Goal: Information Seeking & Learning: Learn about a topic

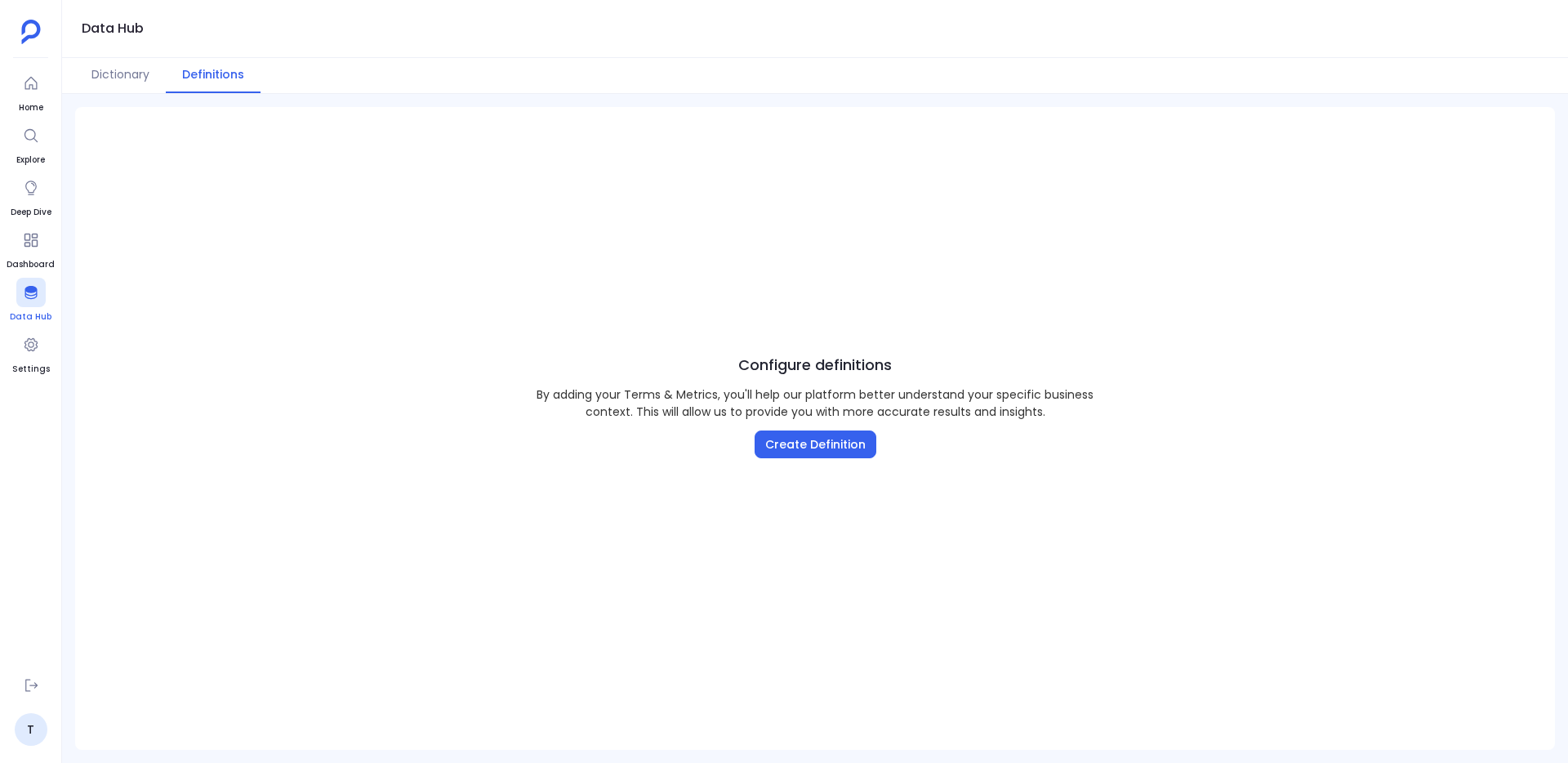
click at [32, 292] on icon at bounding box center [31, 291] width 12 height 13
click at [107, 71] on button "Dictionary" at bounding box center [120, 76] width 91 height 35
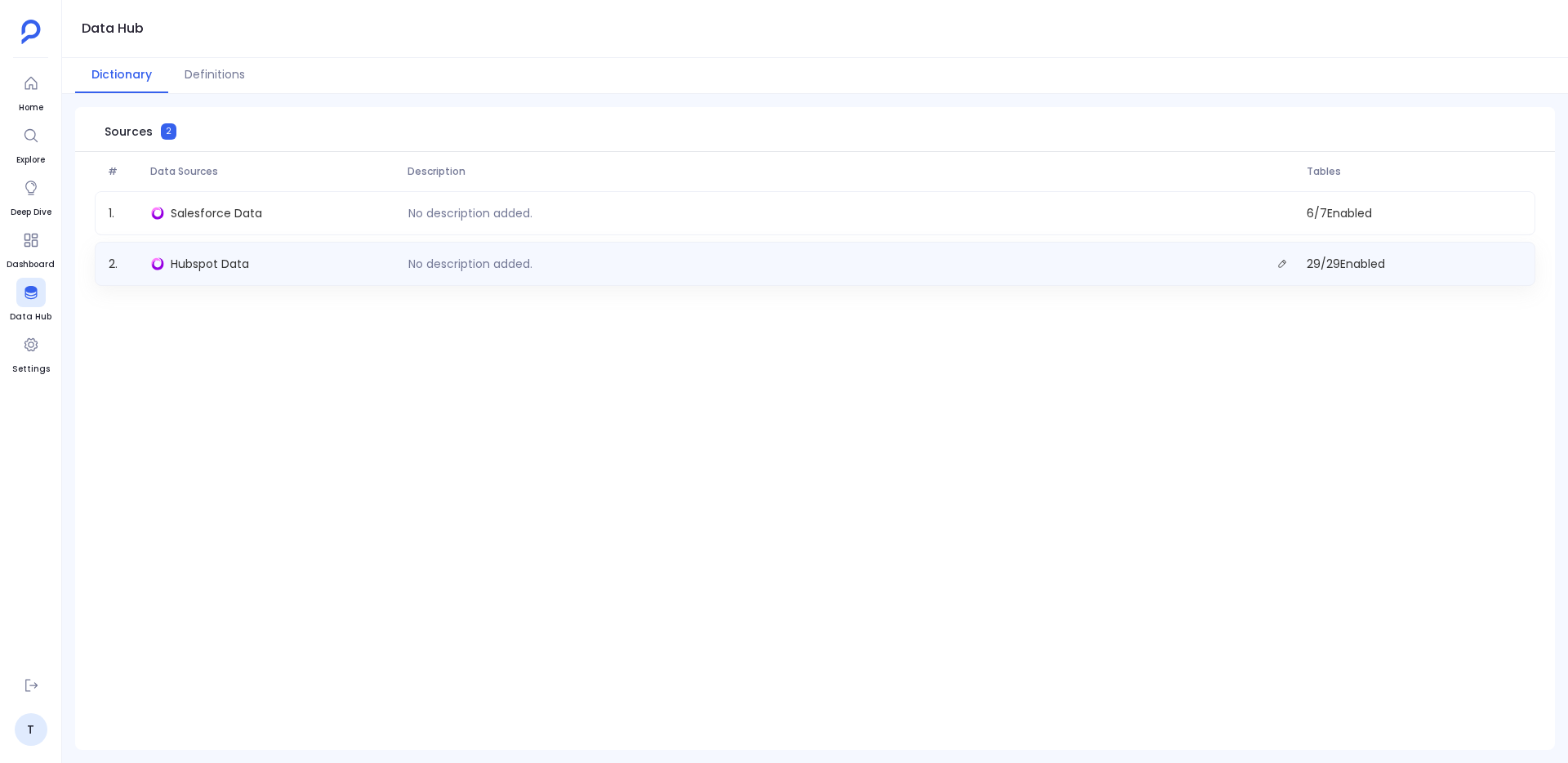
click at [236, 254] on div "Hubspot Data" at bounding box center [273, 263] width 256 height 23
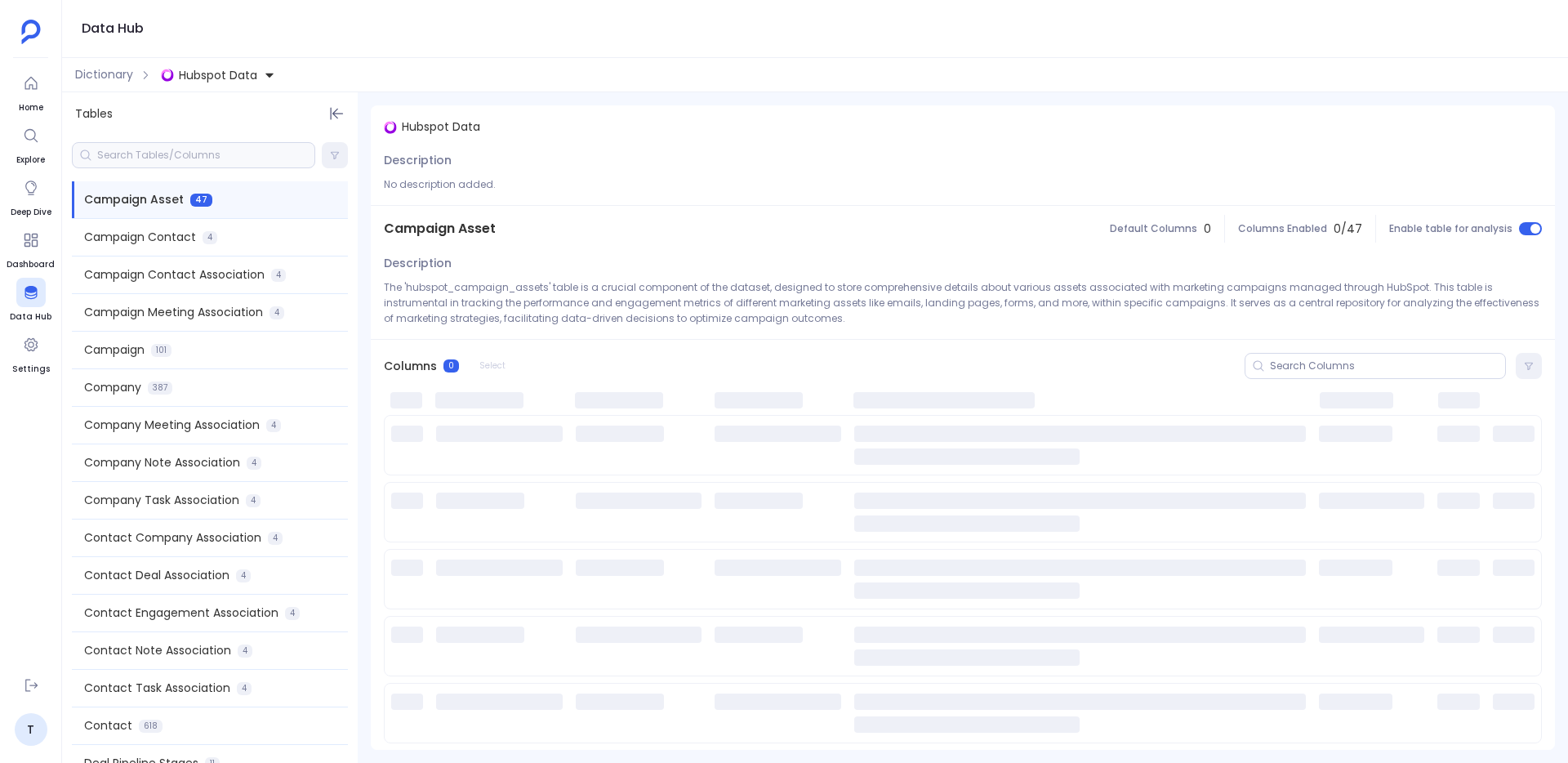
scroll to position [514, 0]
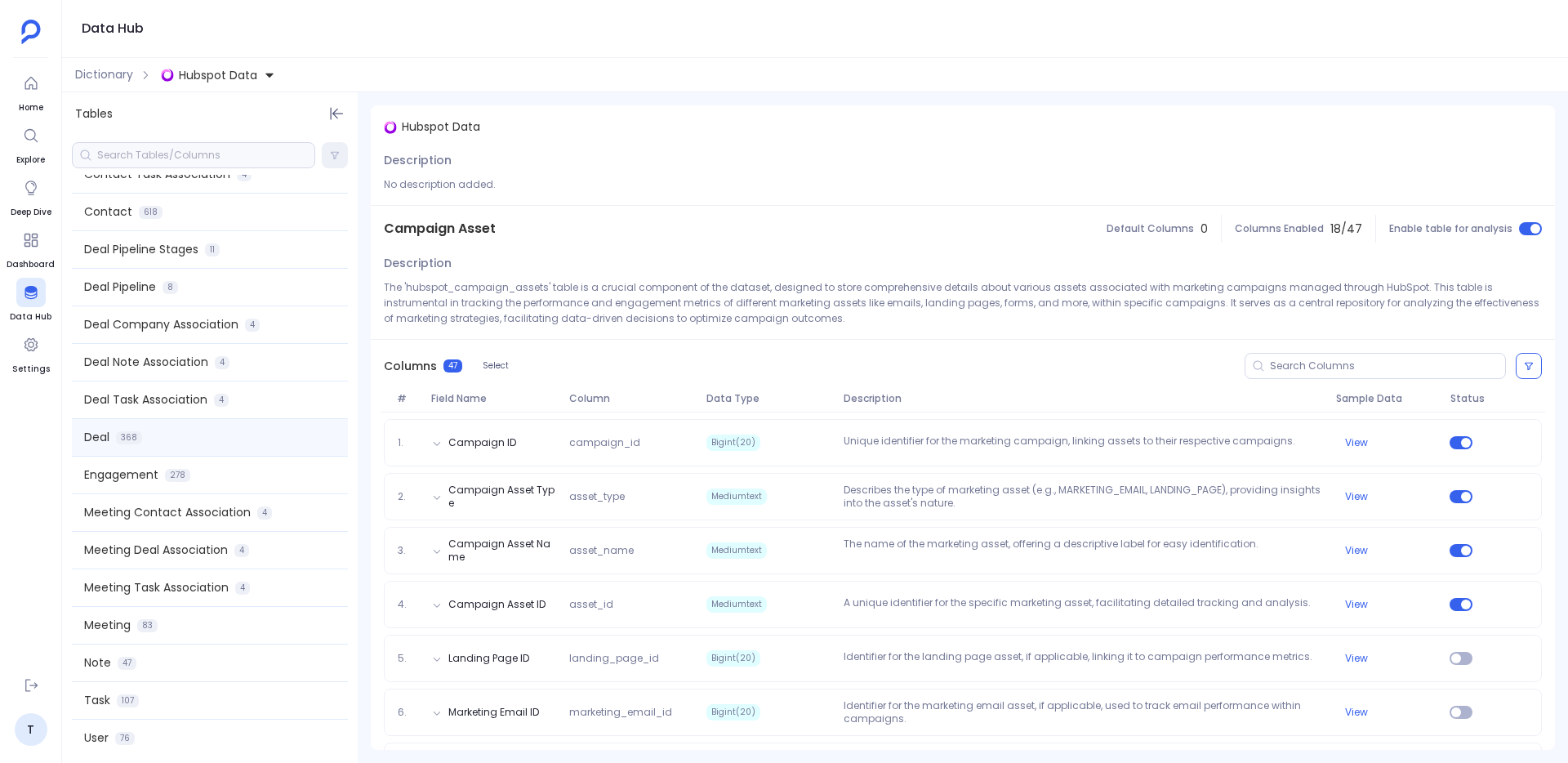
click at [101, 438] on span "Deal" at bounding box center [96, 436] width 26 height 17
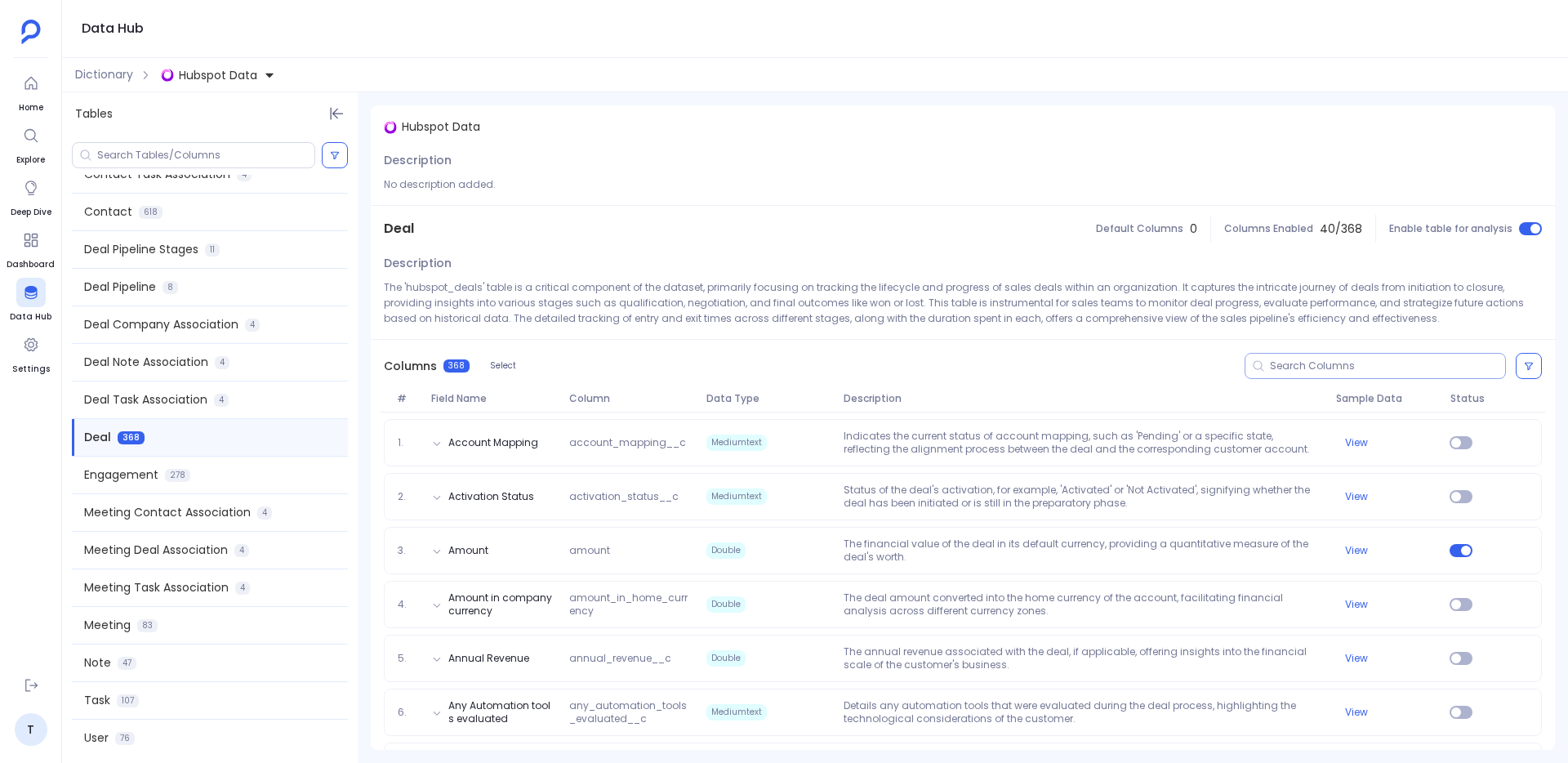
click at [1259, 359] on icon at bounding box center [1258, 365] width 13 height 13
click at [1275, 362] on input at bounding box center [1387, 365] width 235 height 13
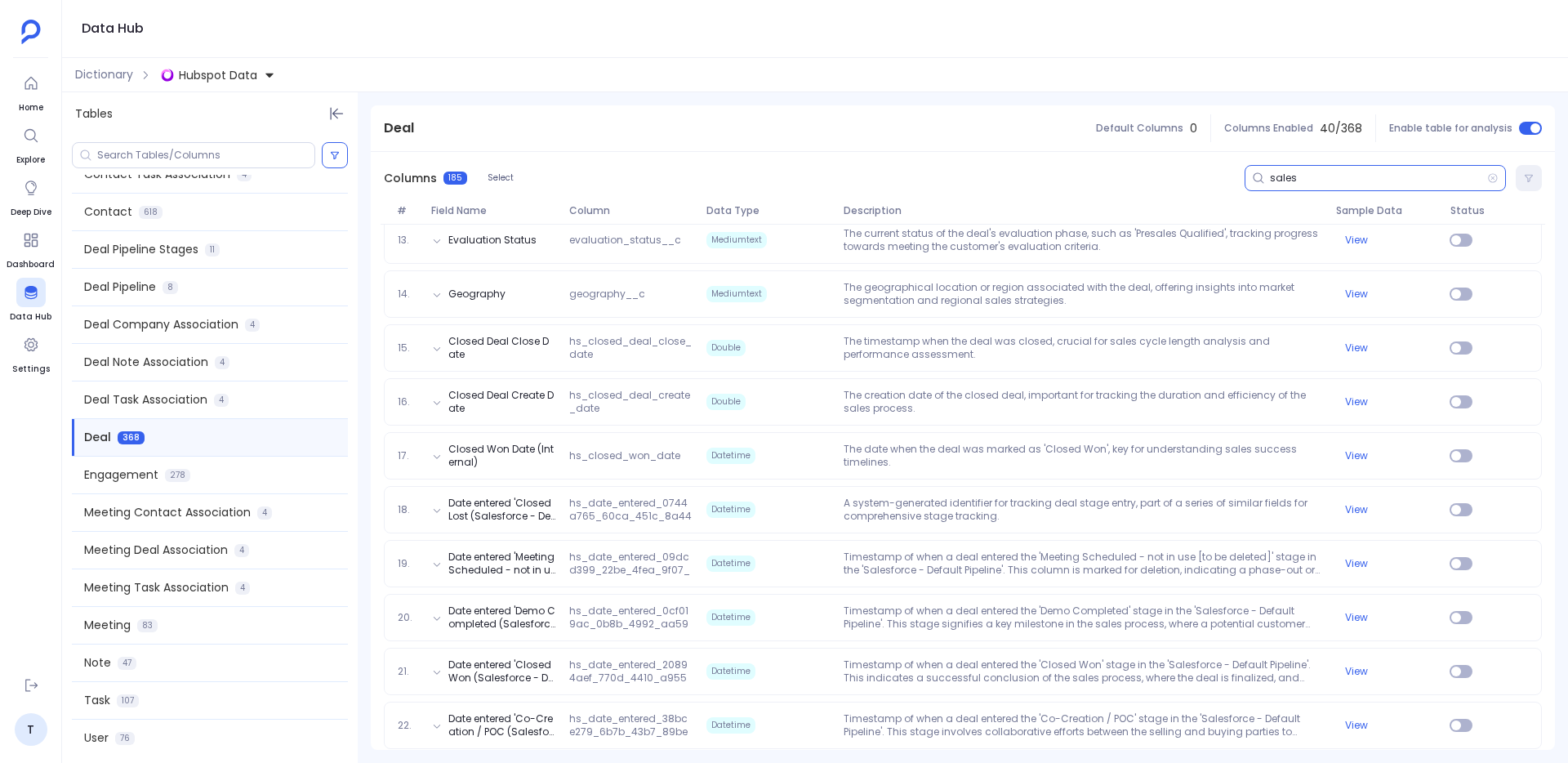
scroll to position [673, 0]
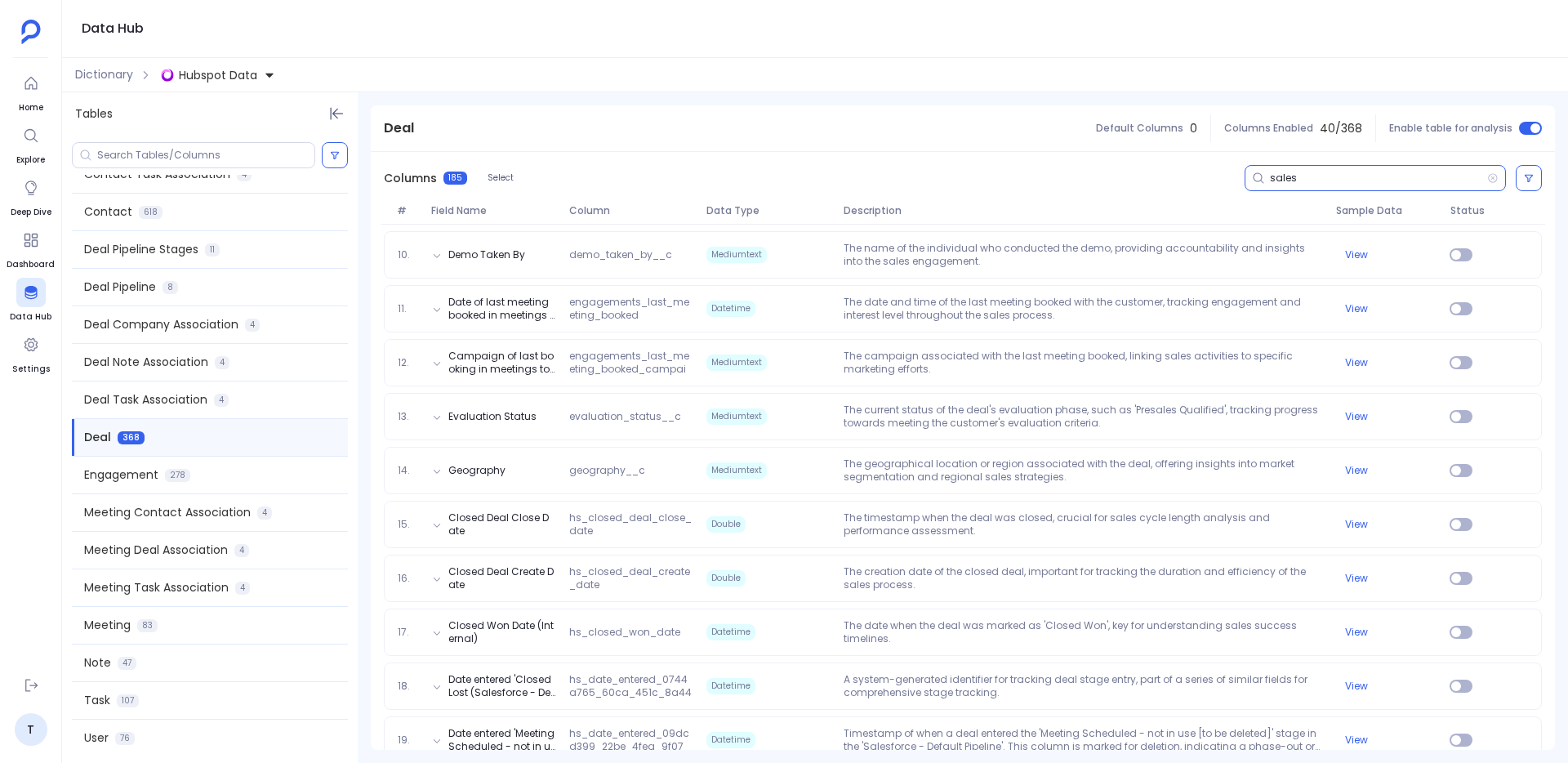
click at [1290, 184] on input "sales" at bounding box center [1378, 177] width 218 height 13
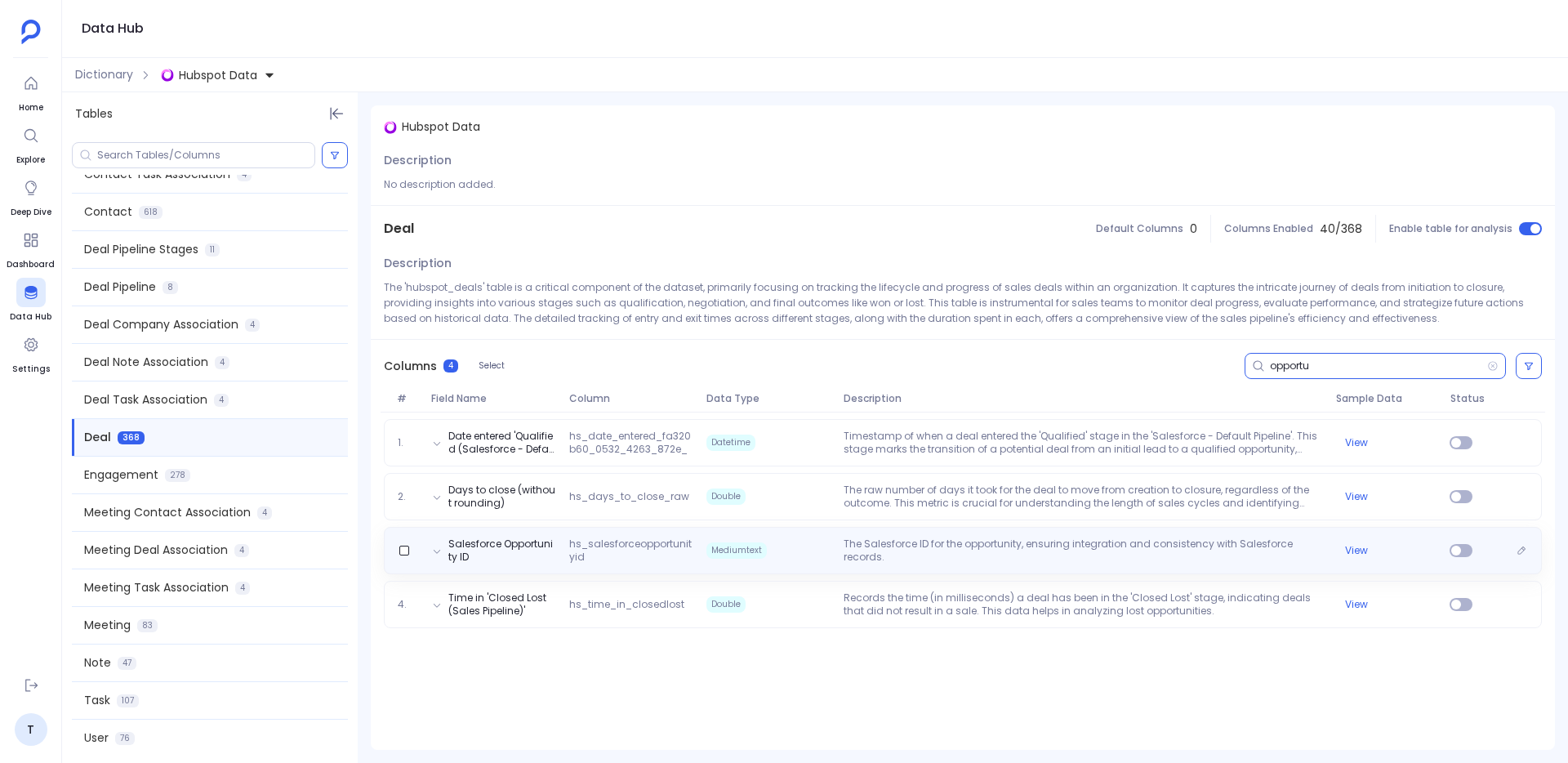
type input "opportu"
click at [602, 539] on span "hs_salesforceopportunityid" at bounding box center [631, 550] width 137 height 27
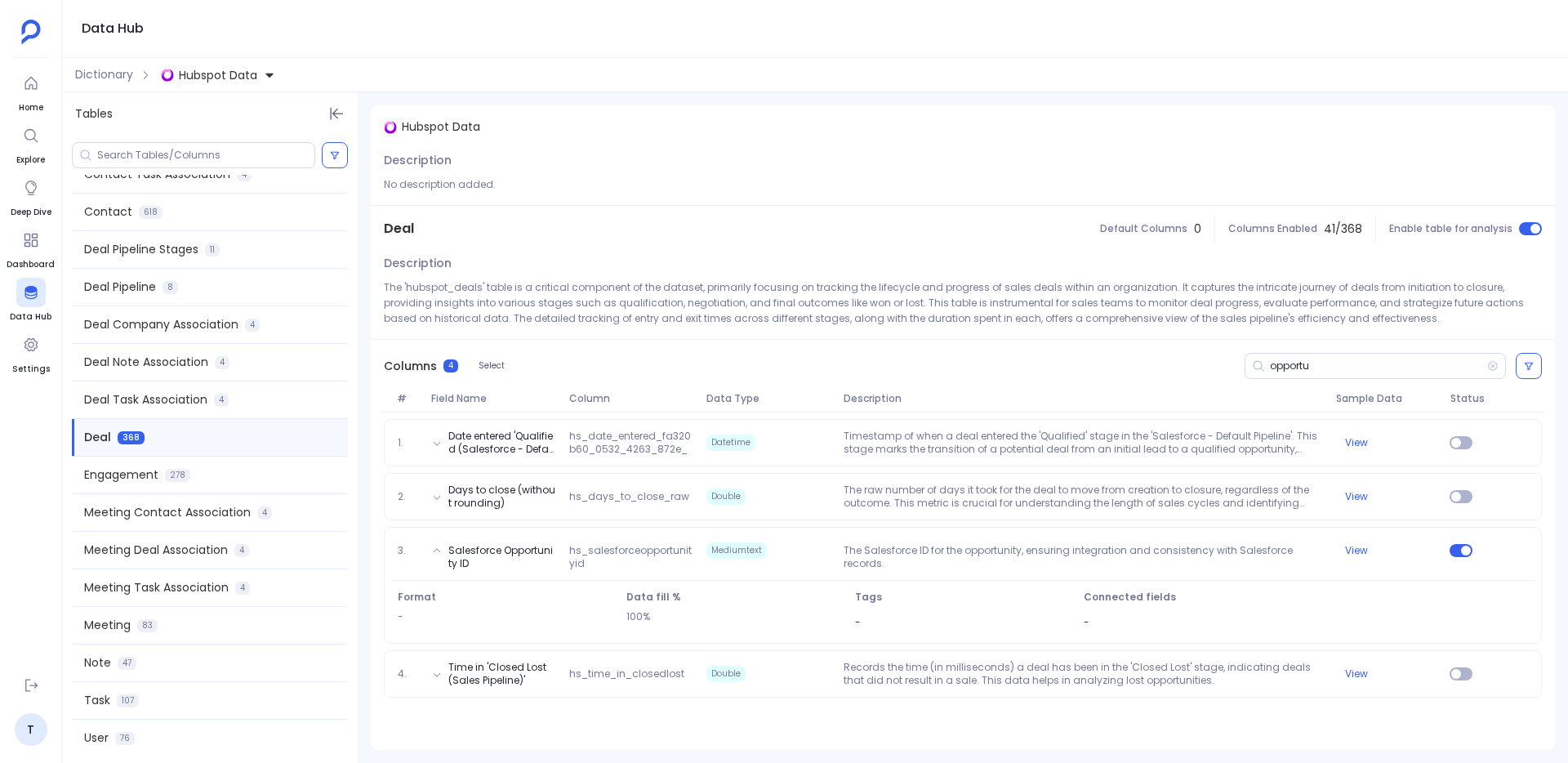
click at [213, 79] on span "Hubspot Data" at bounding box center [219, 75] width 79 height 17
click at [221, 144] on span "Salesforce Data" at bounding box center [240, 150] width 92 height 17
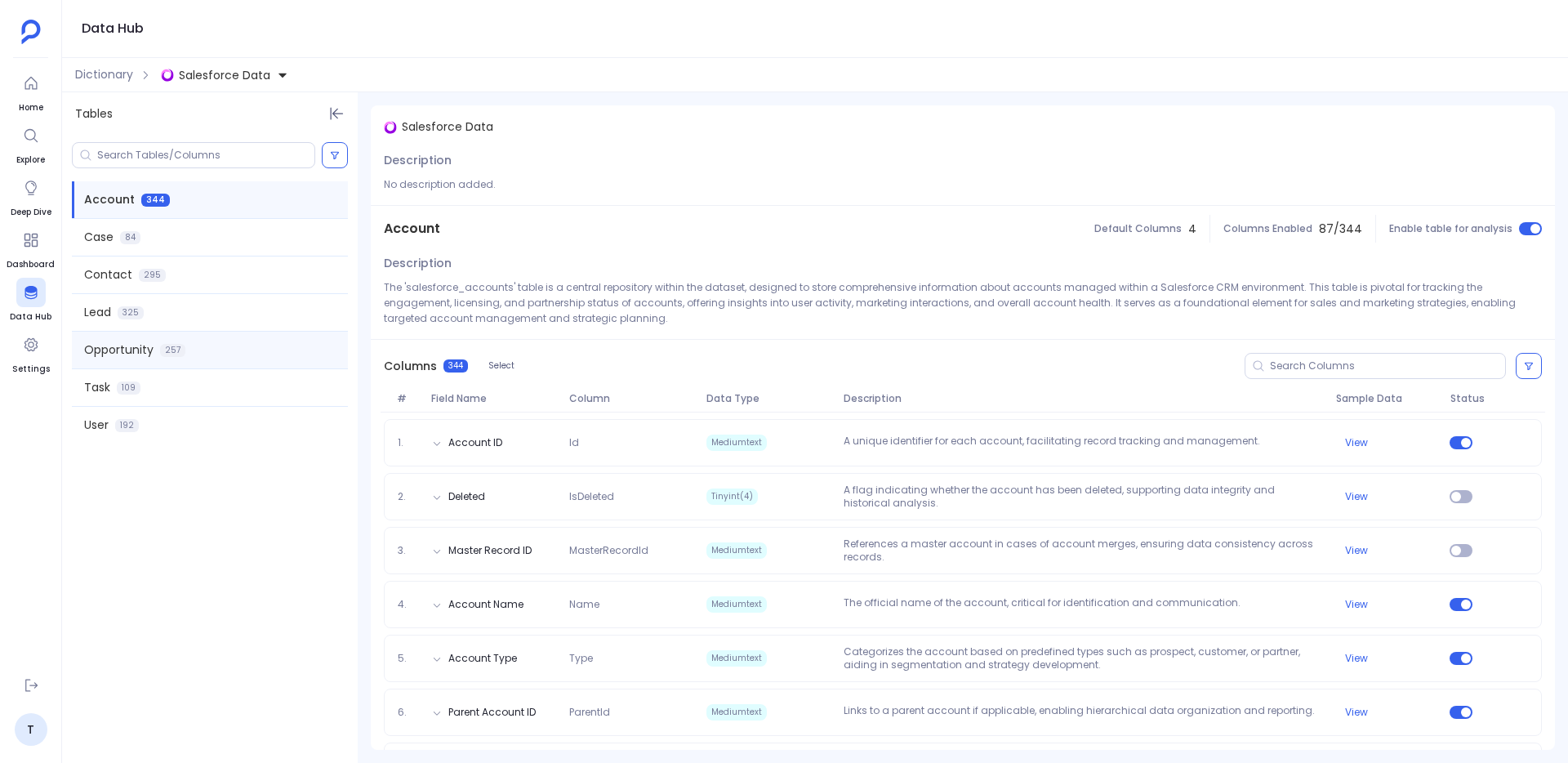
click at [121, 352] on span "Opportunity" at bounding box center [118, 350] width 70 height 17
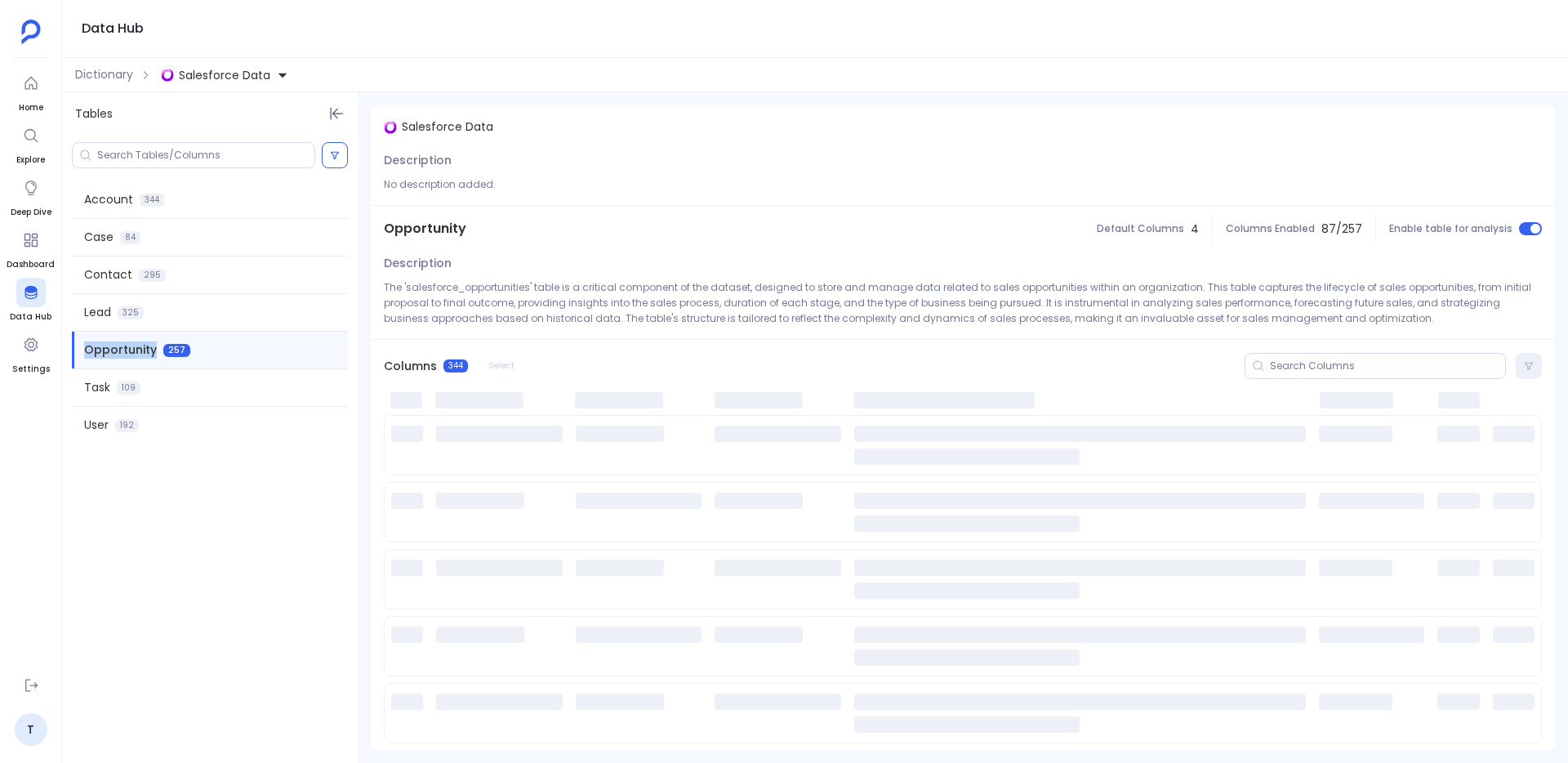
click at [121, 352] on span "Opportunity" at bounding box center [120, 350] width 73 height 17
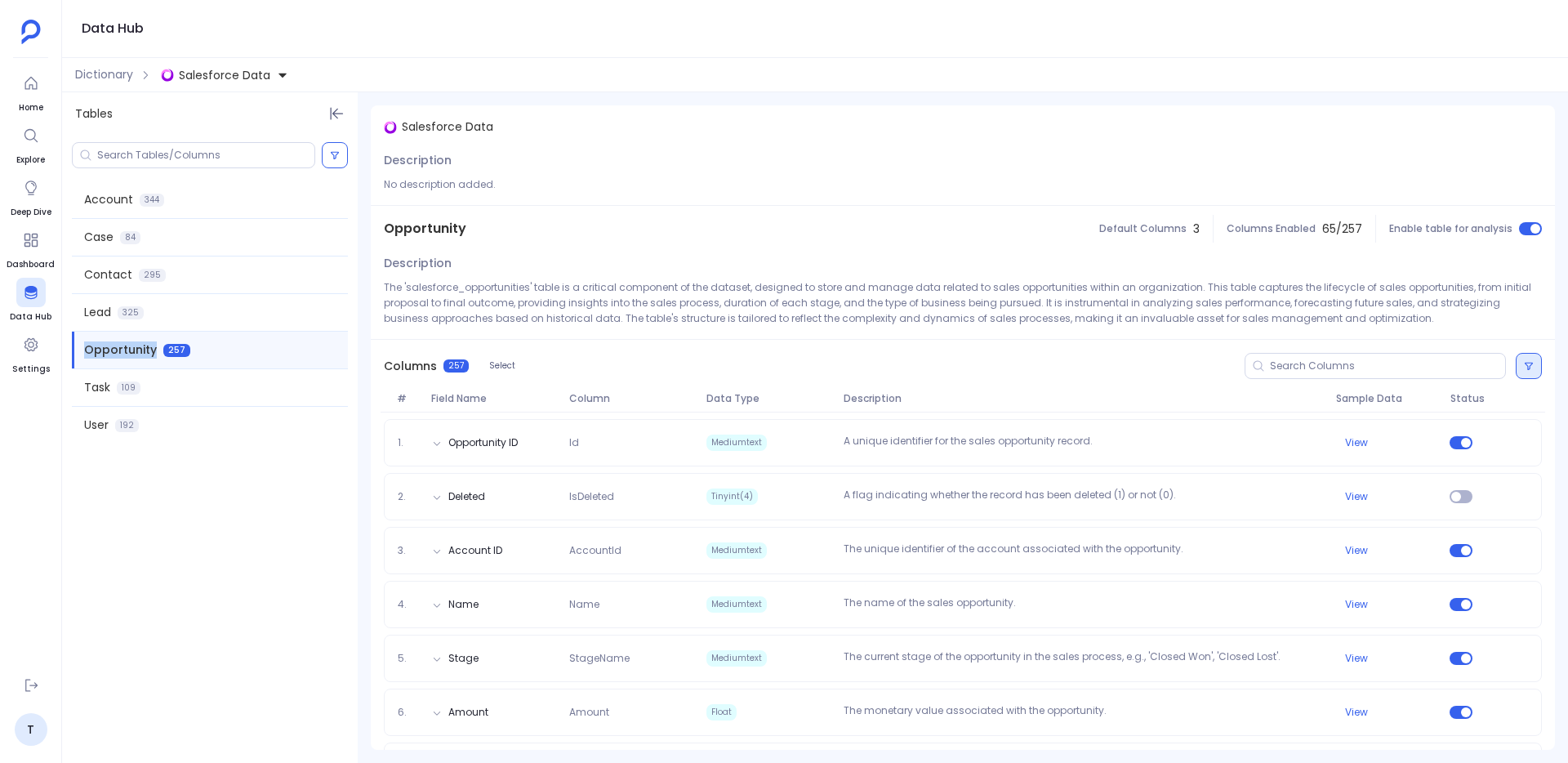
click at [1516, 356] on button at bounding box center [1529, 365] width 27 height 27
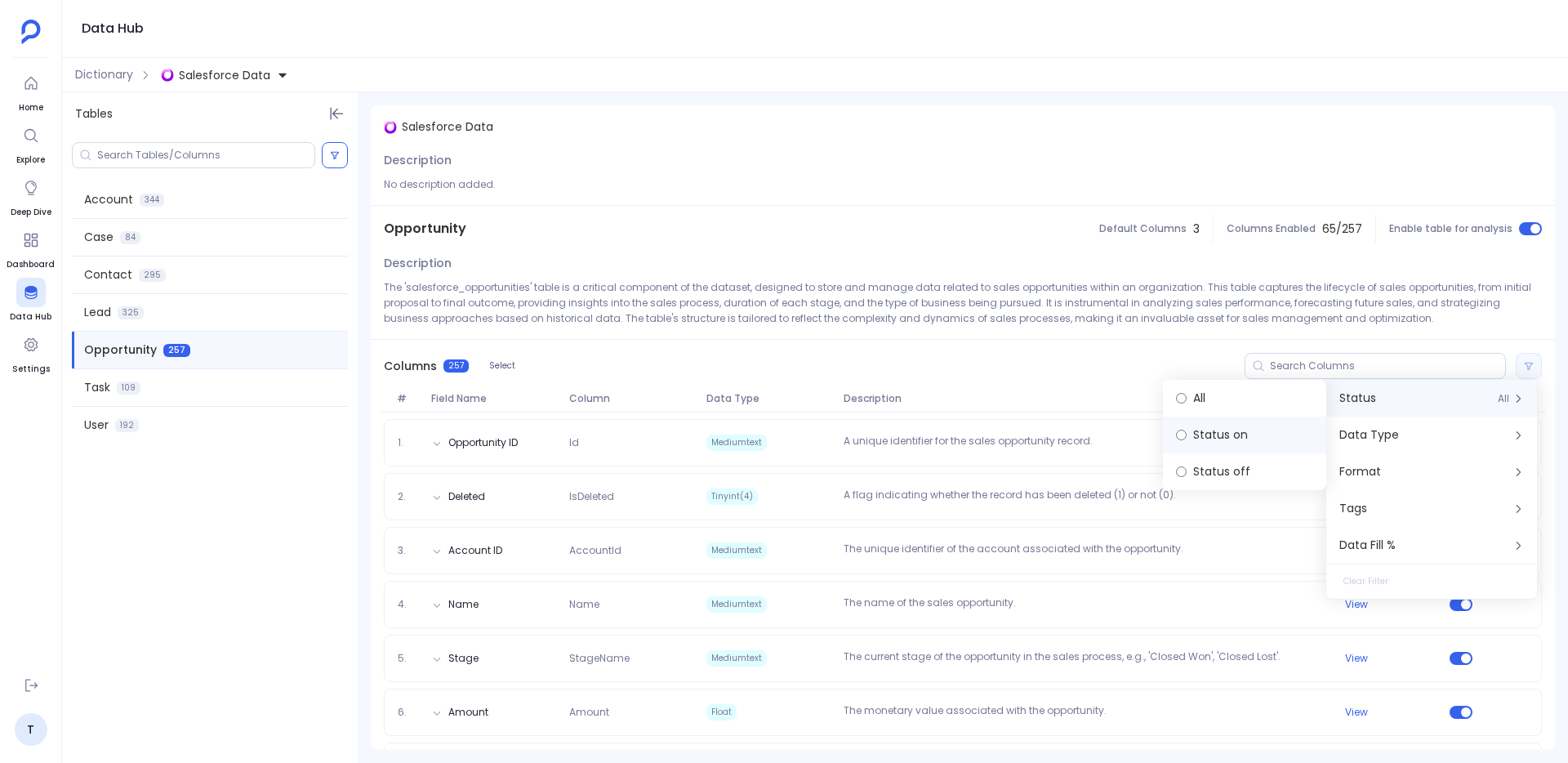
click at [1272, 433] on label "Status on" at bounding box center [1244, 434] width 163 height 36
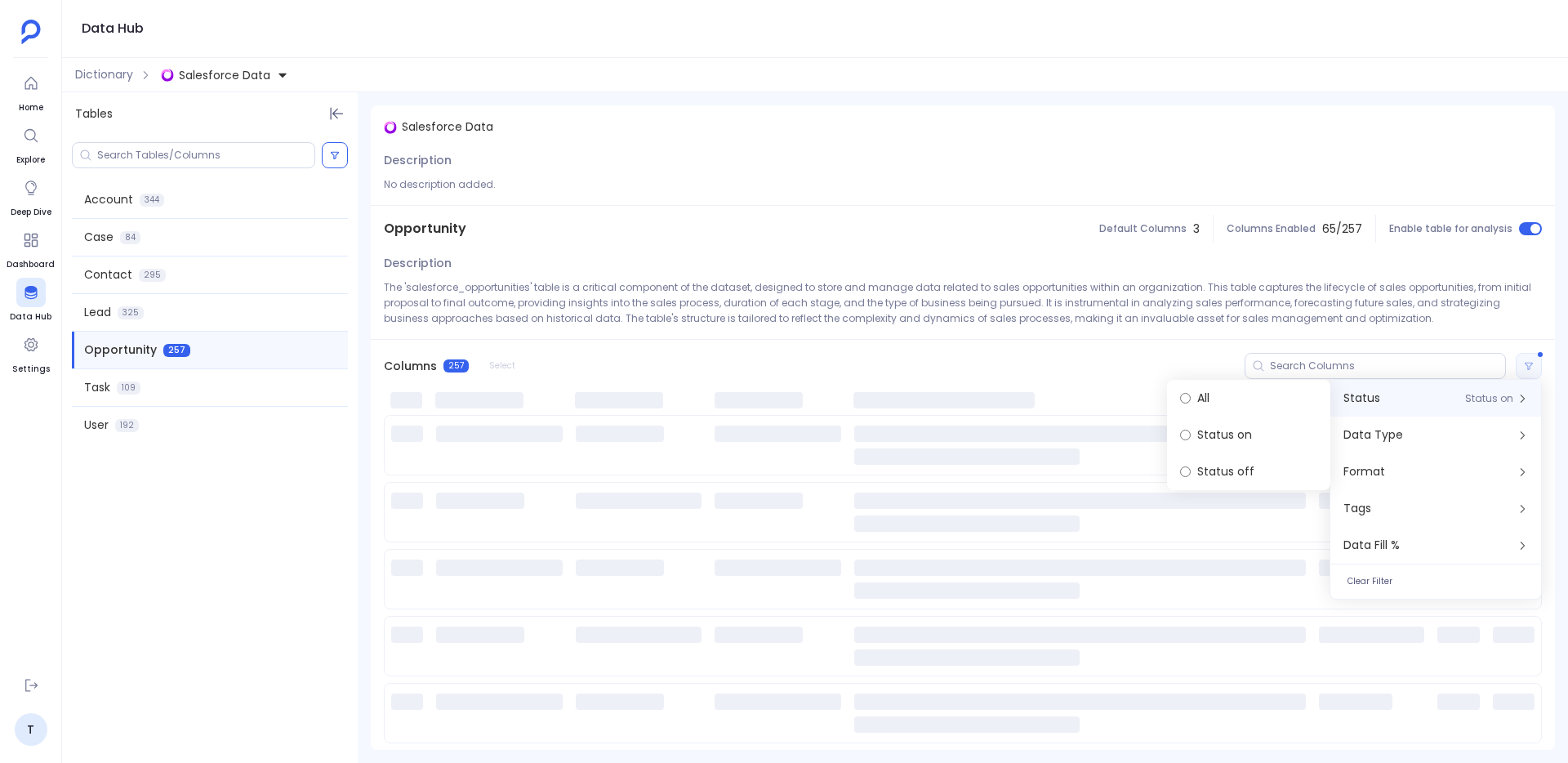
click at [1184, 355] on div "Columns 257 Select" at bounding box center [963, 365] width 1184 height 52
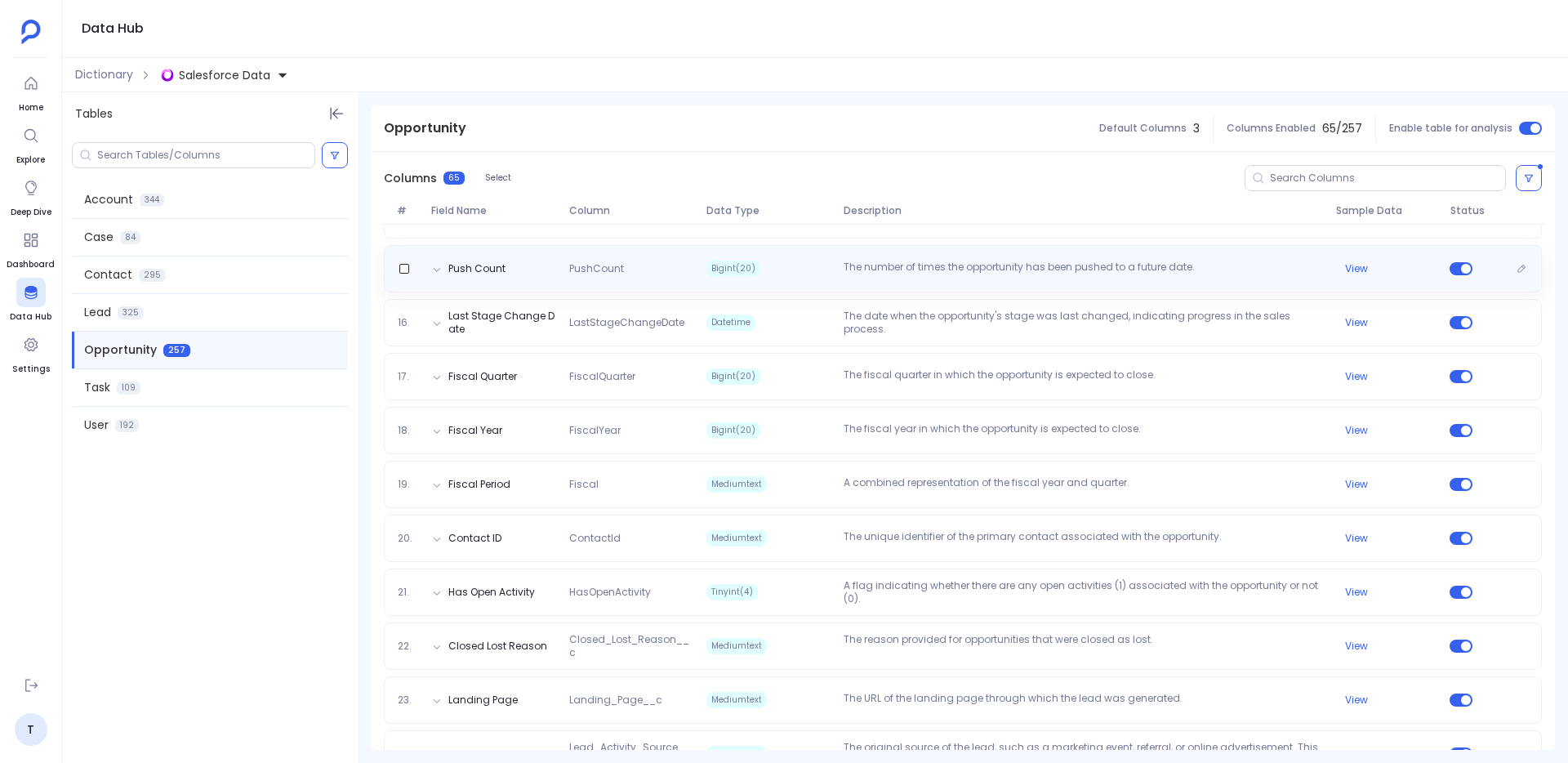
scroll to position [931, 0]
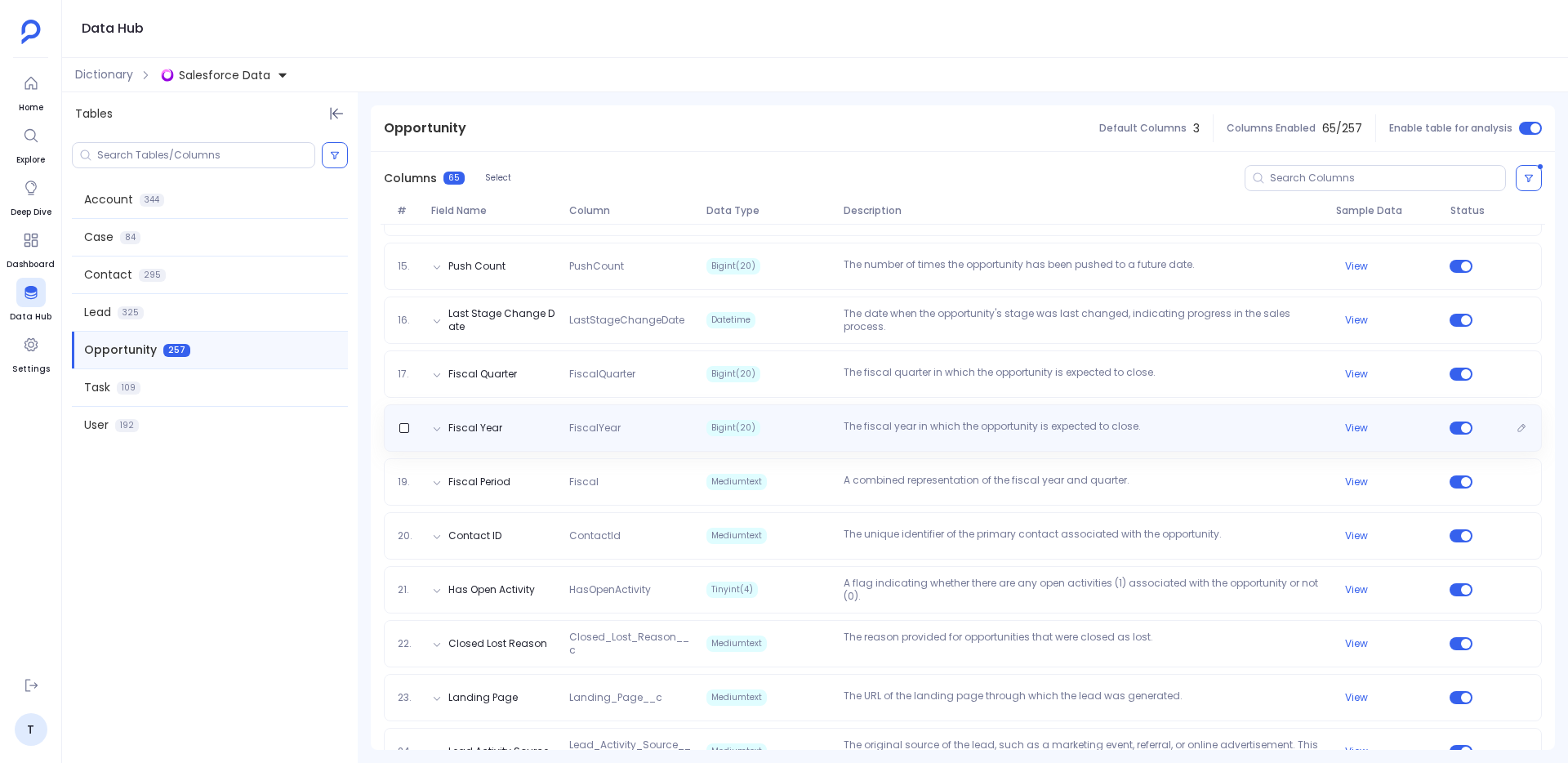
click at [879, 435] on p "The fiscal year in which the opportunity is expected to close." at bounding box center [1082, 427] width 491 height 17
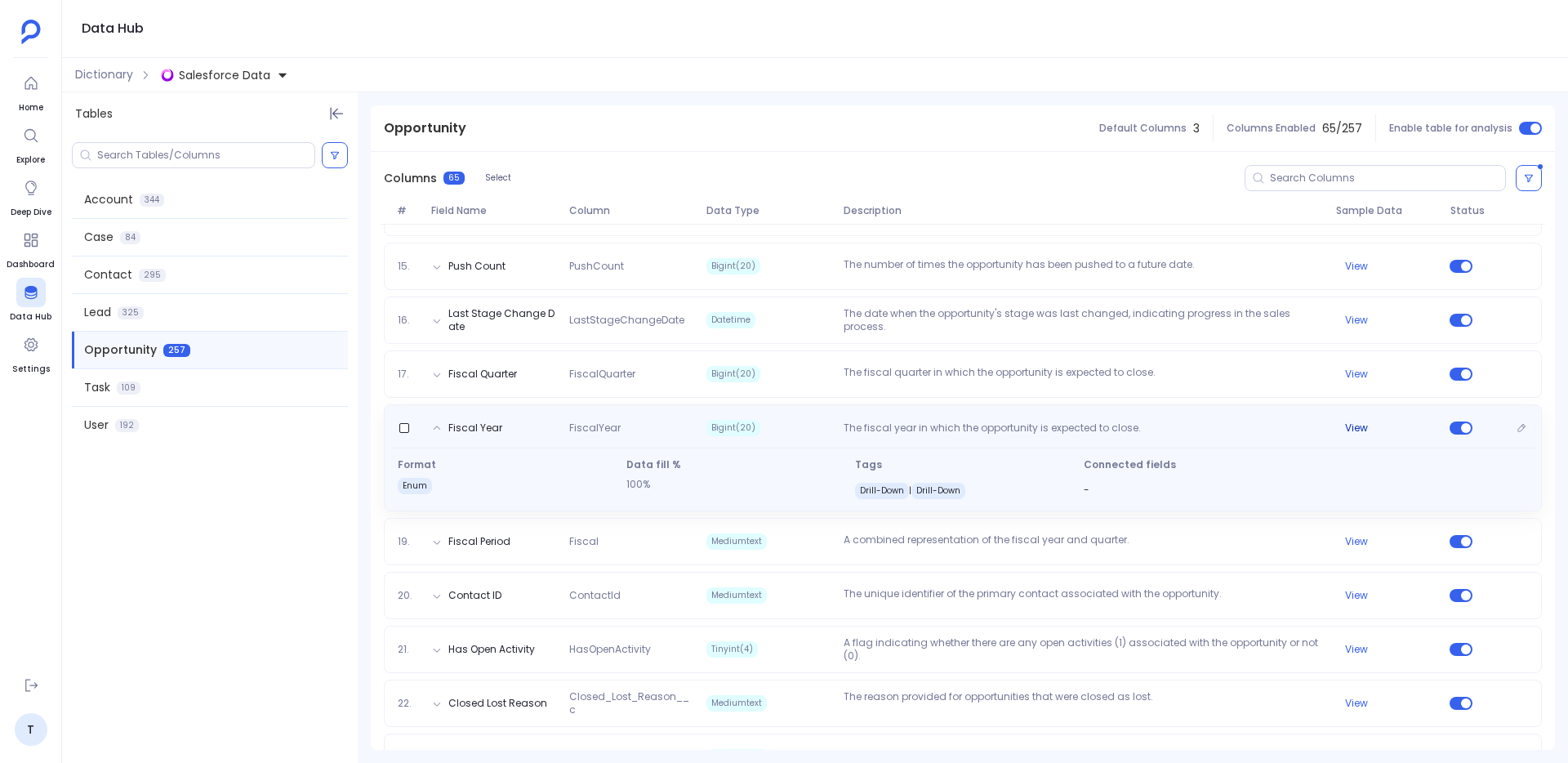
click at [1353, 424] on button "View" at bounding box center [1355, 427] width 23 height 13
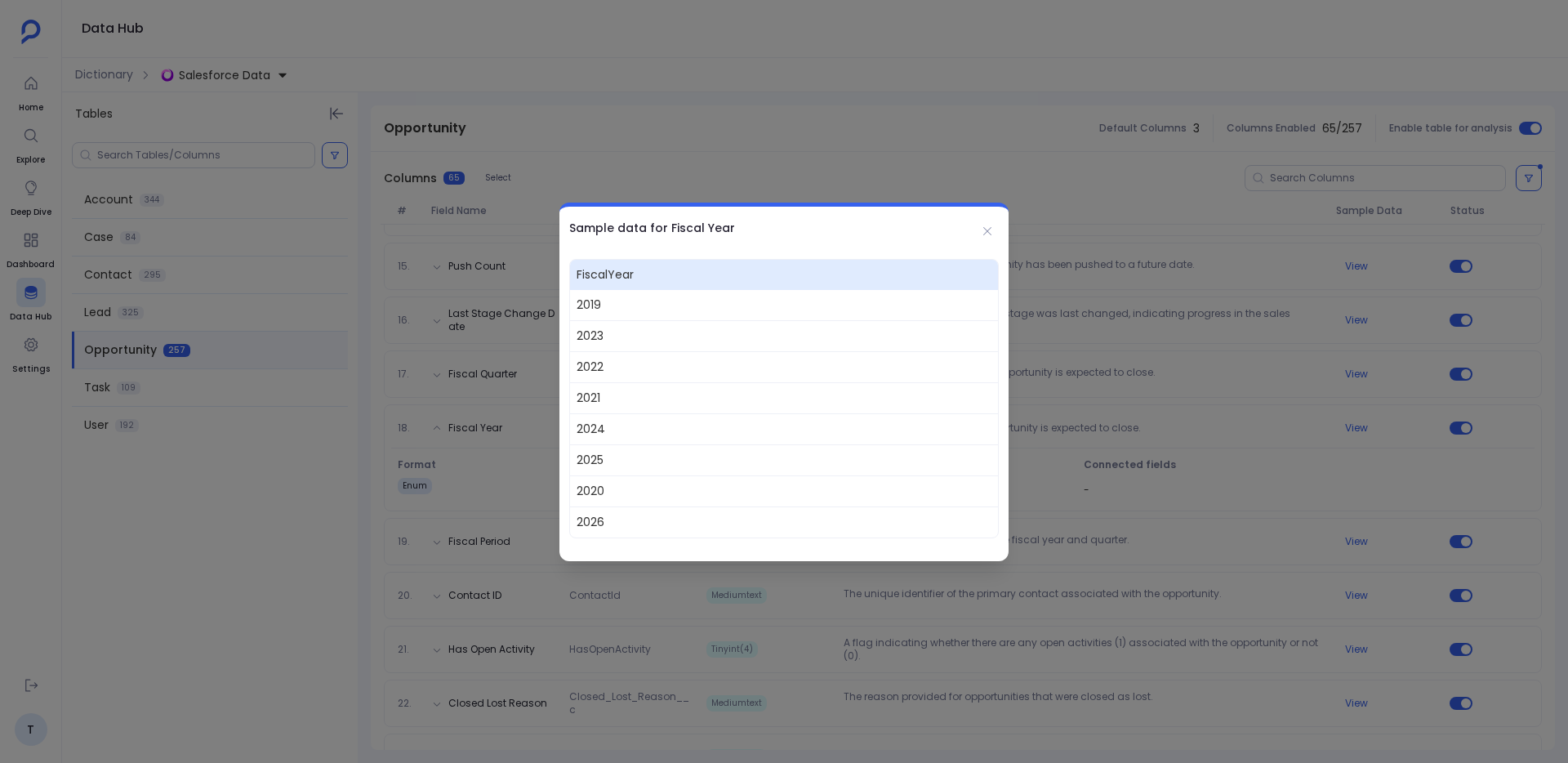
click at [847, 192] on div at bounding box center [784, 381] width 1568 height 763
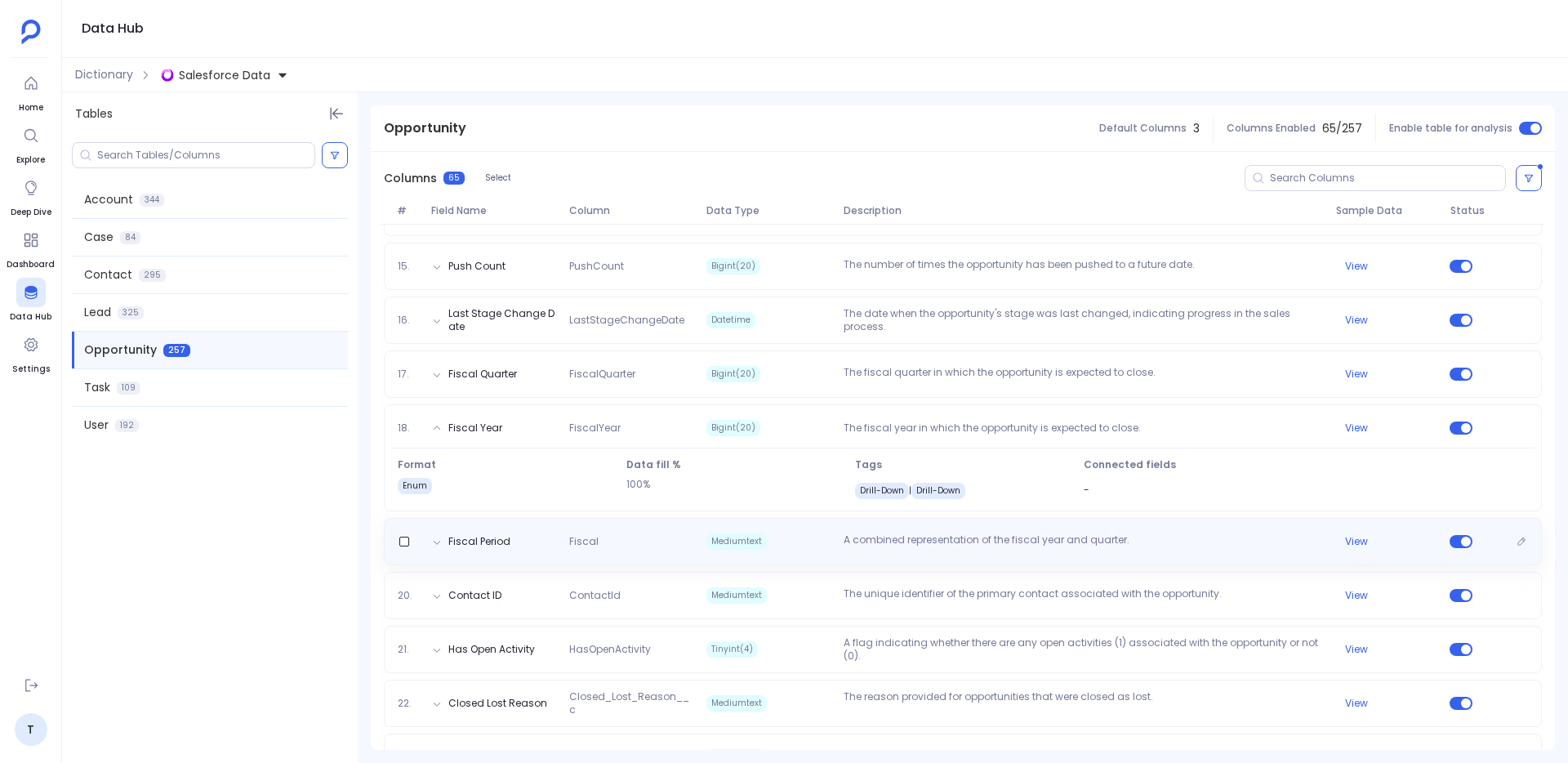
click at [862, 549] on div "Fiscal Period Fiscal Mediumtext A combined representation of the fiscal year an…" at bounding box center [963, 541] width 1158 height 47
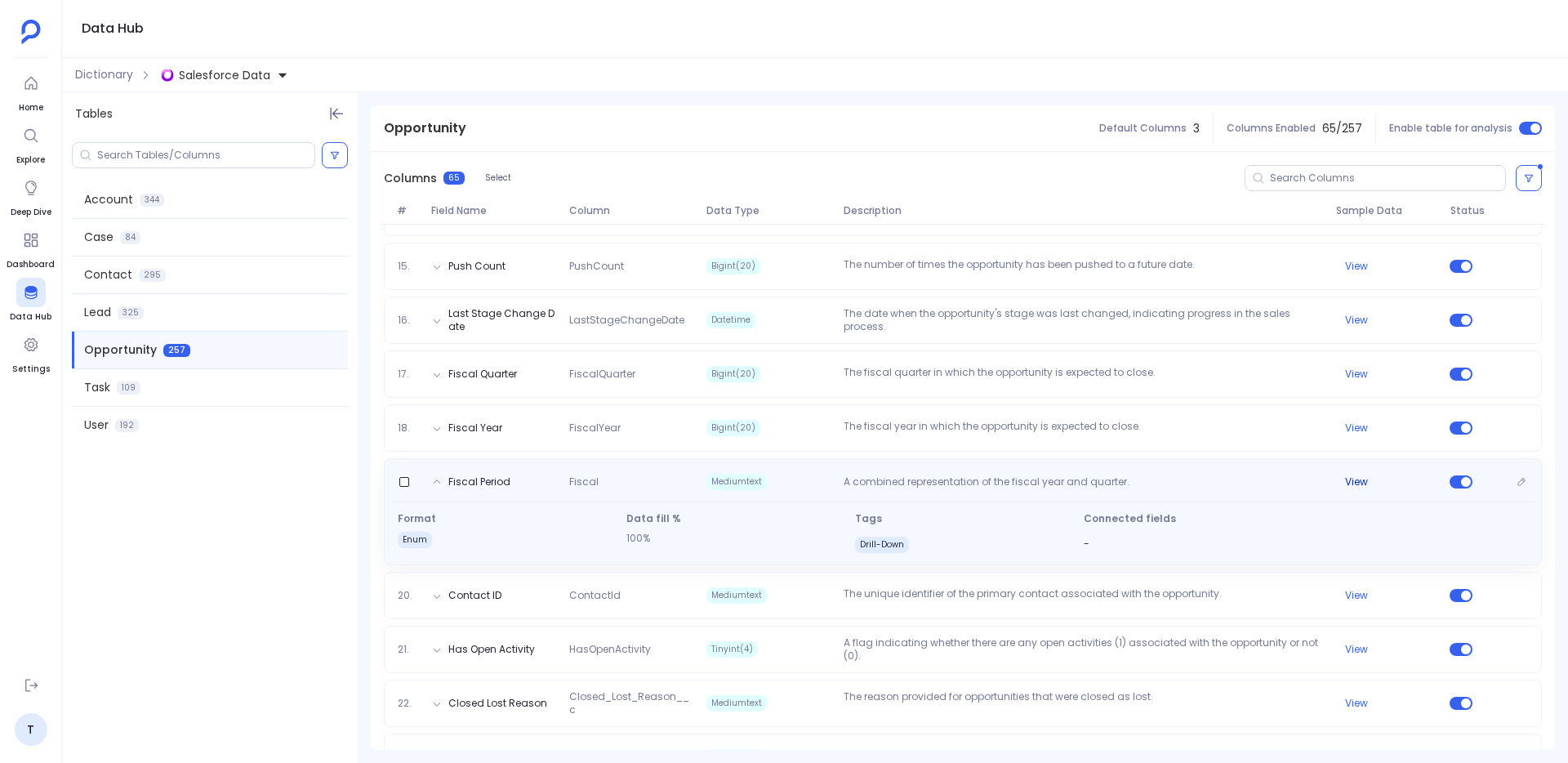
click at [1353, 481] on button "View" at bounding box center [1355, 481] width 23 height 13
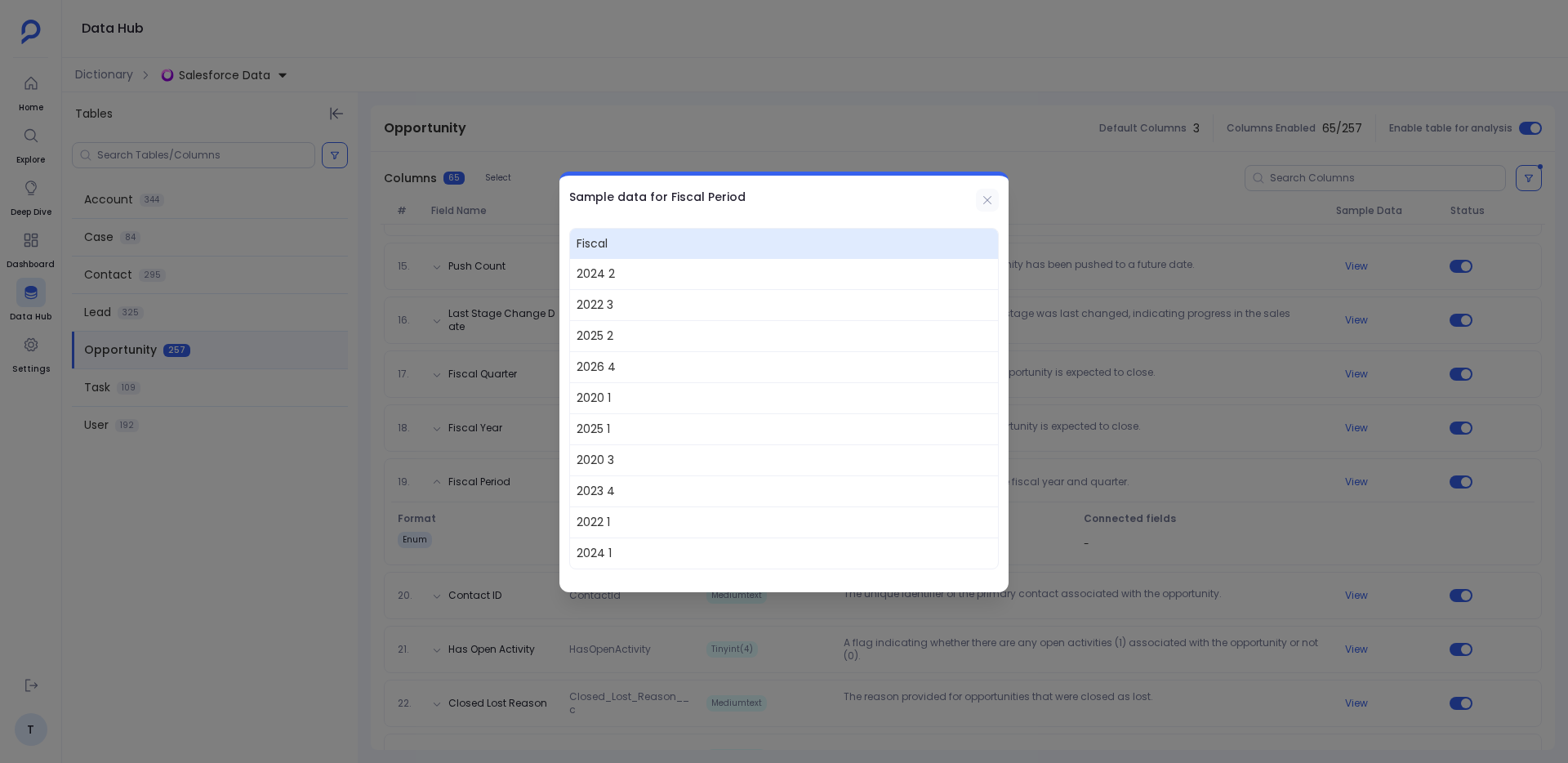
click at [985, 194] on icon at bounding box center [986, 200] width 13 height 13
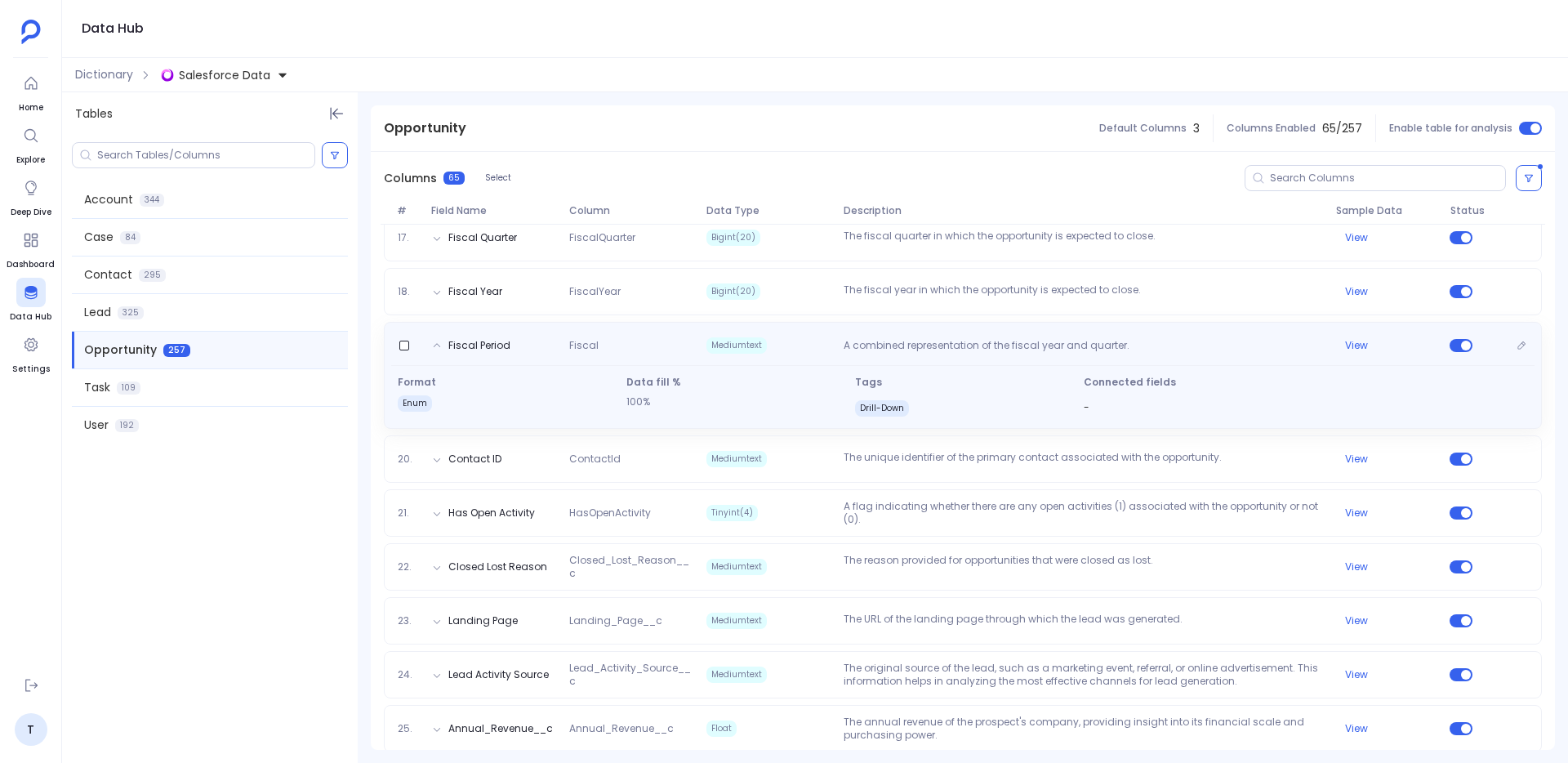
scroll to position [1075, 0]
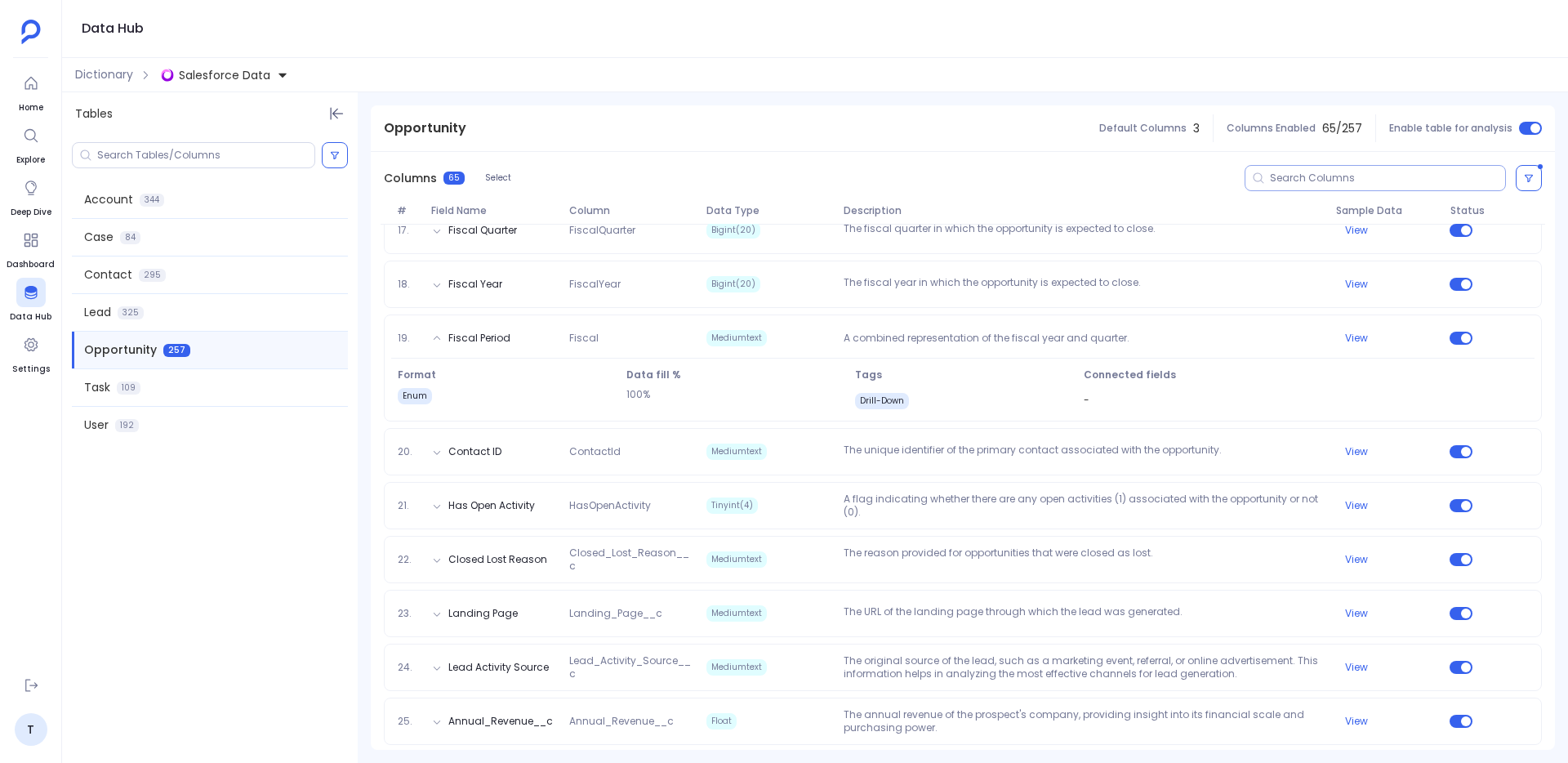
click at [1281, 185] on div at bounding box center [1374, 178] width 261 height 27
click at [1278, 176] on input at bounding box center [1387, 177] width 235 height 13
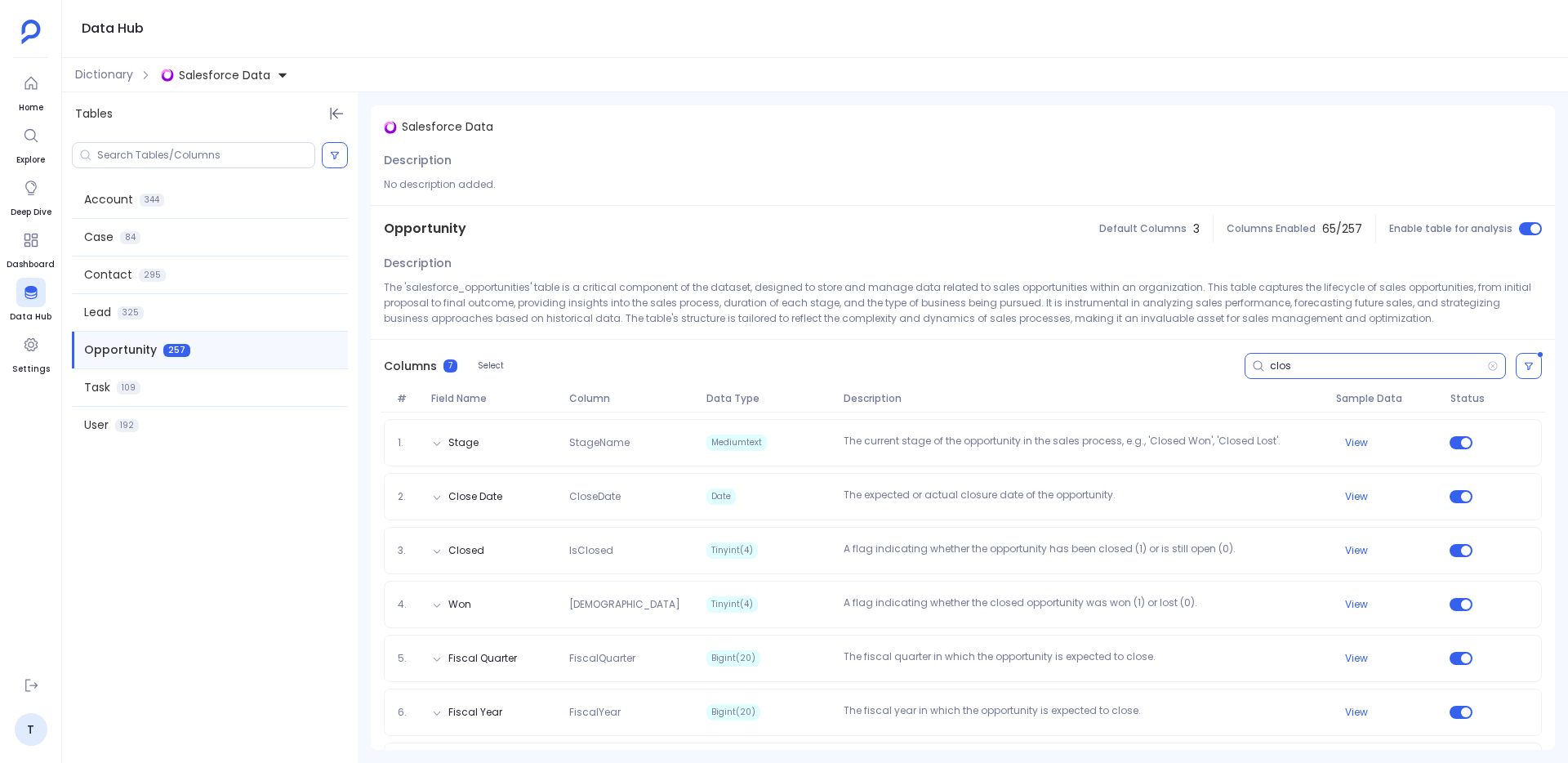
type input "clos"
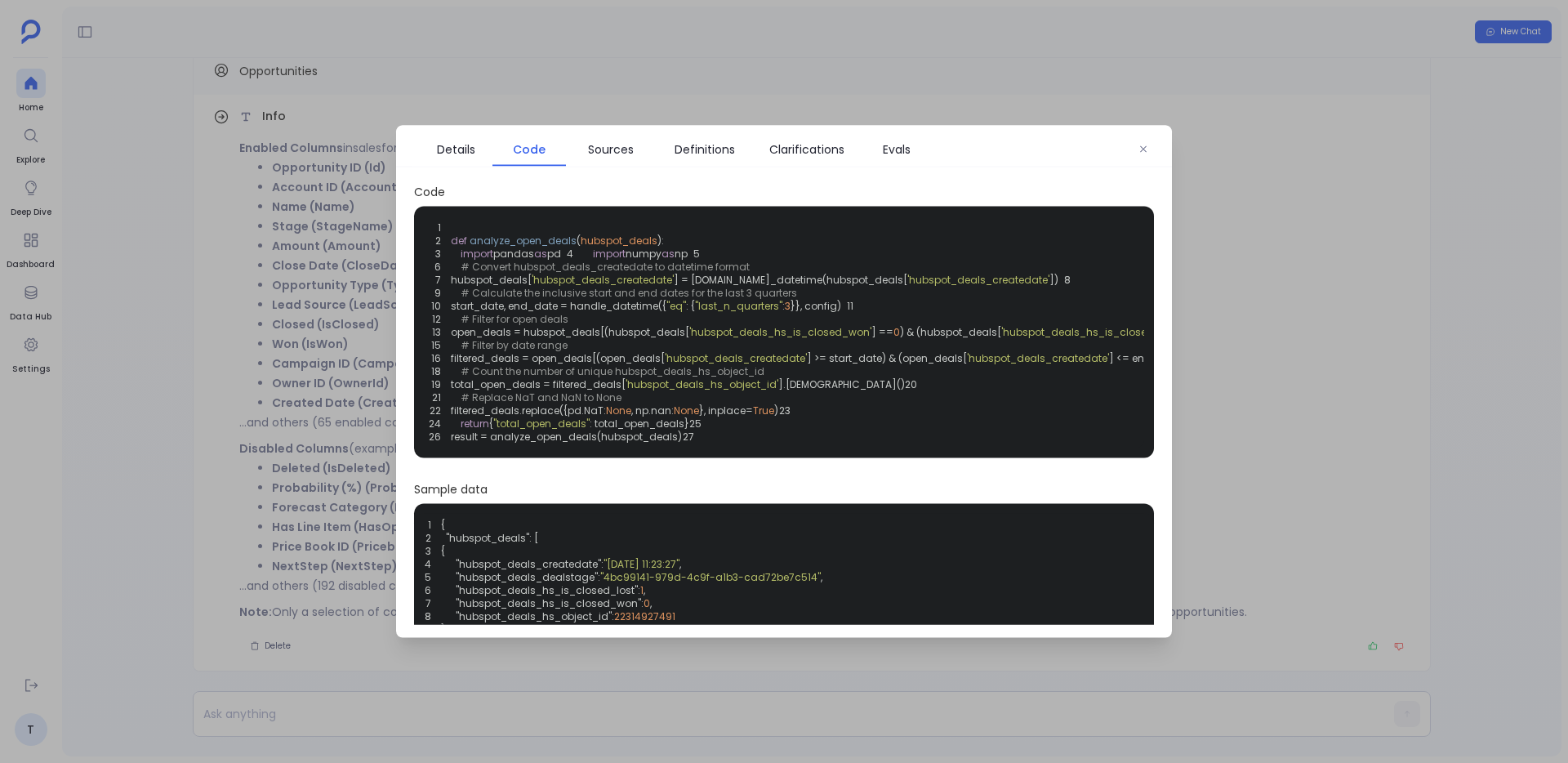
scroll to position [-864, 0]
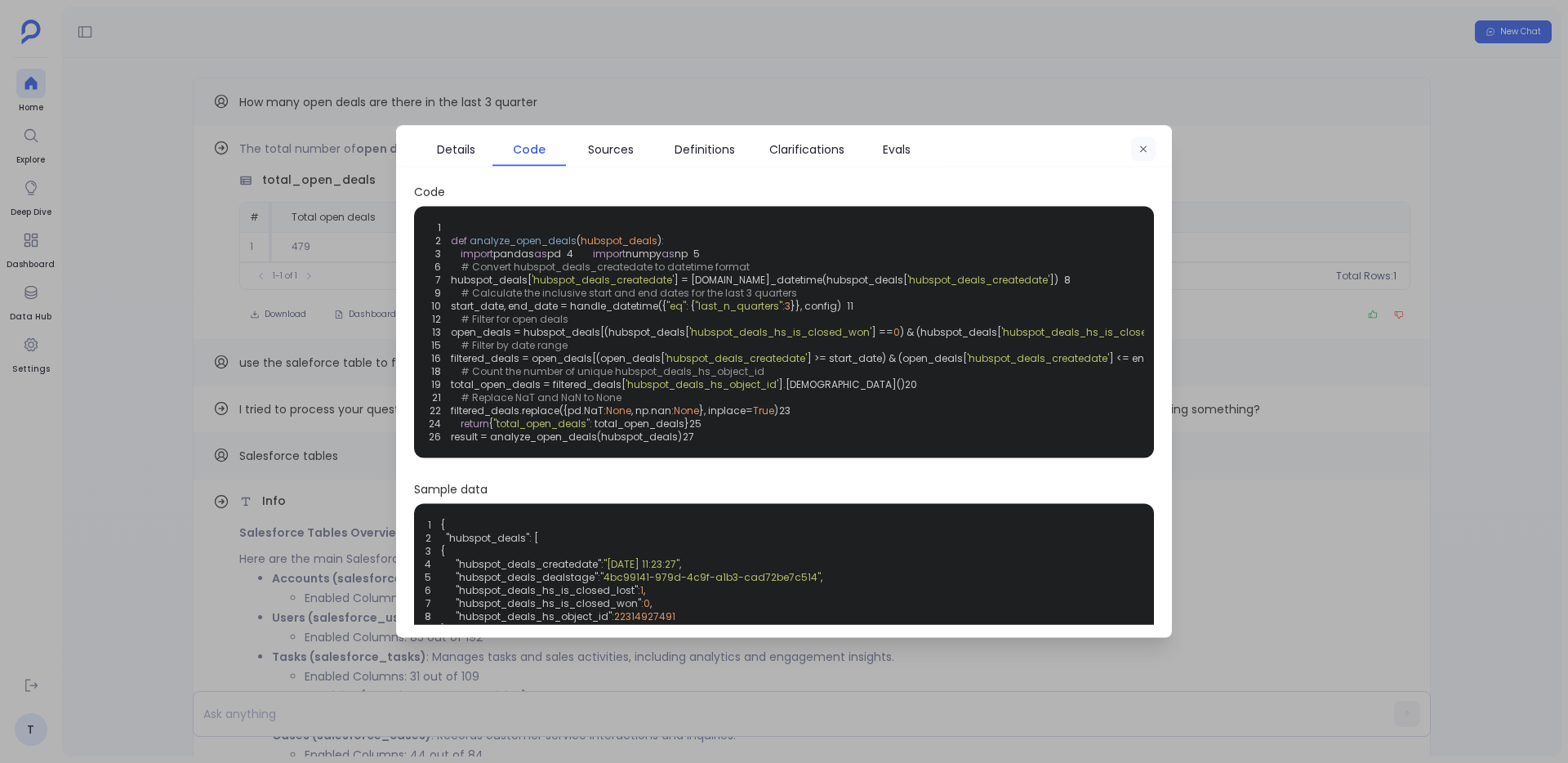
click at [1148, 146] on button "button" at bounding box center [1143, 149] width 25 height 25
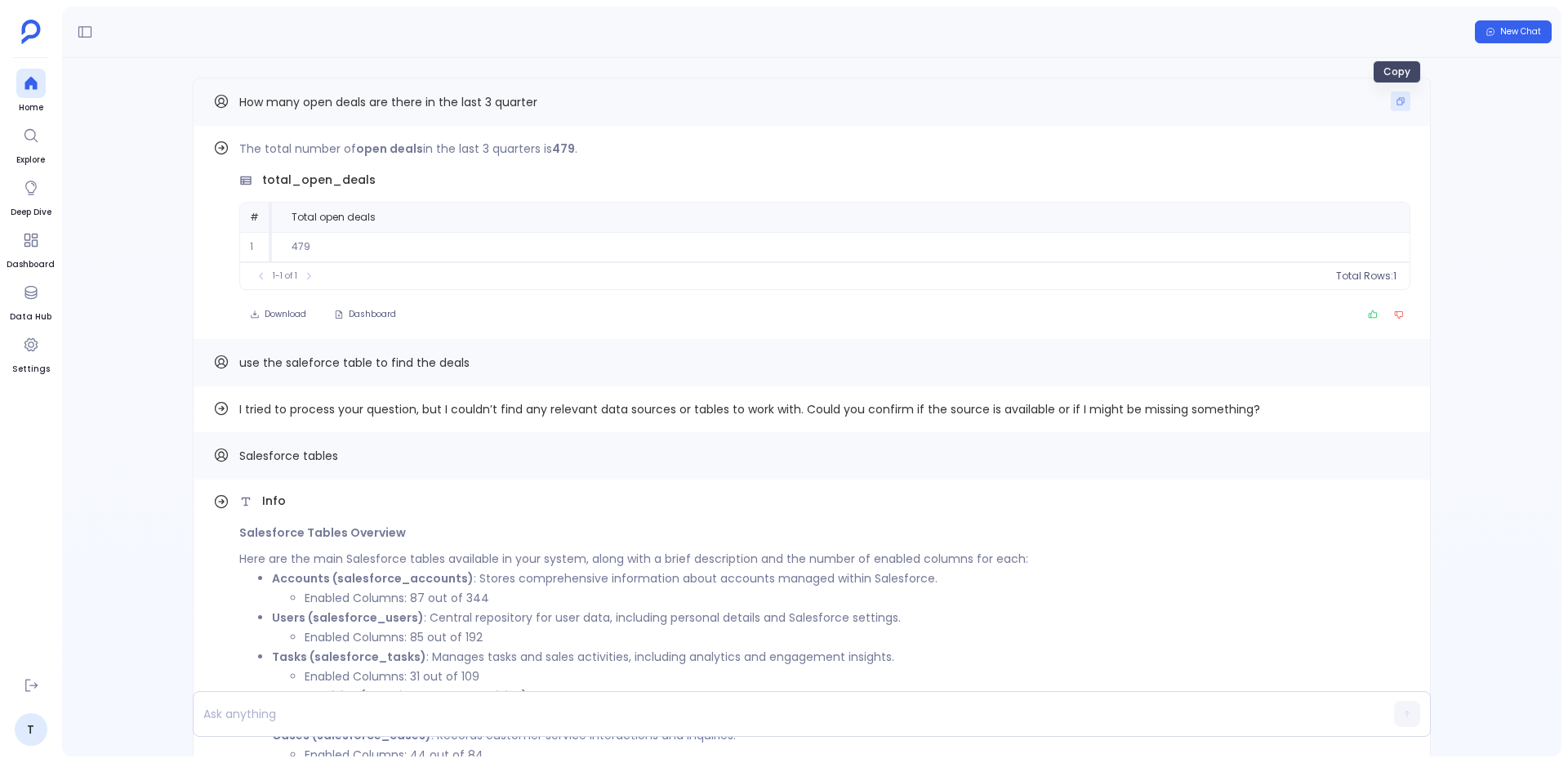
click at [1401, 103] on button "Copy" at bounding box center [1401, 101] width 20 height 20
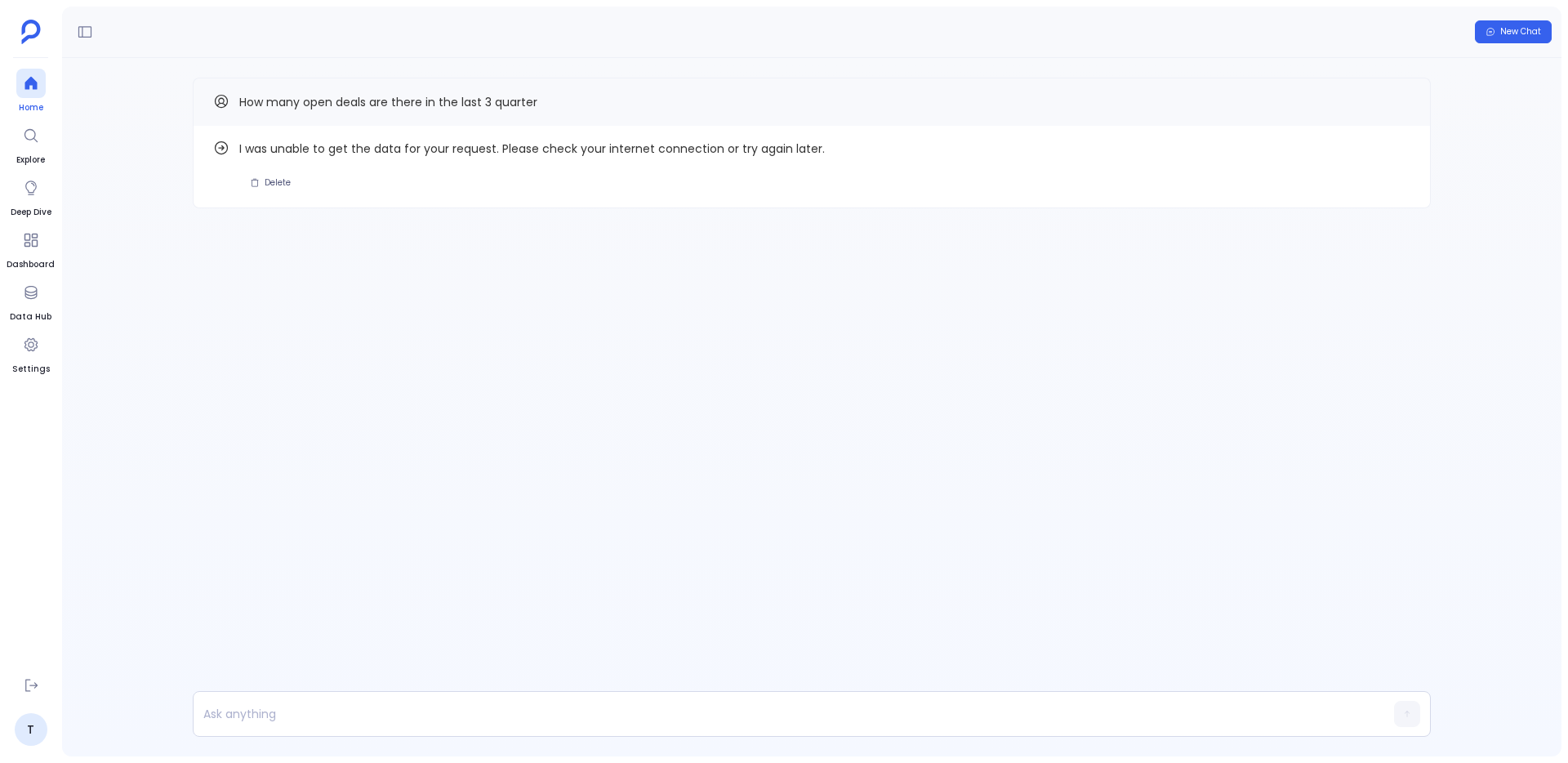
click at [39, 92] on div at bounding box center [31, 84] width 30 height 30
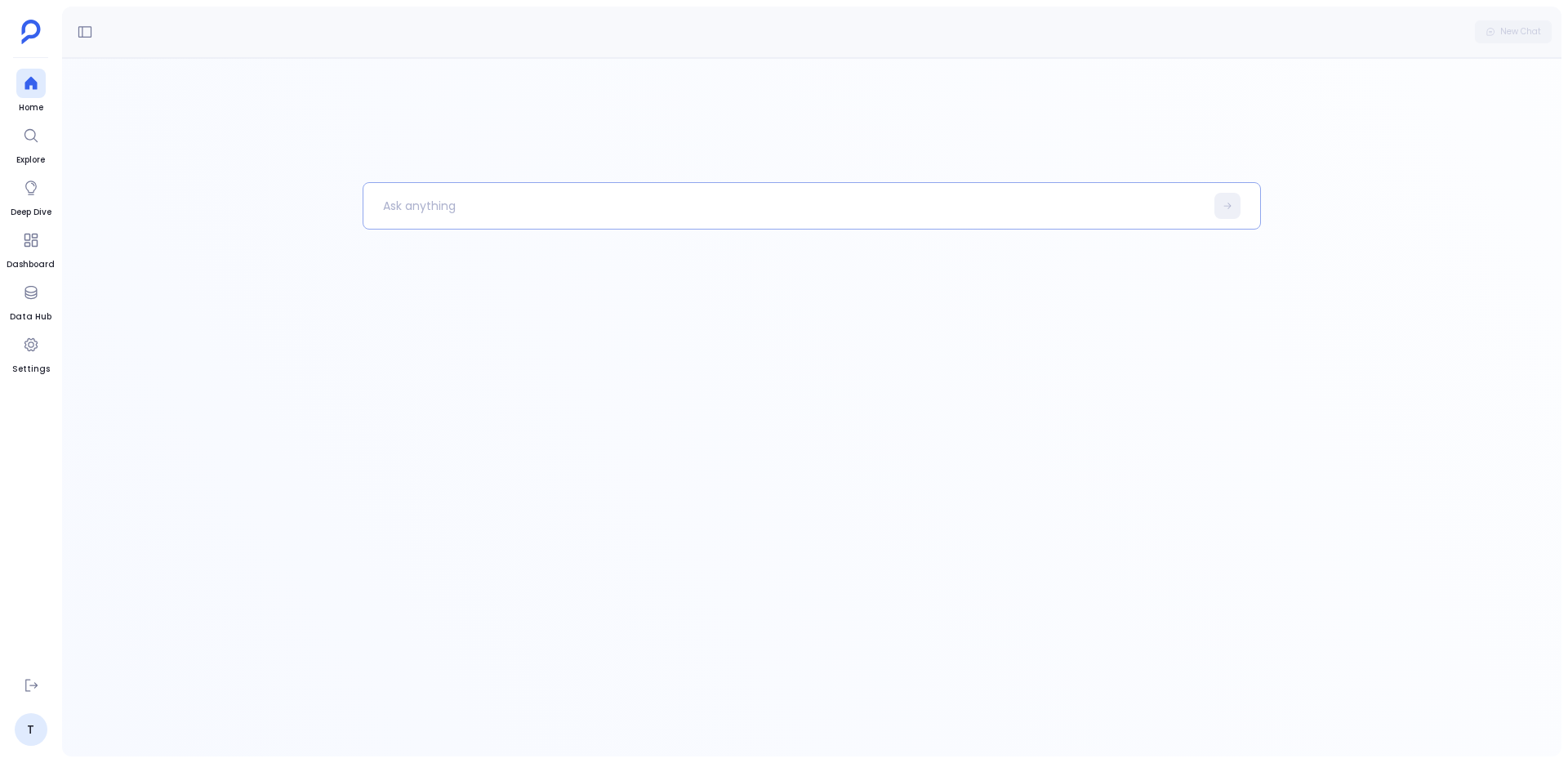
click at [928, 221] on p at bounding box center [784, 205] width 841 height 42
paste p
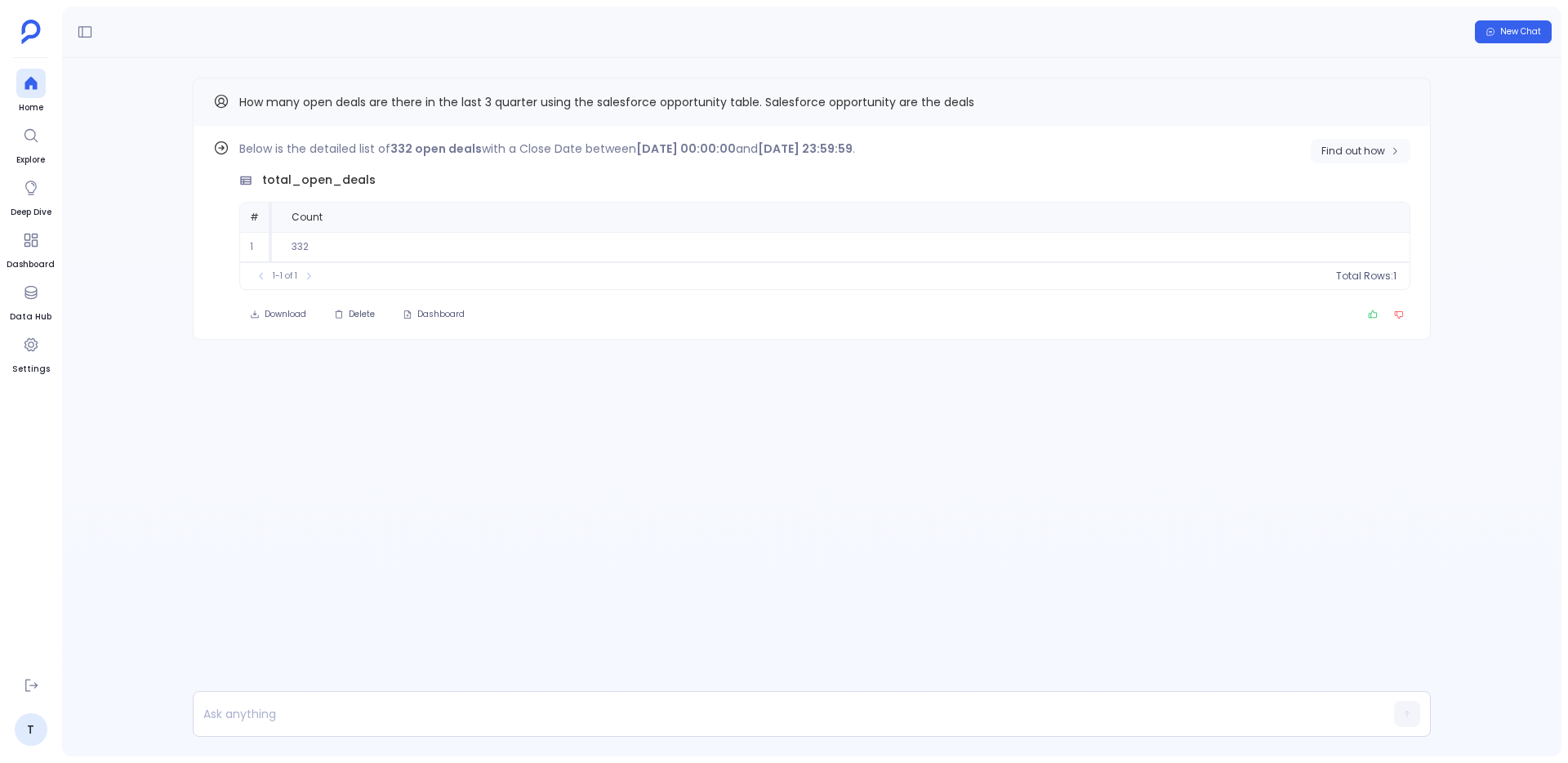
click at [1328, 158] on button "Find out how" at bounding box center [1359, 151] width 99 height 25
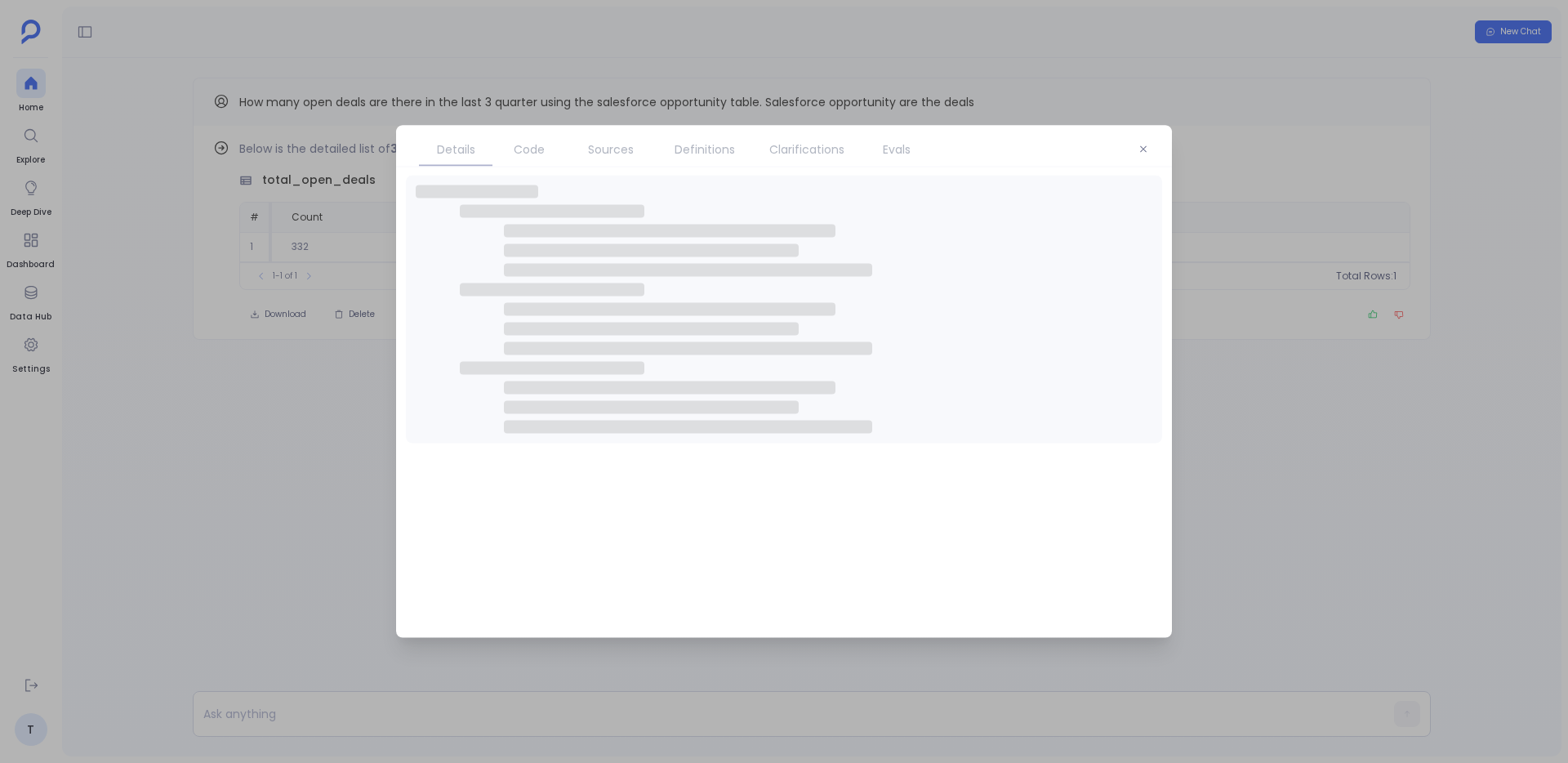
click at [517, 141] on span "Code" at bounding box center [530, 150] width 31 height 18
click at [517, 153] on span "Code" at bounding box center [530, 150] width 31 height 18
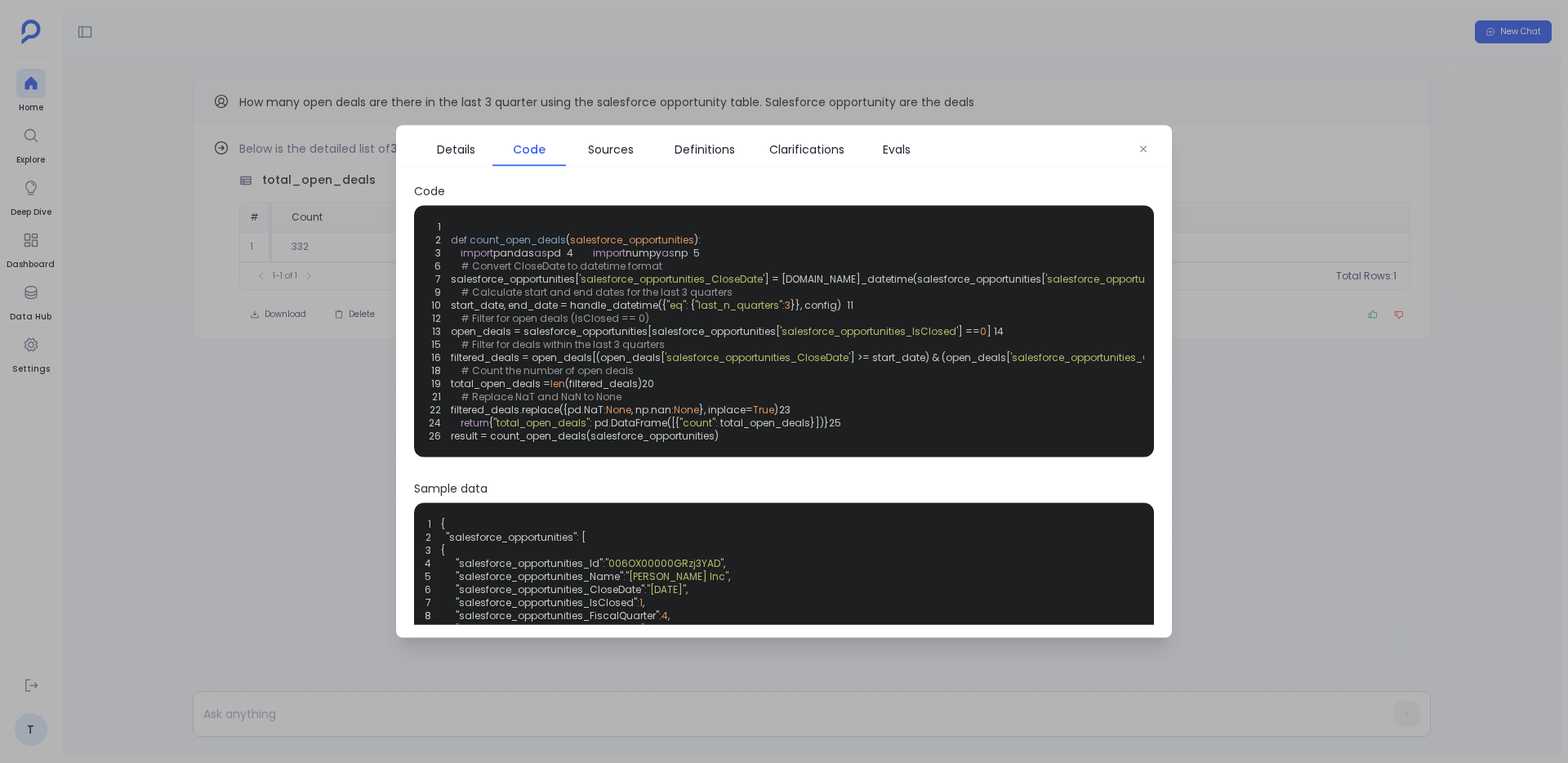
scroll to position [2, 0]
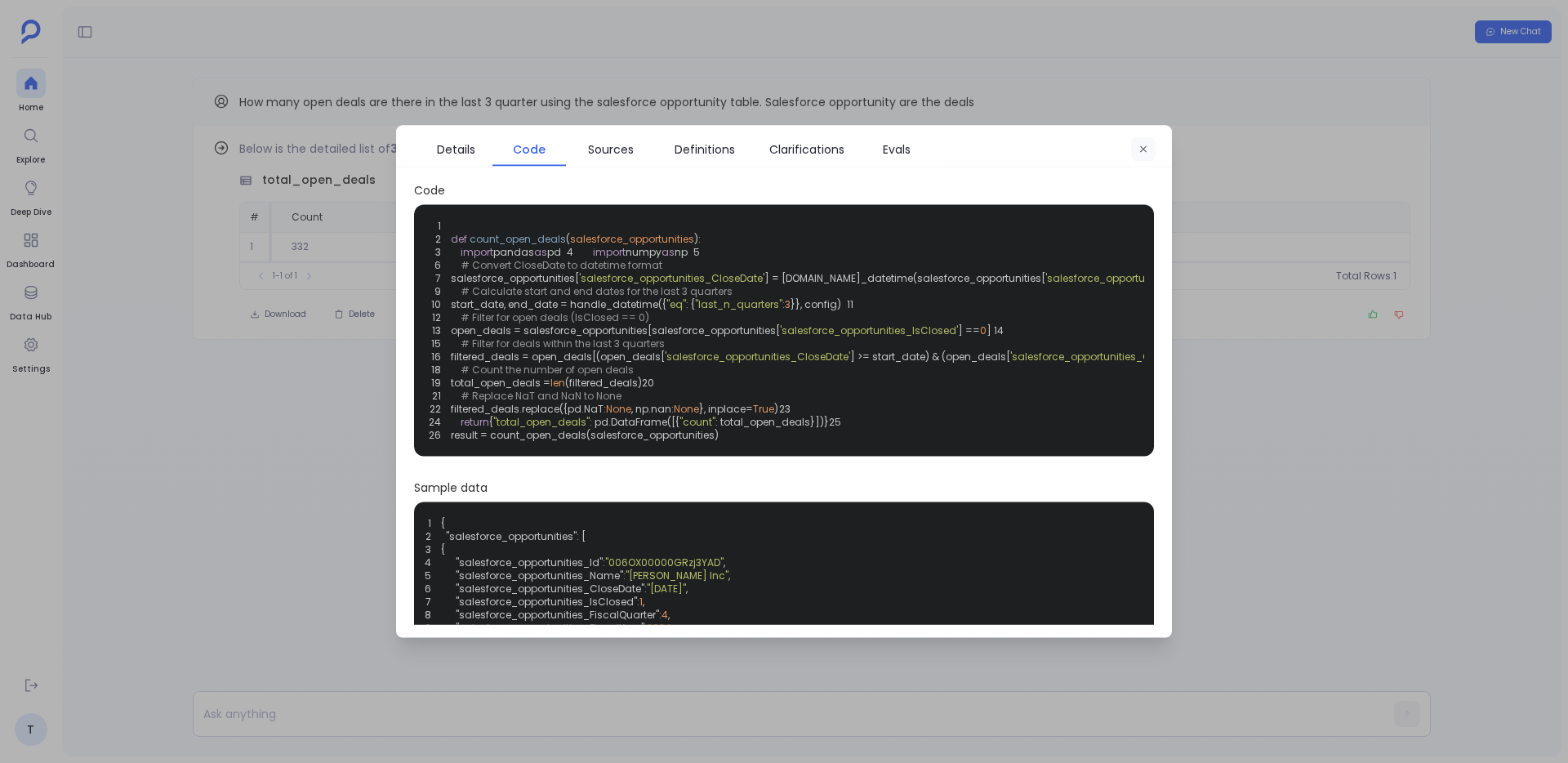
click at [1154, 146] on button "button" at bounding box center [1143, 149] width 25 height 25
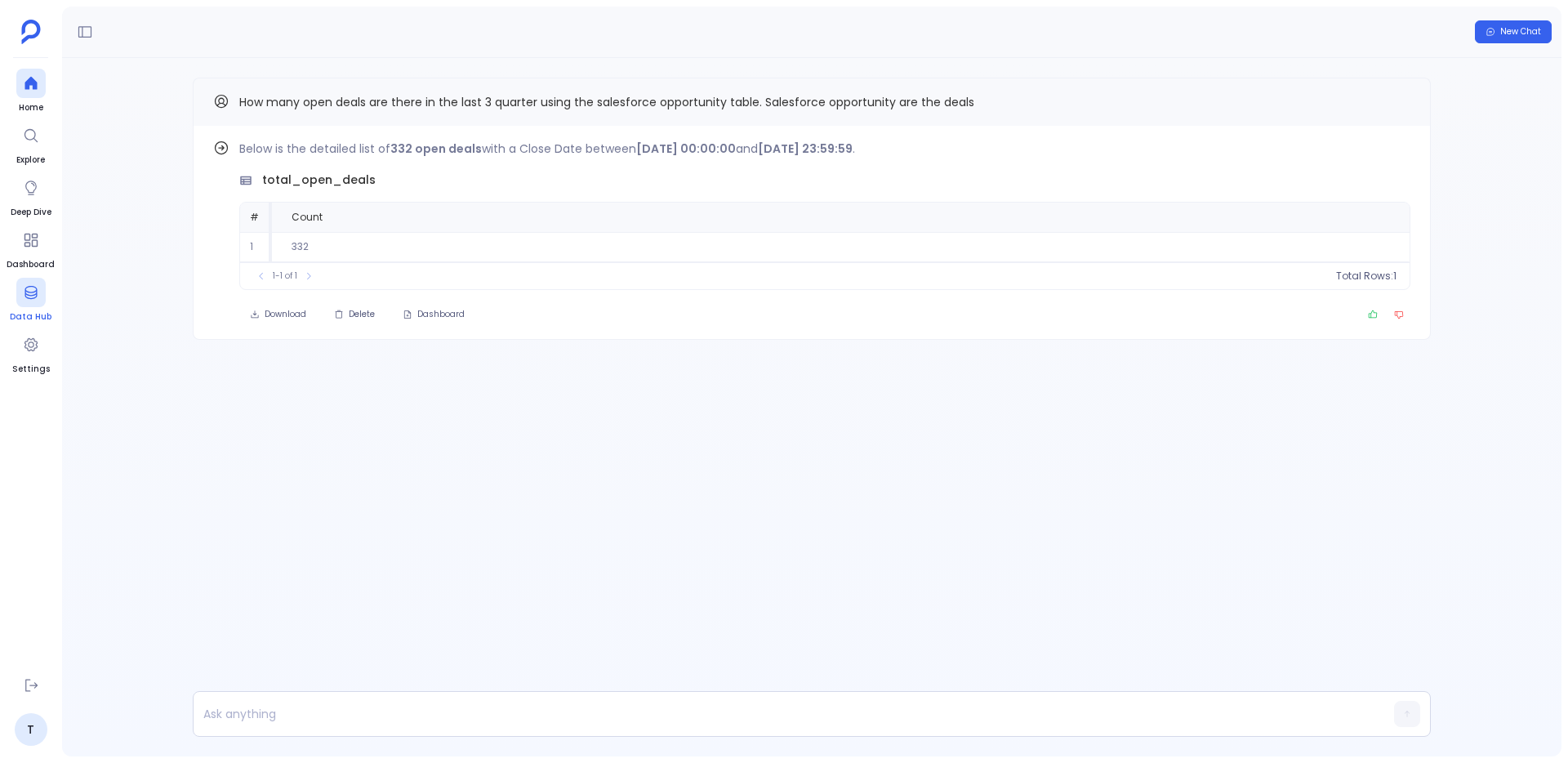
click at [31, 310] on span "Data Hub" at bounding box center [31, 316] width 41 height 13
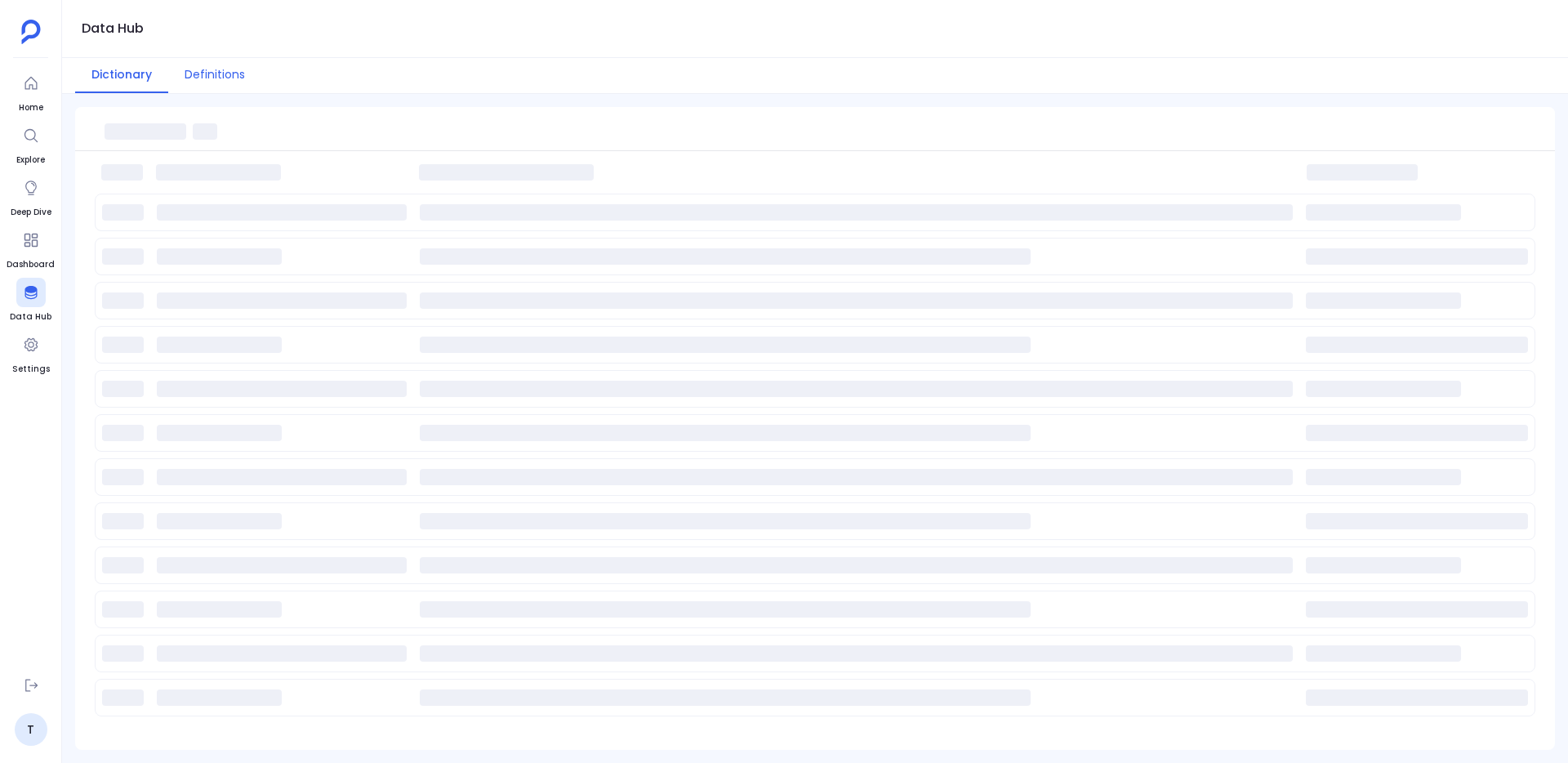
click at [204, 71] on button "Definitions" at bounding box center [215, 76] width 94 height 35
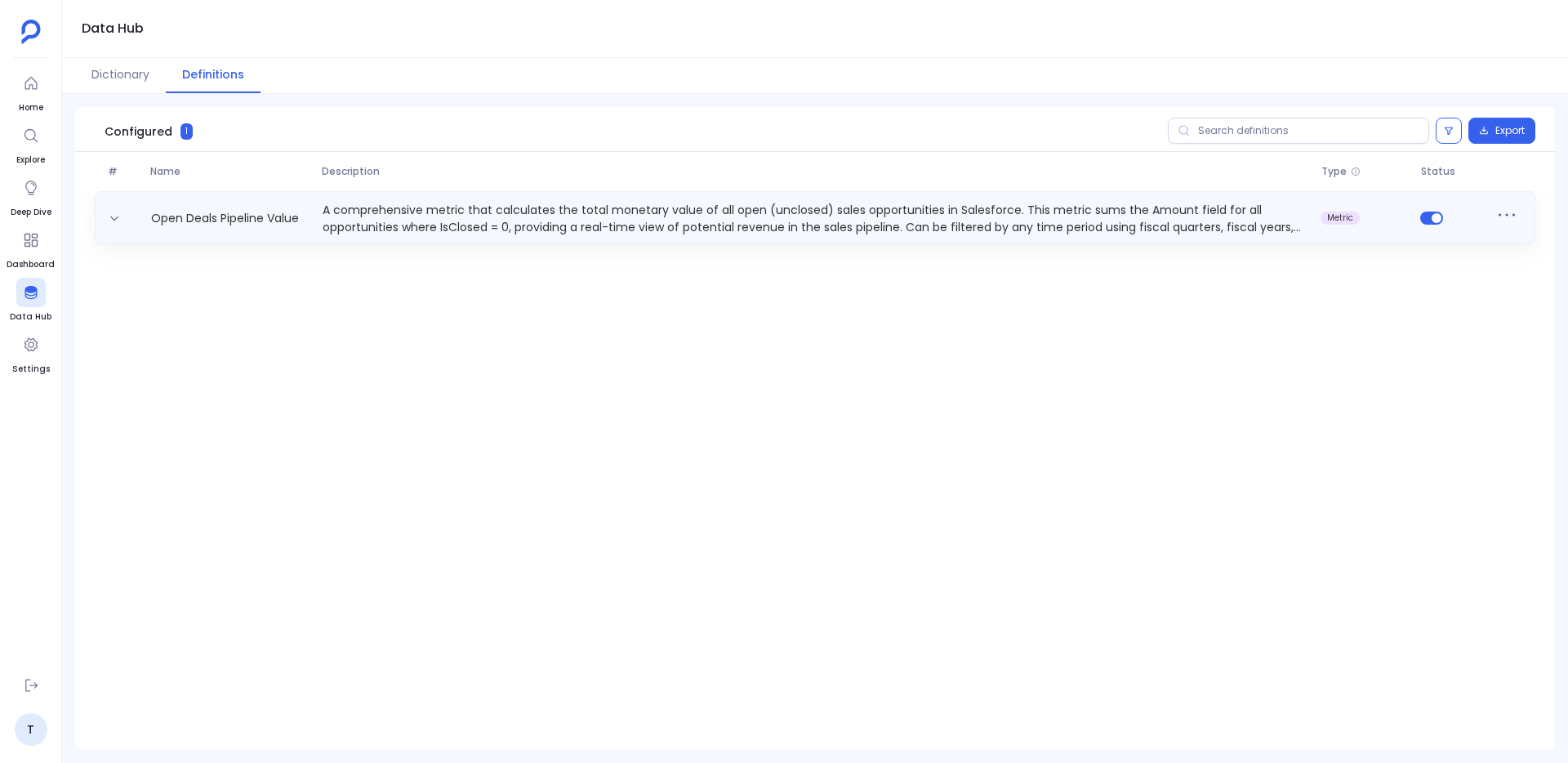
click at [455, 202] on p "A comprehensive metric that calculates the total monetary value of all open (un…" at bounding box center [815, 218] width 998 height 32
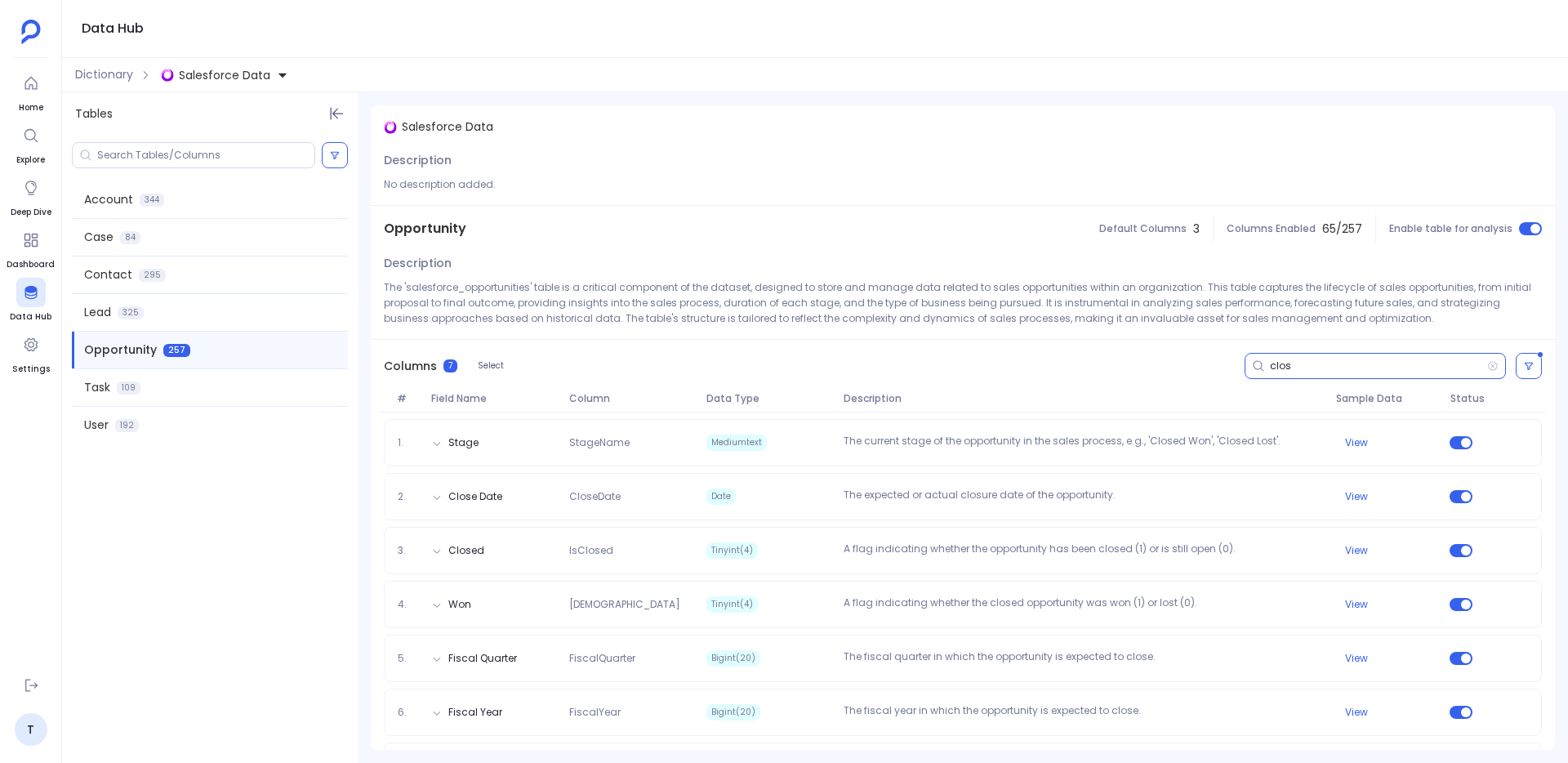
click at [181, 80] on span "Salesforce Data" at bounding box center [224, 75] width 92 height 17
click at [189, 143] on img at bounding box center [183, 149] width 13 height 13
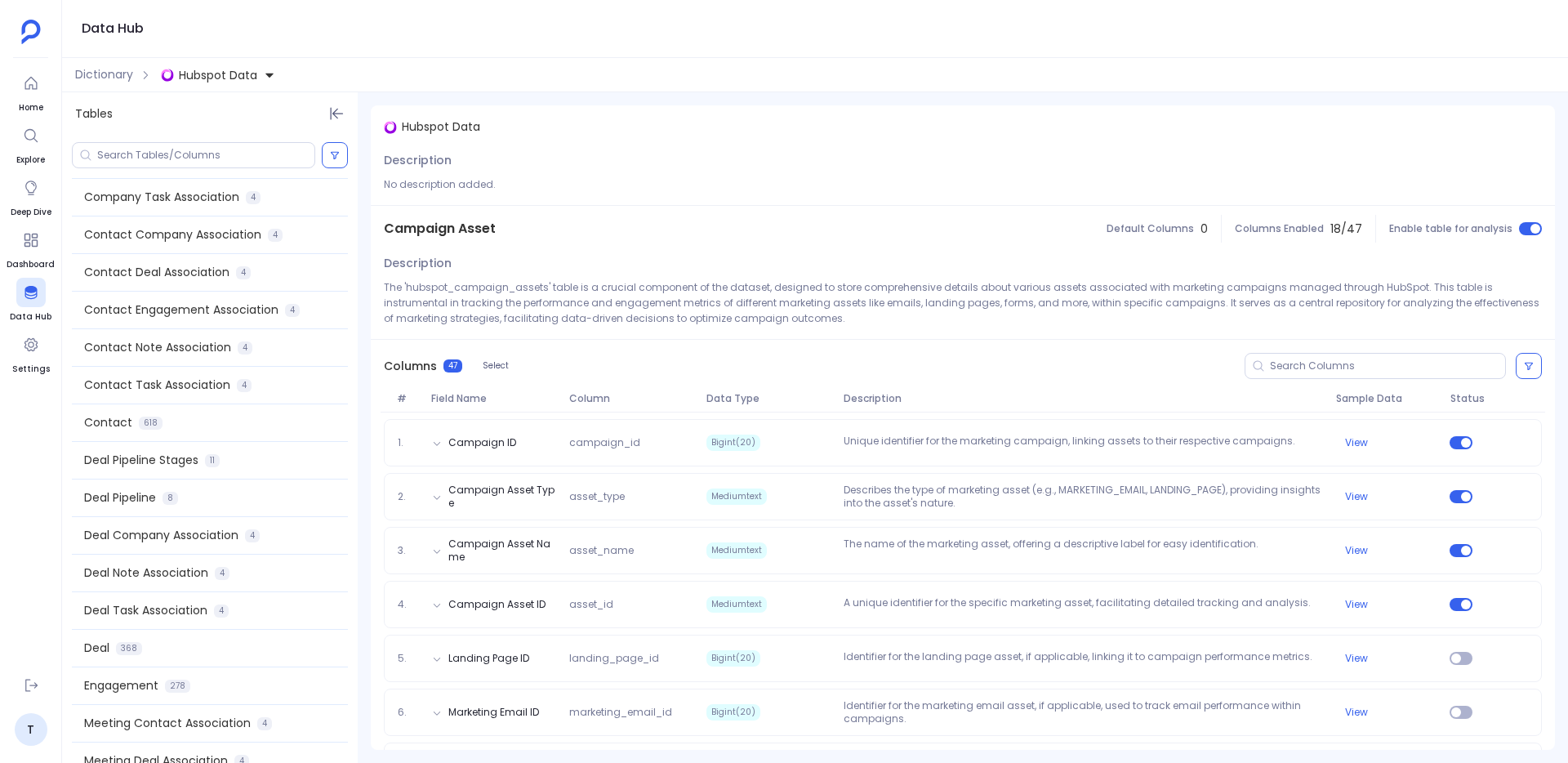
scroll to position [314, 0]
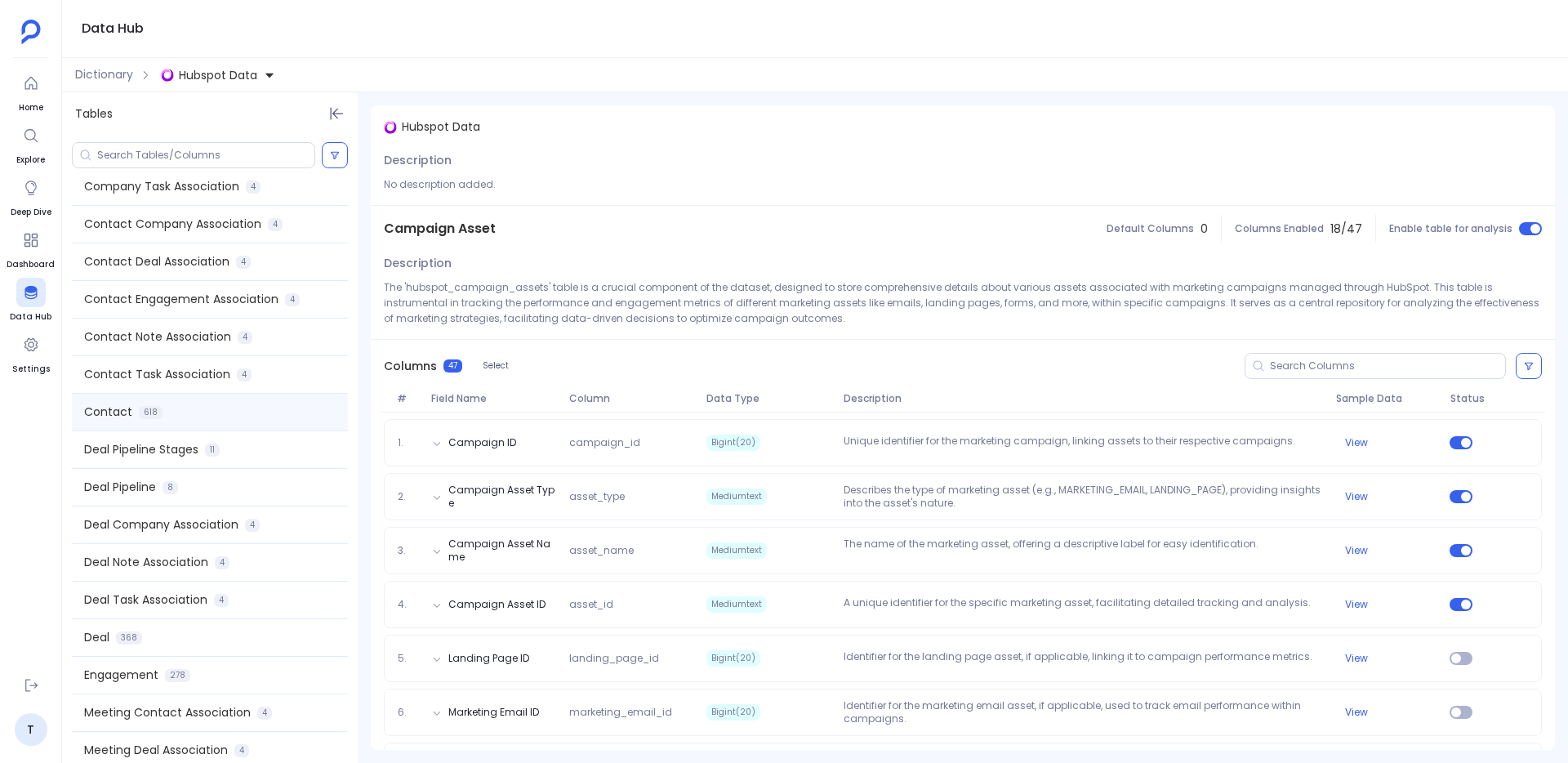
click at [119, 413] on span "Contact" at bounding box center [107, 412] width 48 height 17
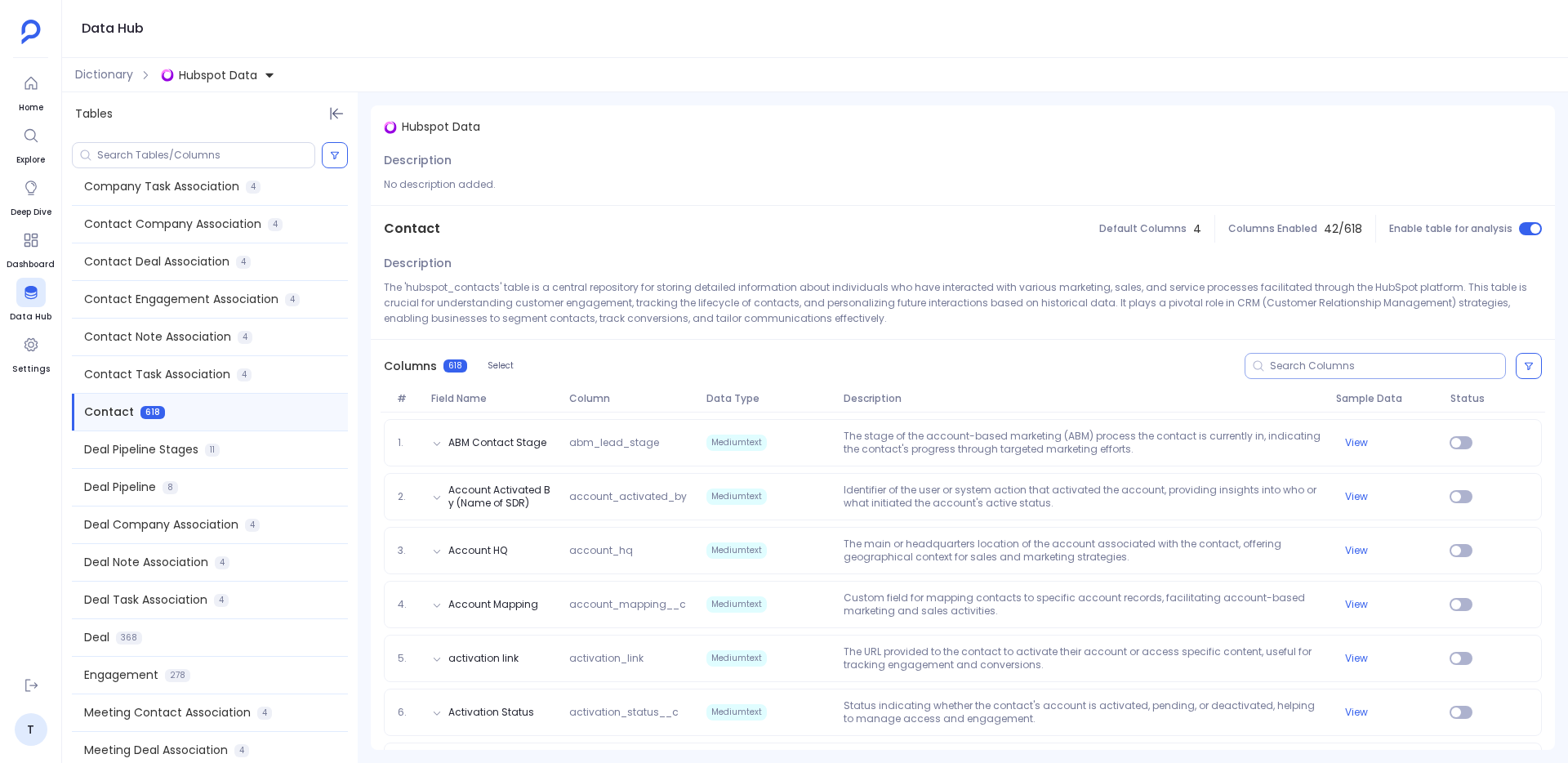
click at [1324, 366] on input at bounding box center [1387, 365] width 235 height 13
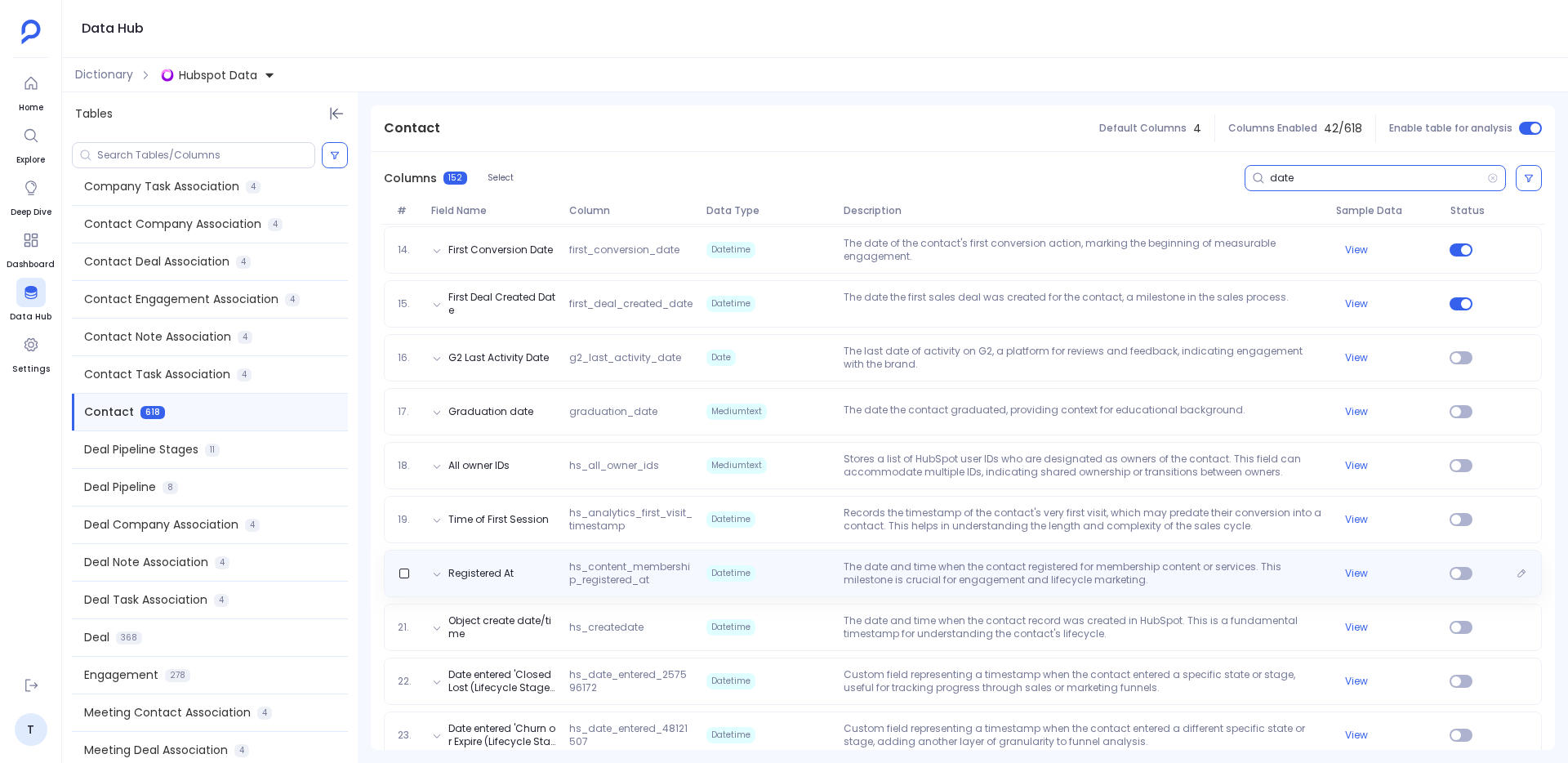
scroll to position [892, 0]
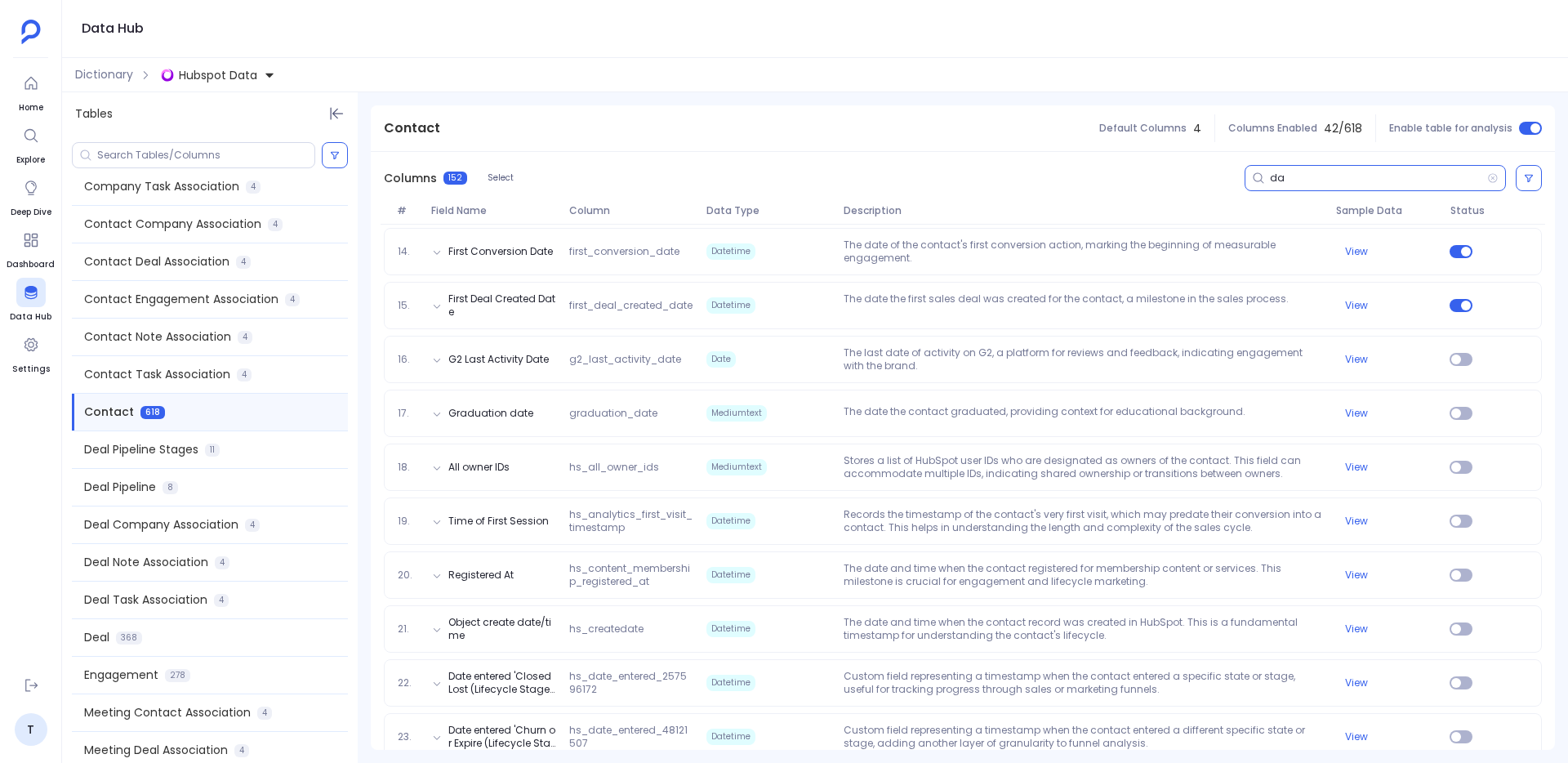
type input "d"
paste input "hs_v2_date_entered_lead"
type input "hs_v2_date_entered_lead"
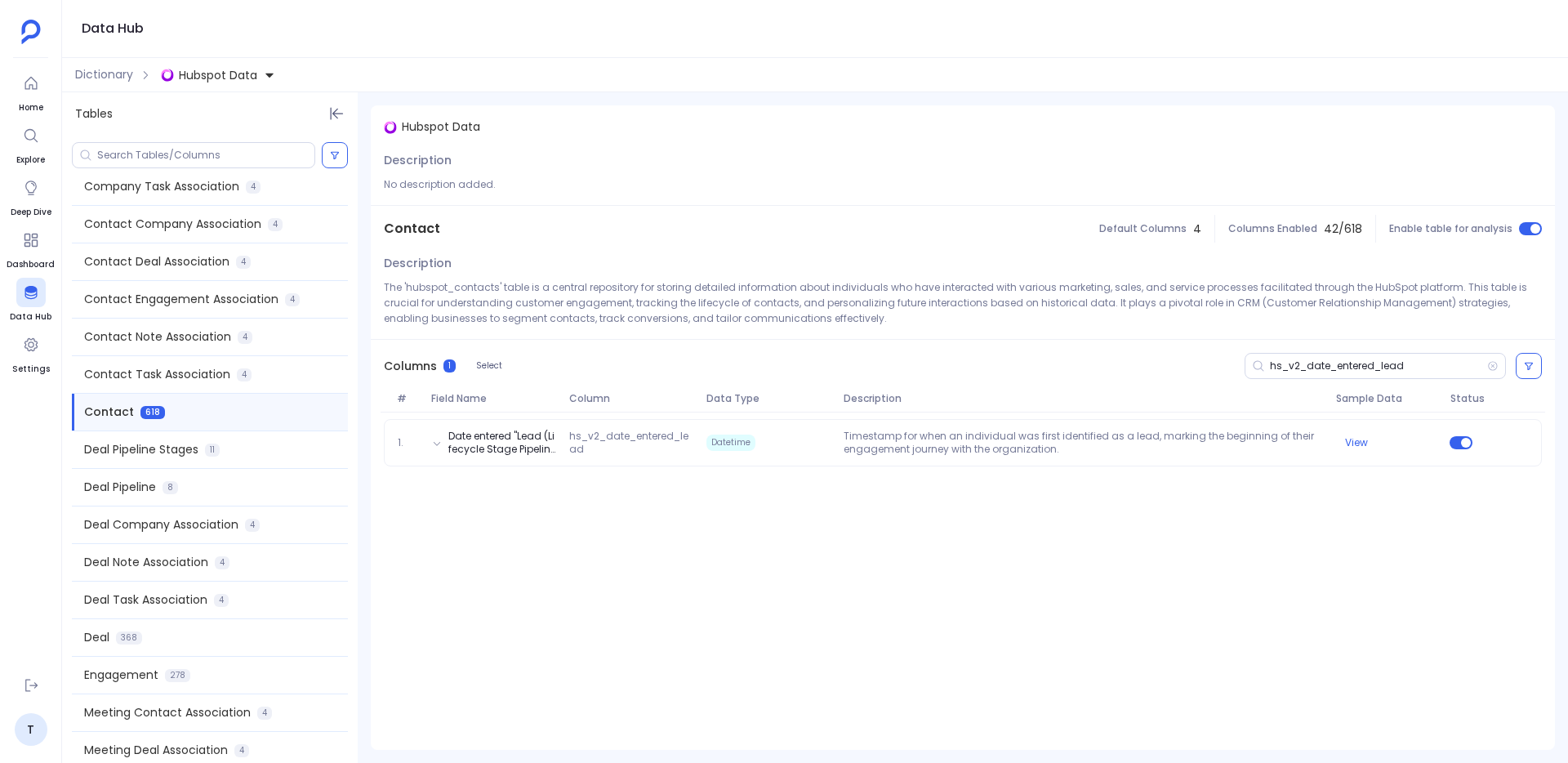
click at [904, 403] on span "Description" at bounding box center [1083, 398] width 492 height 13
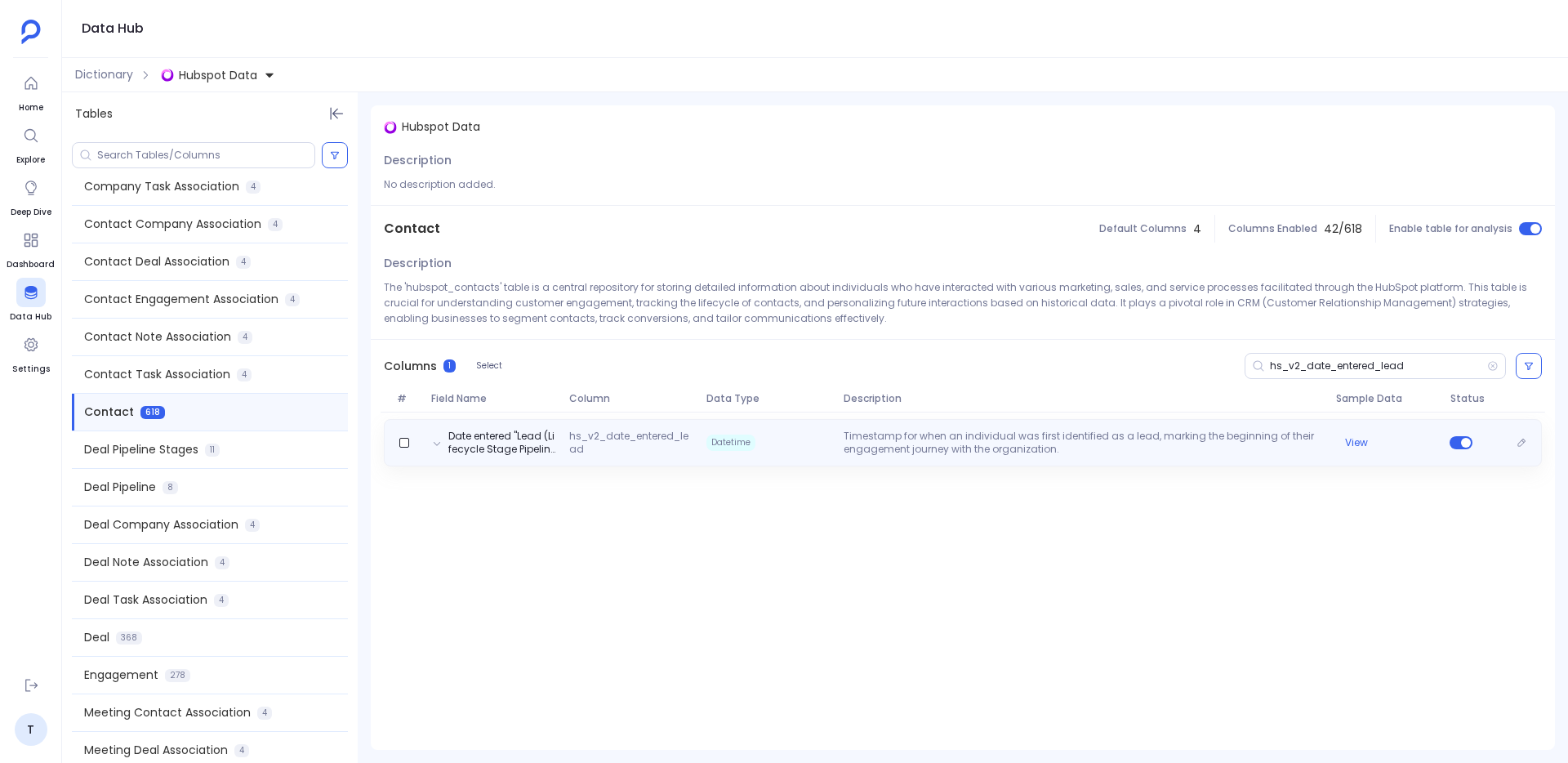
click at [904, 447] on p "Timestamp for when an individual was first identified as a lead, marking the be…" at bounding box center [1082, 442] width 491 height 27
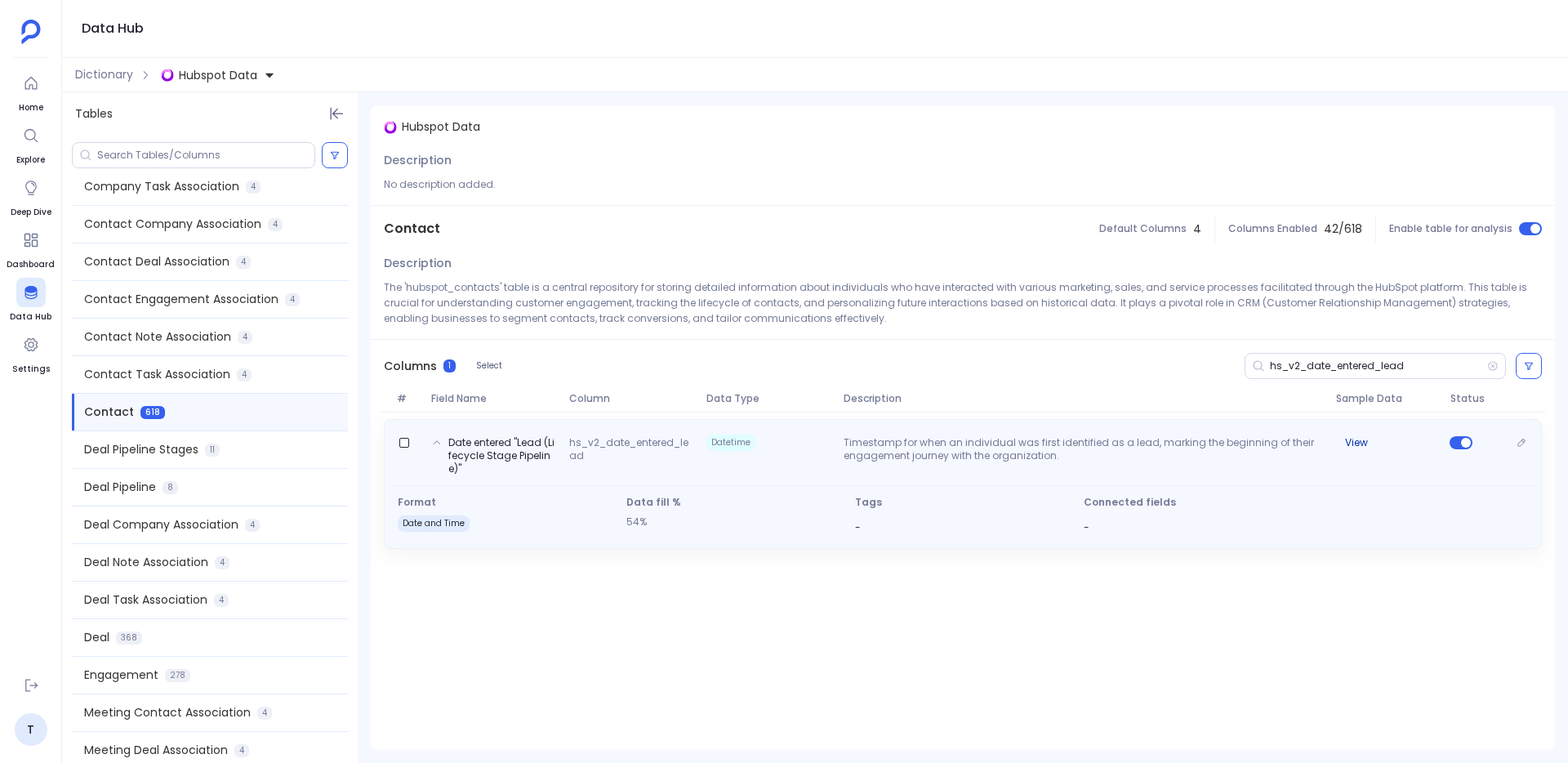
click at [1357, 443] on button "View" at bounding box center [1355, 442] width 23 height 13
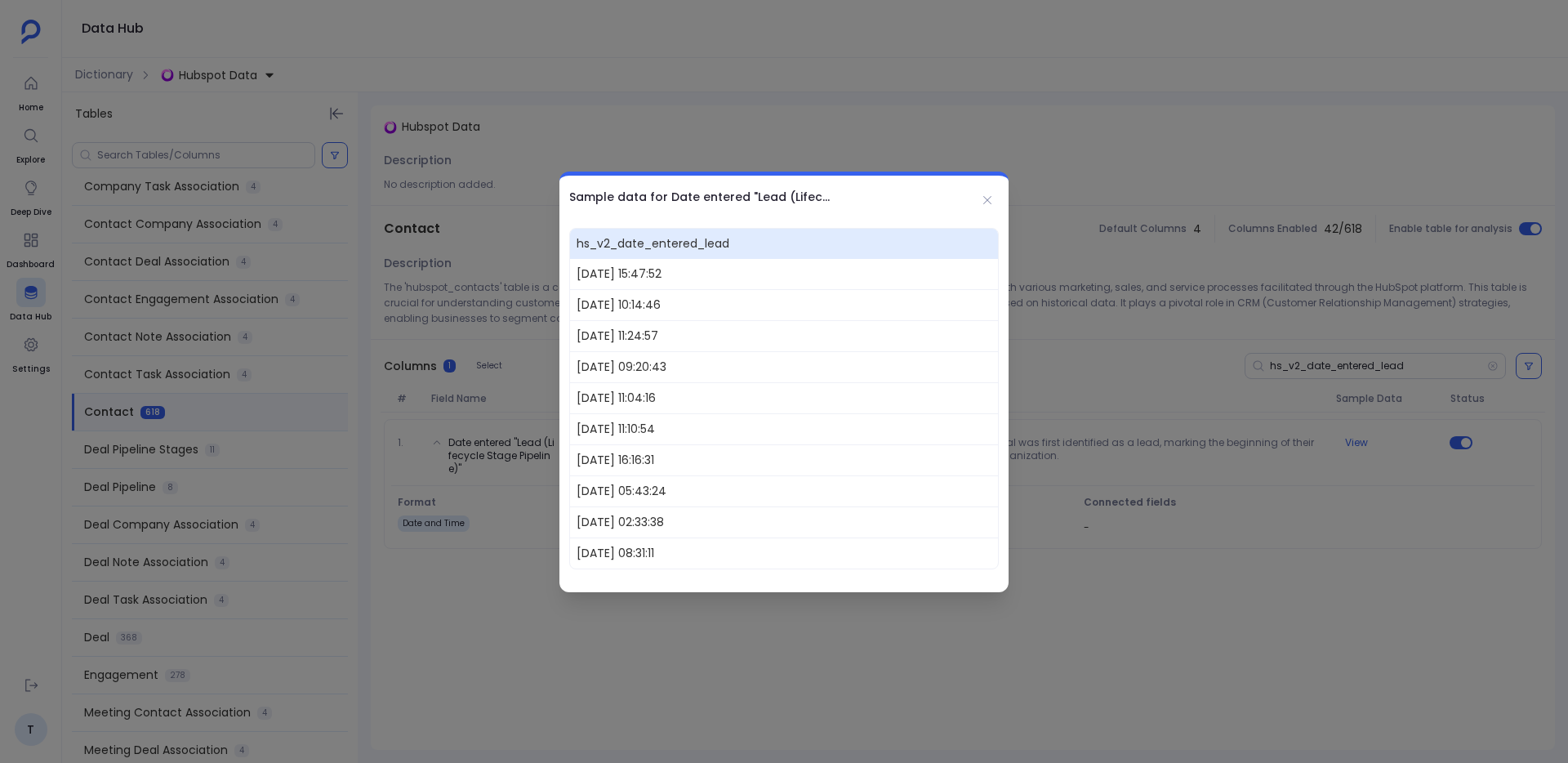
click at [847, 123] on div at bounding box center [784, 381] width 1568 height 763
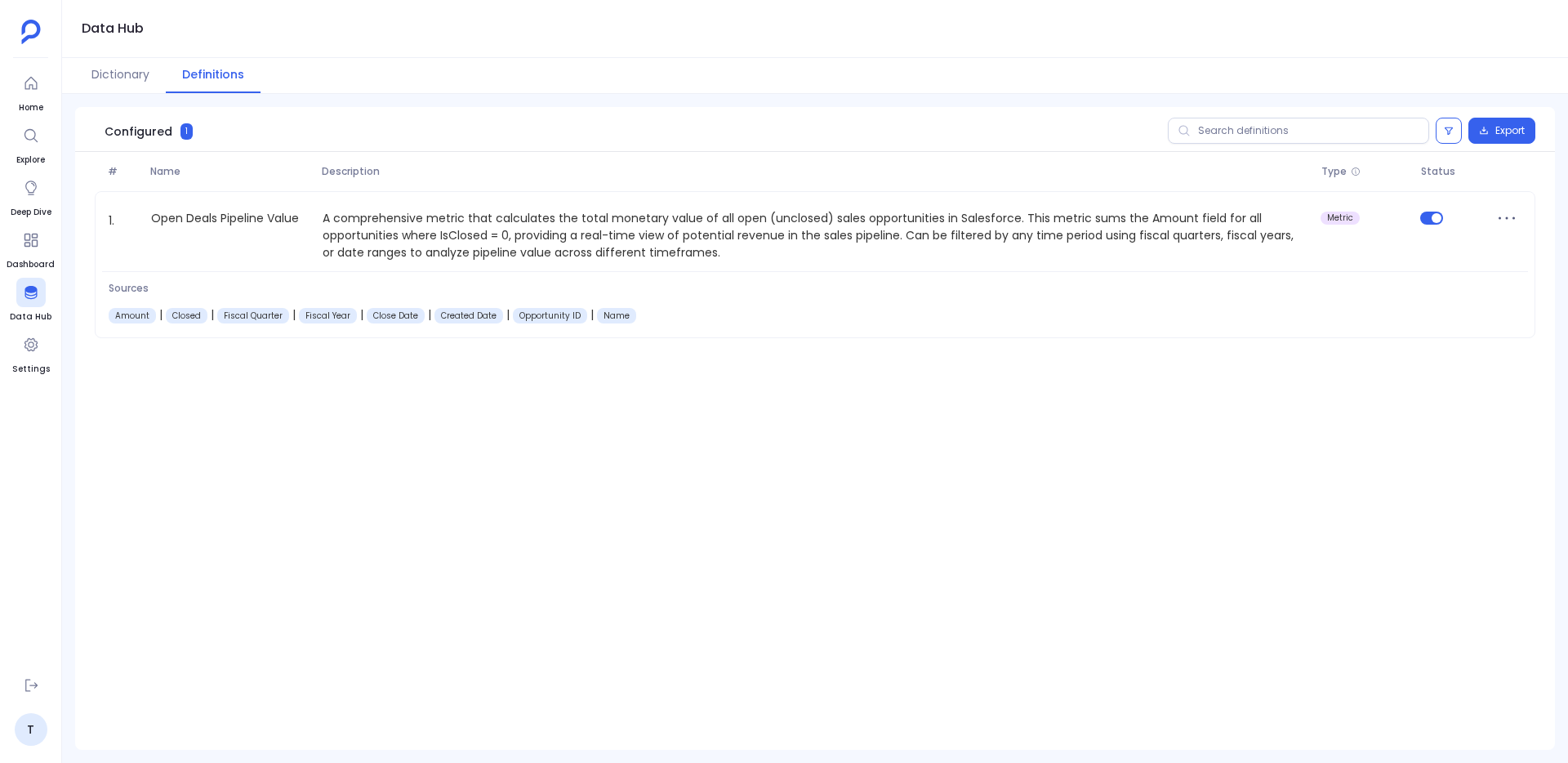
click at [216, 69] on button "Definitions" at bounding box center [213, 76] width 94 height 35
click at [126, 79] on button "Dictionary" at bounding box center [120, 76] width 91 height 35
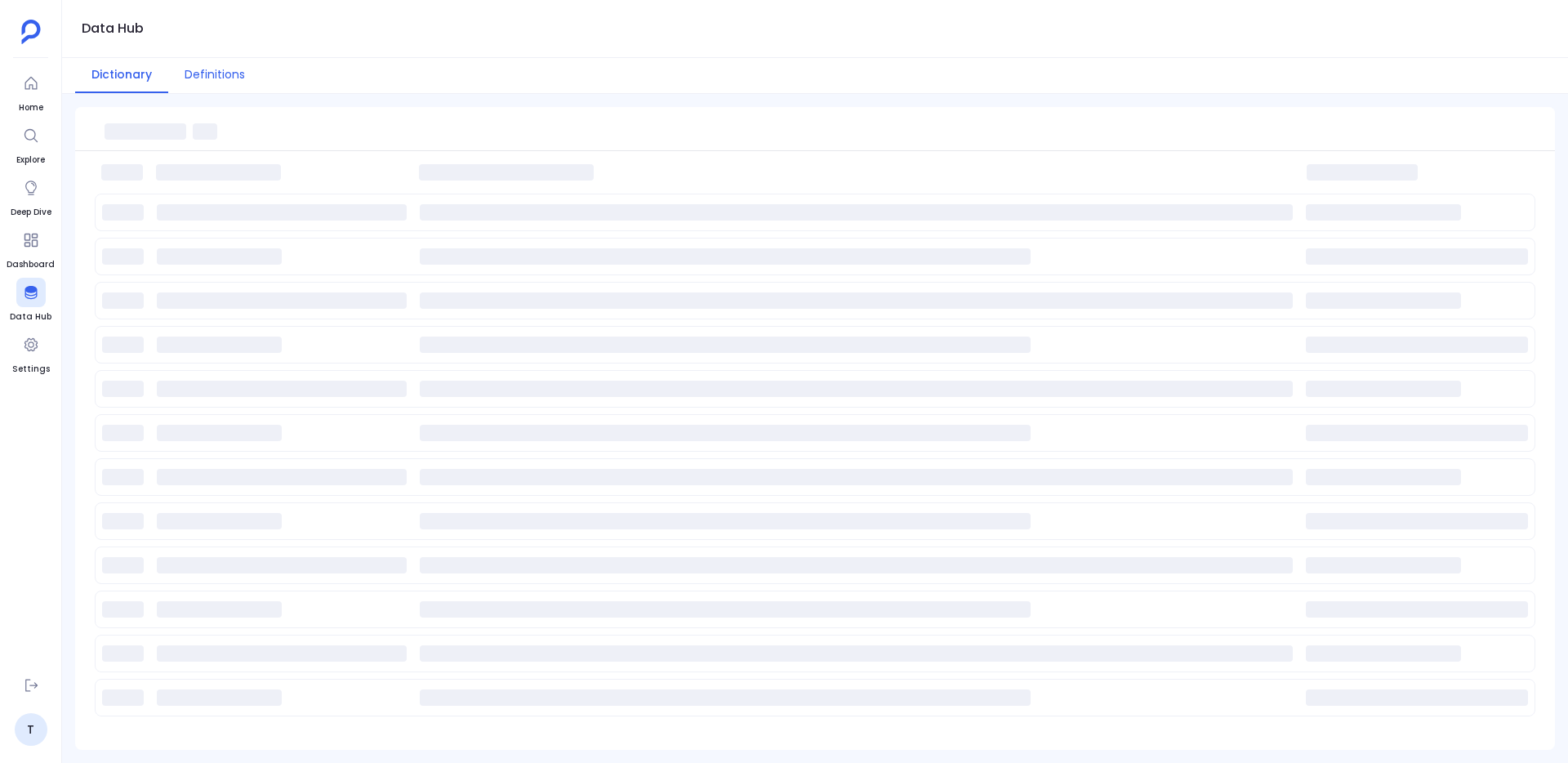
click at [248, 79] on button "Definitions" at bounding box center [215, 76] width 94 height 35
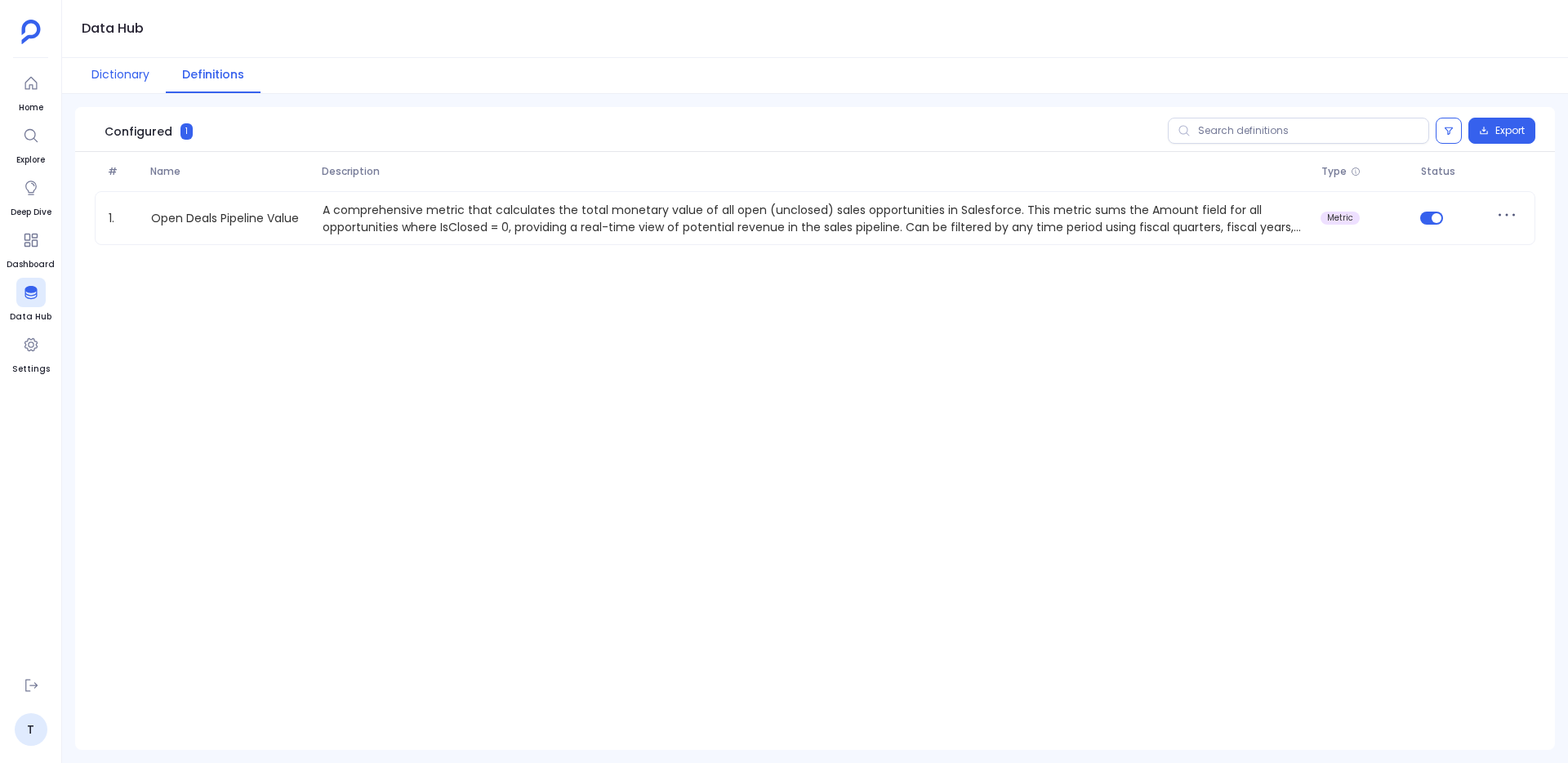
click at [151, 76] on button "Dictionary" at bounding box center [120, 76] width 91 height 35
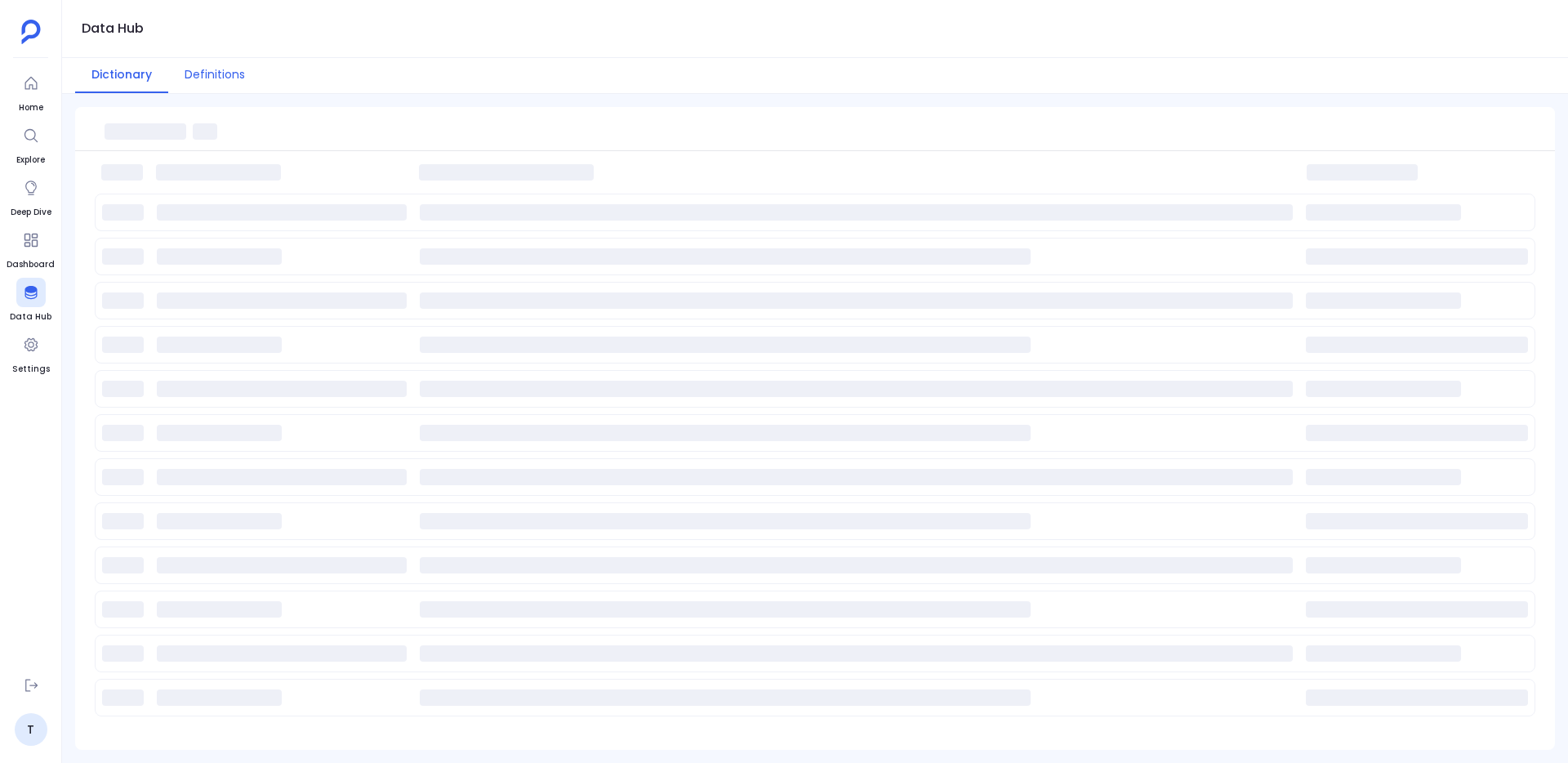
click at [219, 76] on button "Definitions" at bounding box center [215, 76] width 94 height 35
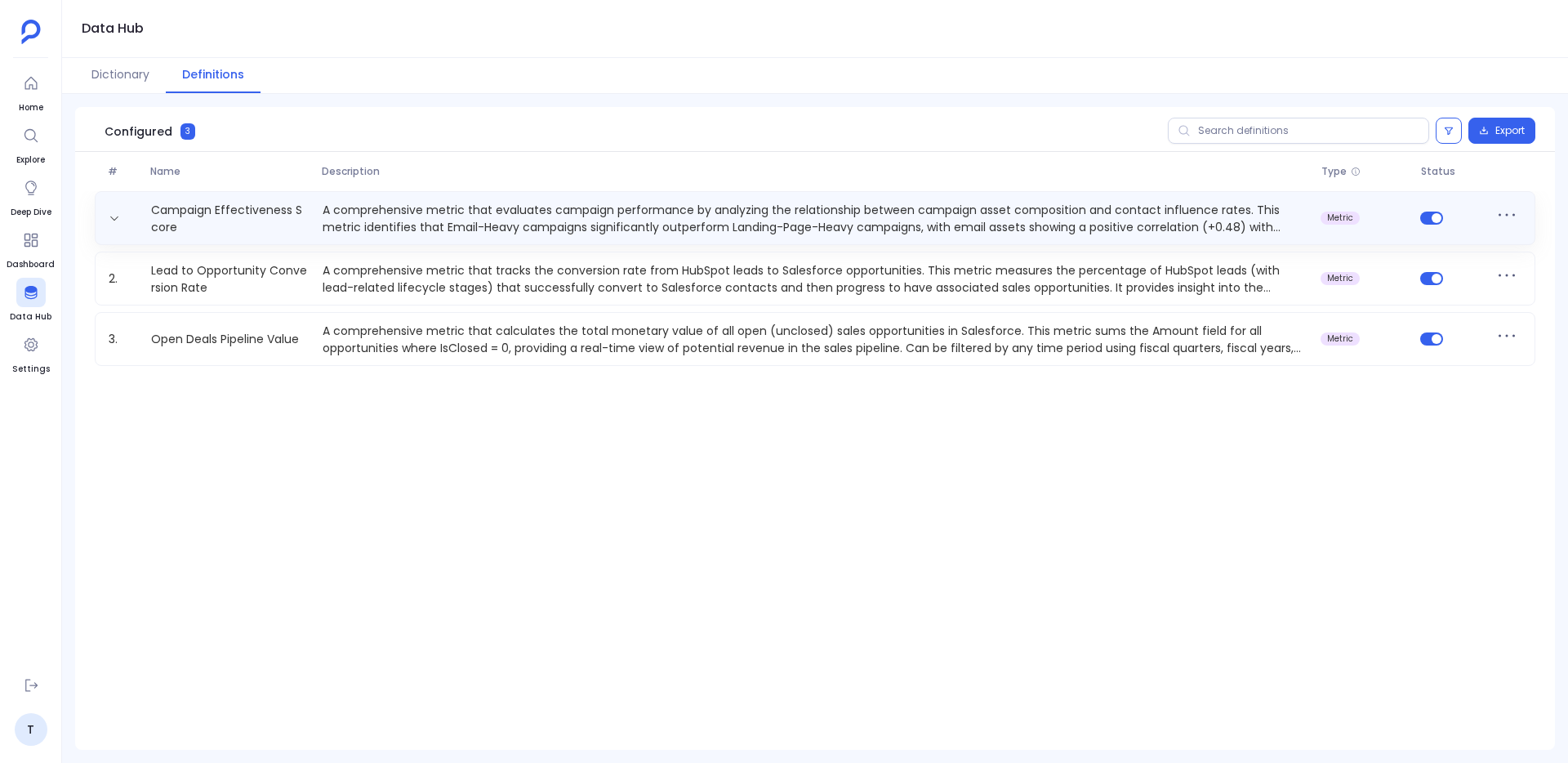
click at [604, 212] on p "A comprehensive metric that evaluates campaign performance by analyzing the rel…" at bounding box center [815, 218] width 998 height 32
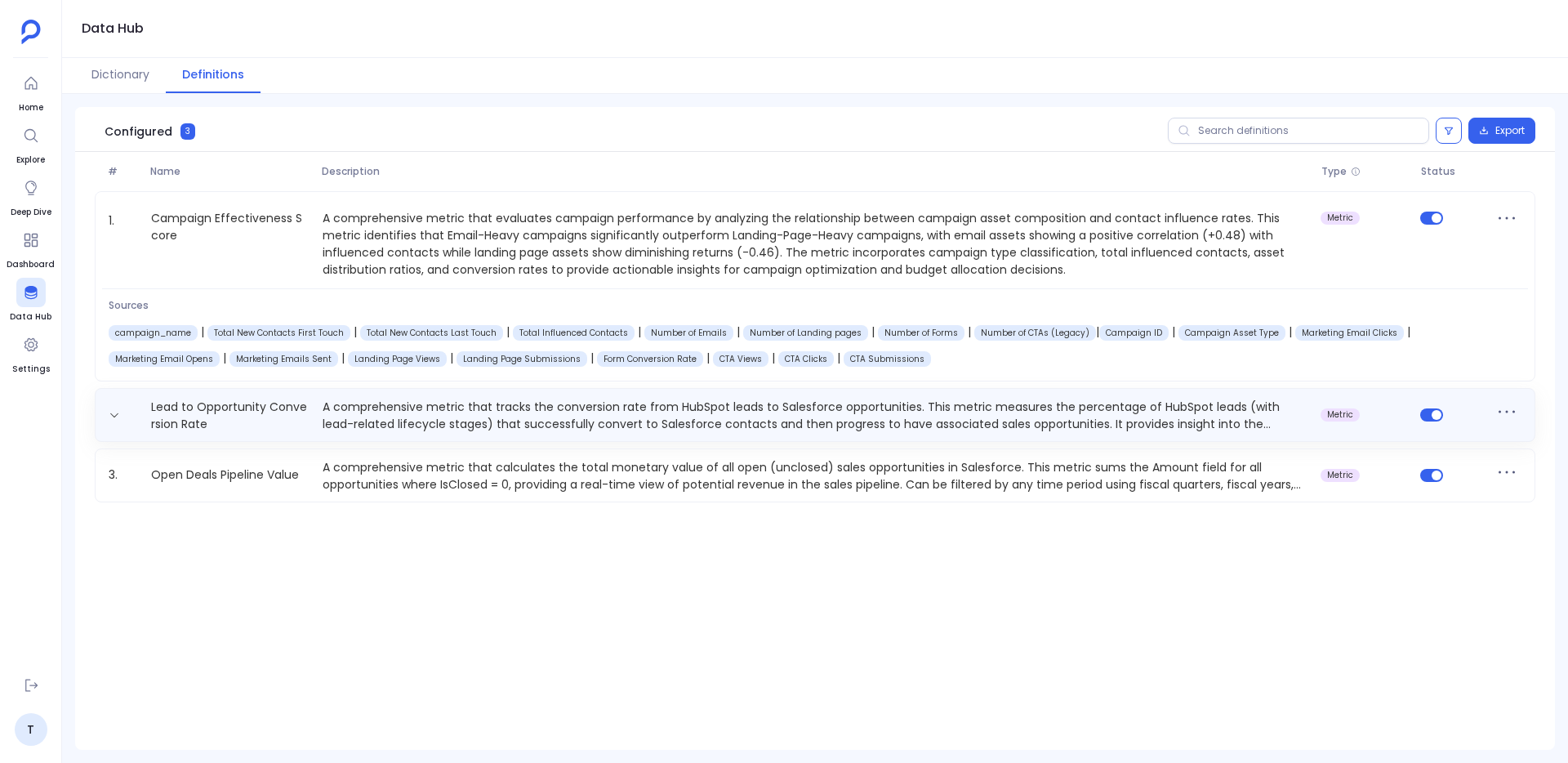
click at [902, 433] on div "Lead to Opportunity Conversion Rate A comprehensive metric that tracks the conv…" at bounding box center [814, 414] width 1440 height 54
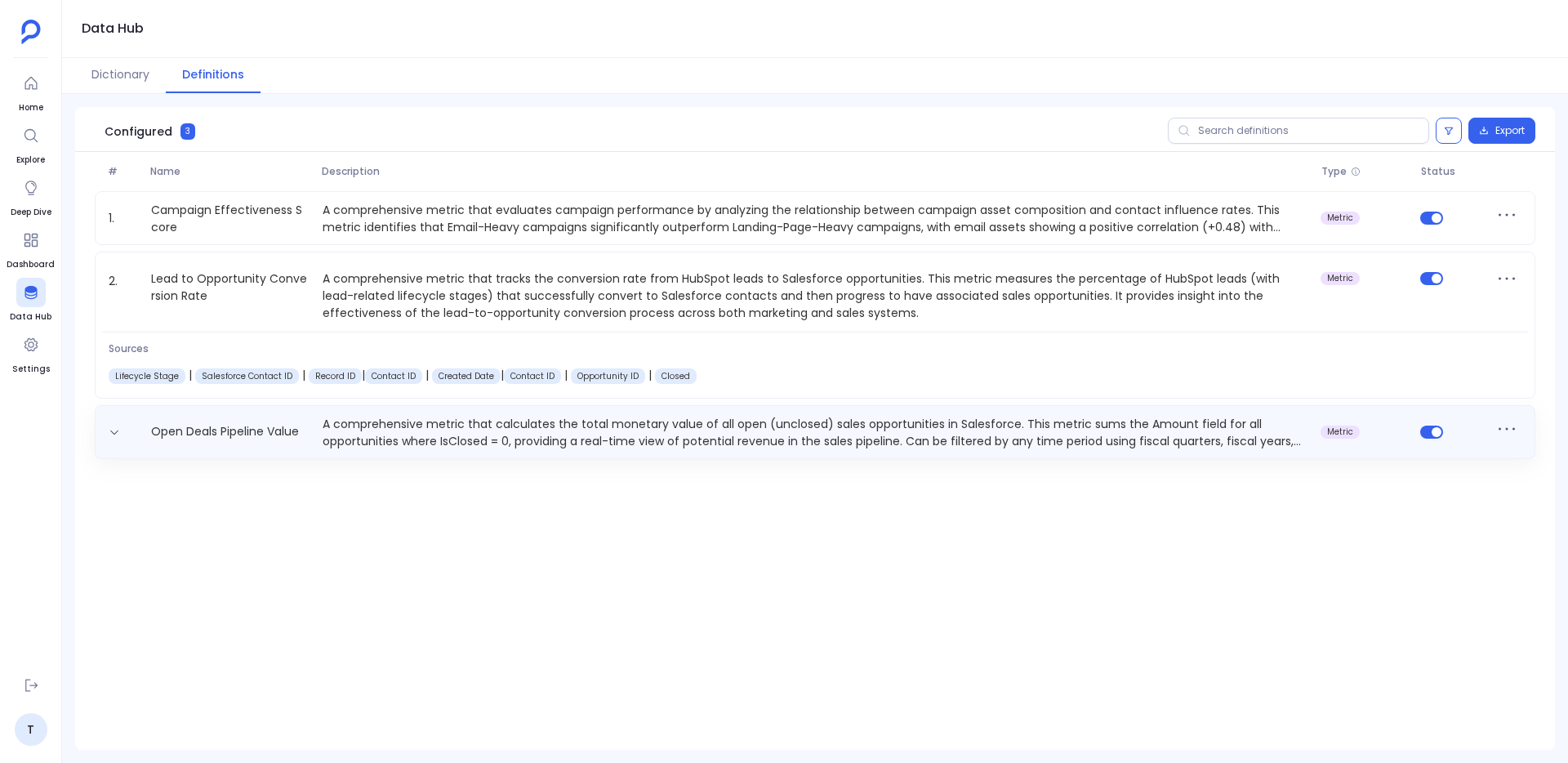
click at [671, 421] on p "A comprehensive metric that calculates the total monetary value of all open (un…" at bounding box center [815, 431] width 998 height 32
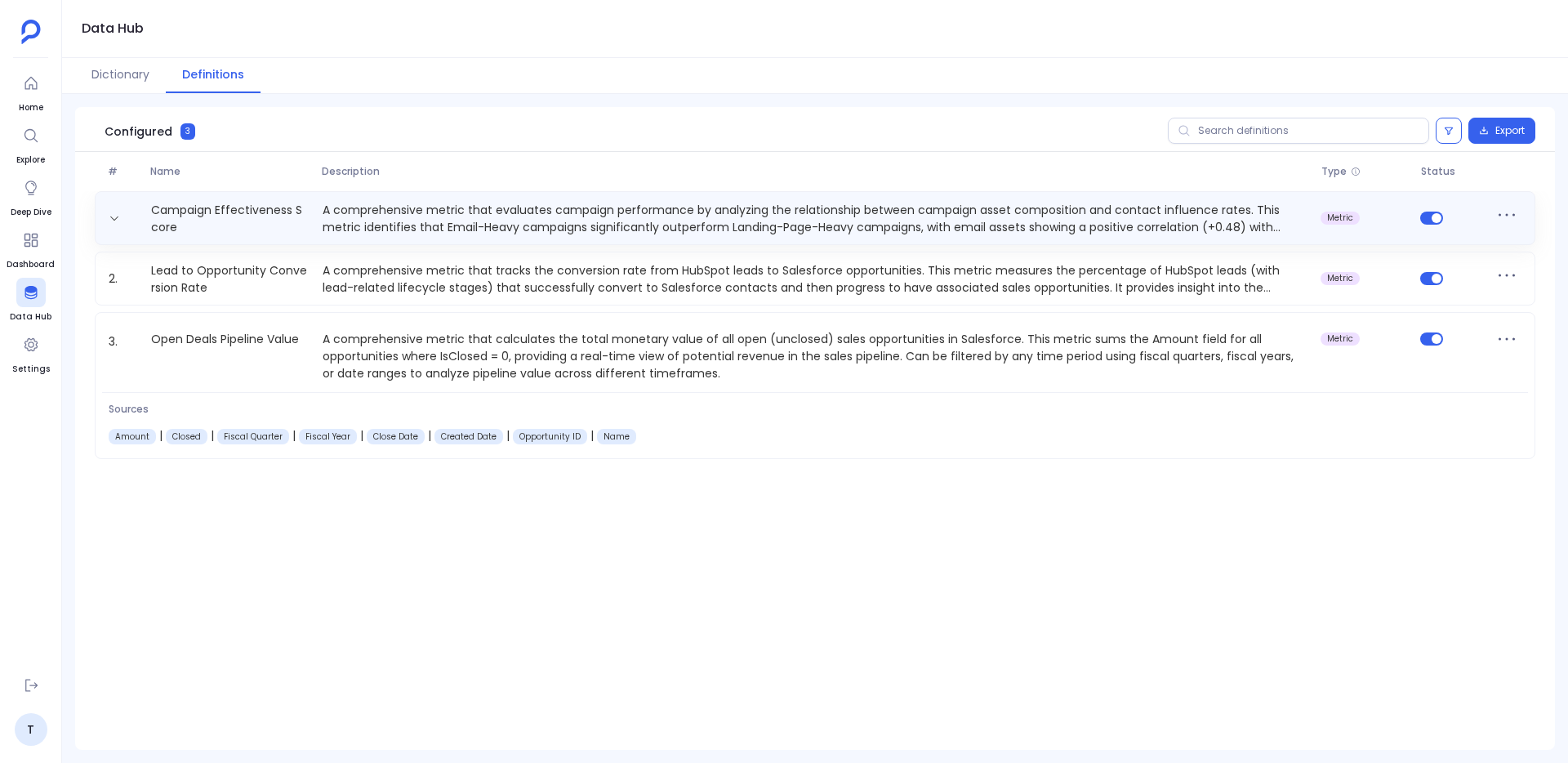
click at [683, 221] on p "A comprehensive metric that evaluates campaign performance by analyzing the rel…" at bounding box center [815, 218] width 998 height 32
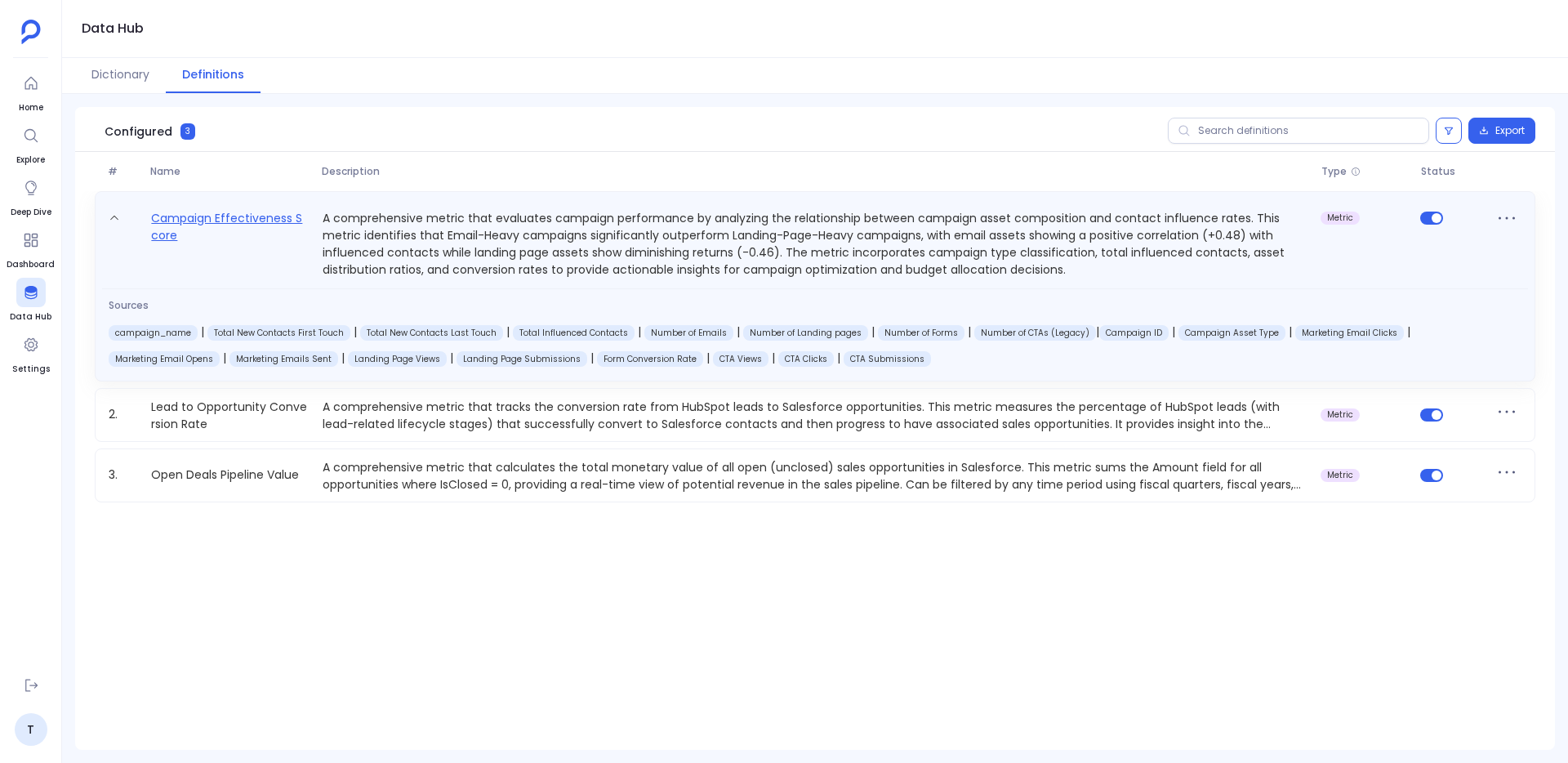
click at [243, 223] on link "Campaign Effectiveness Score" at bounding box center [230, 243] width 171 height 70
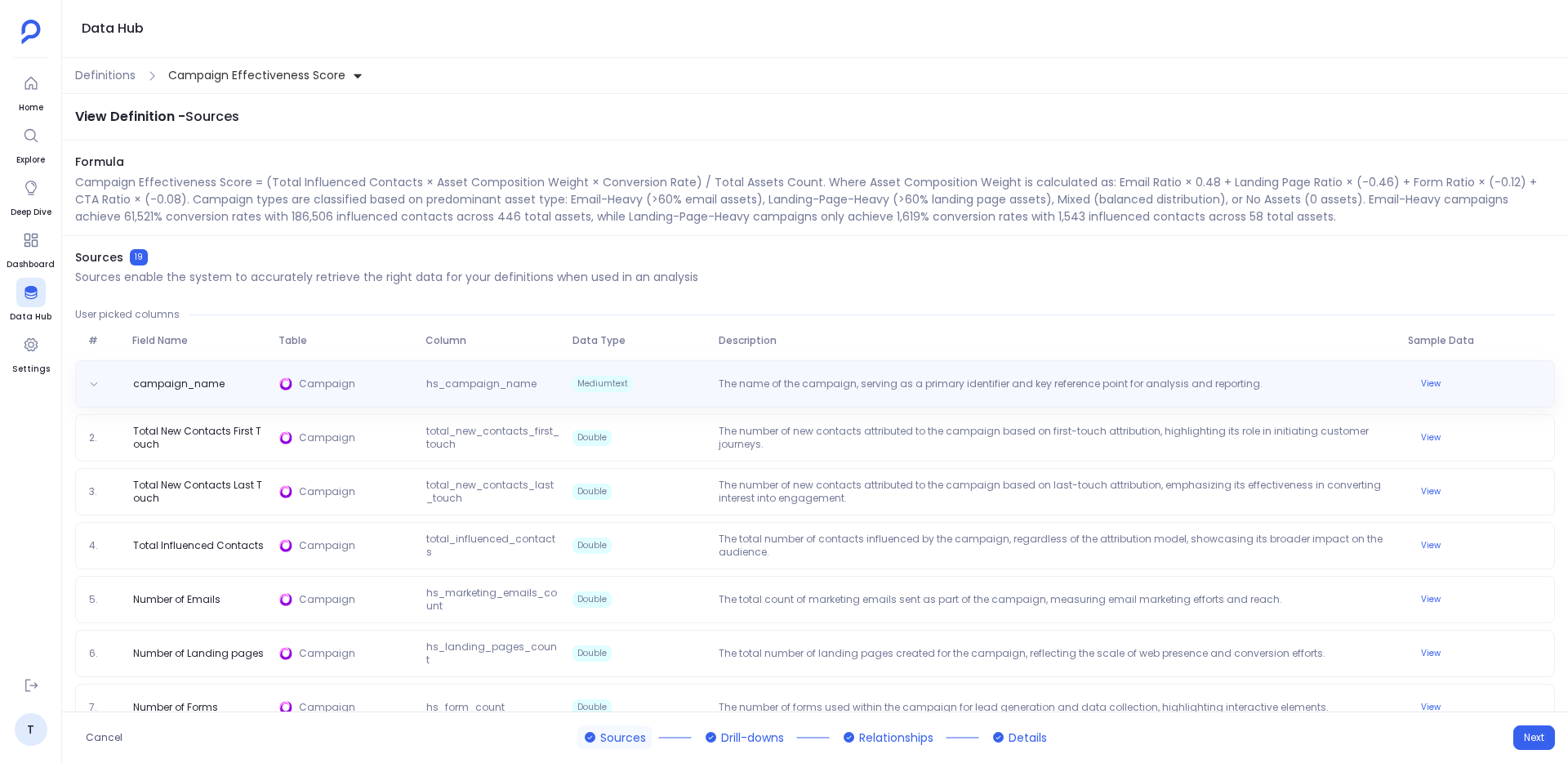
scroll to position [361, 0]
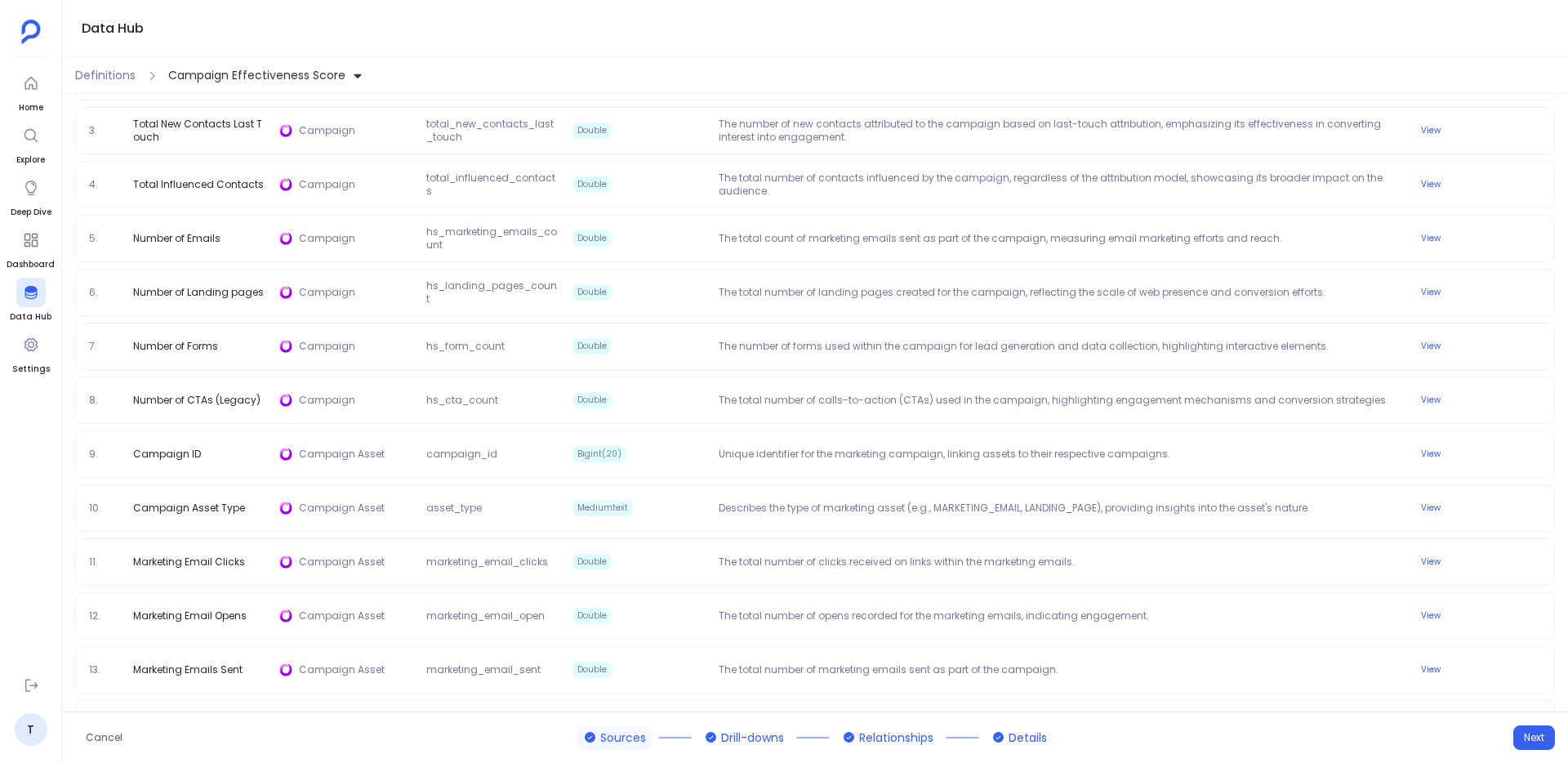
click at [132, 86] on div "Definitions Campaign Effectiveness Score" at bounding box center [815, 76] width 1506 height 35
click at [132, 79] on span "Definitions" at bounding box center [104, 75] width 60 height 17
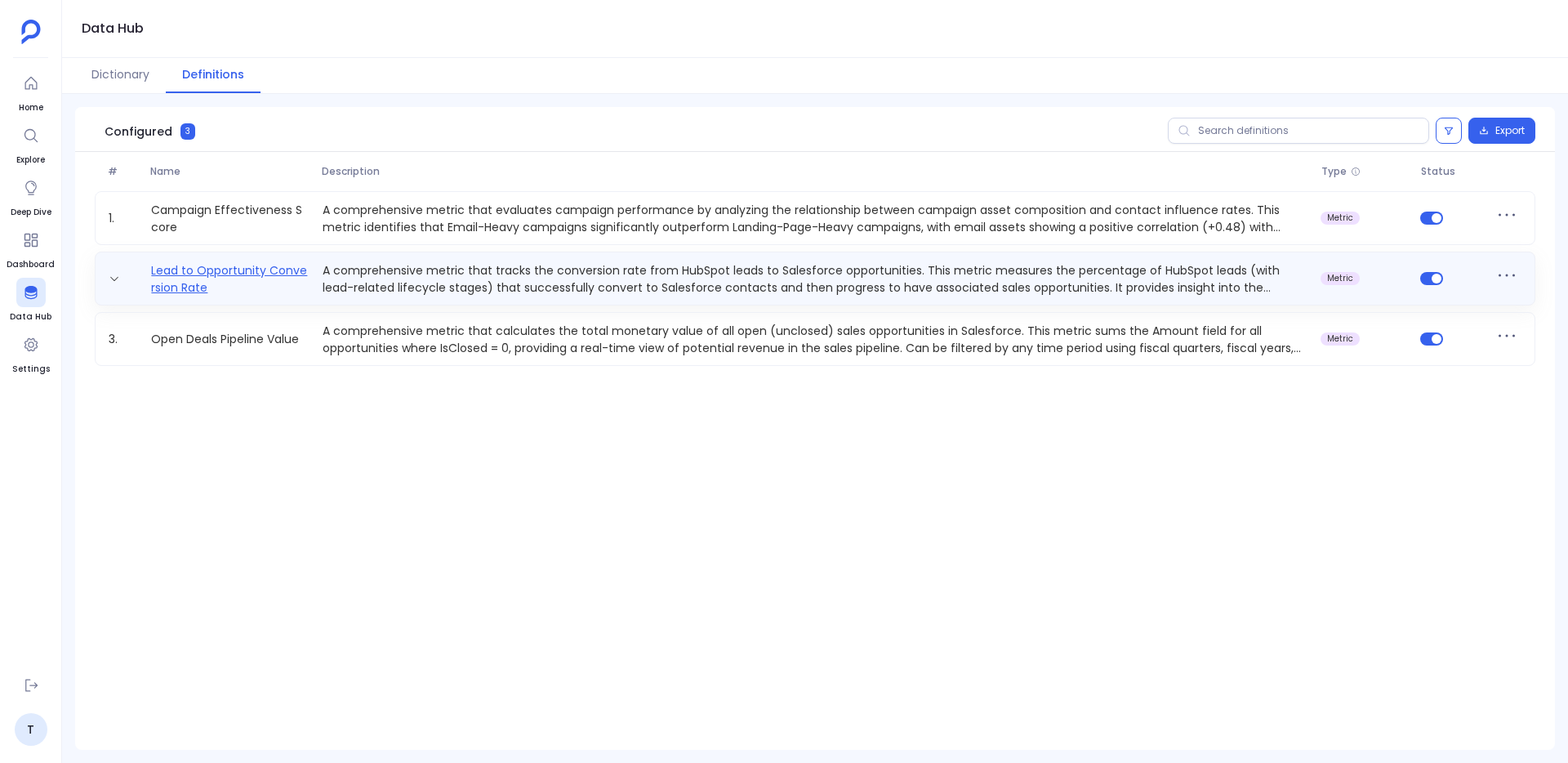
click at [266, 264] on link "Lead to Opportunity Conversion Rate" at bounding box center [230, 278] width 171 height 32
